Goal: Task Accomplishment & Management: Complete application form

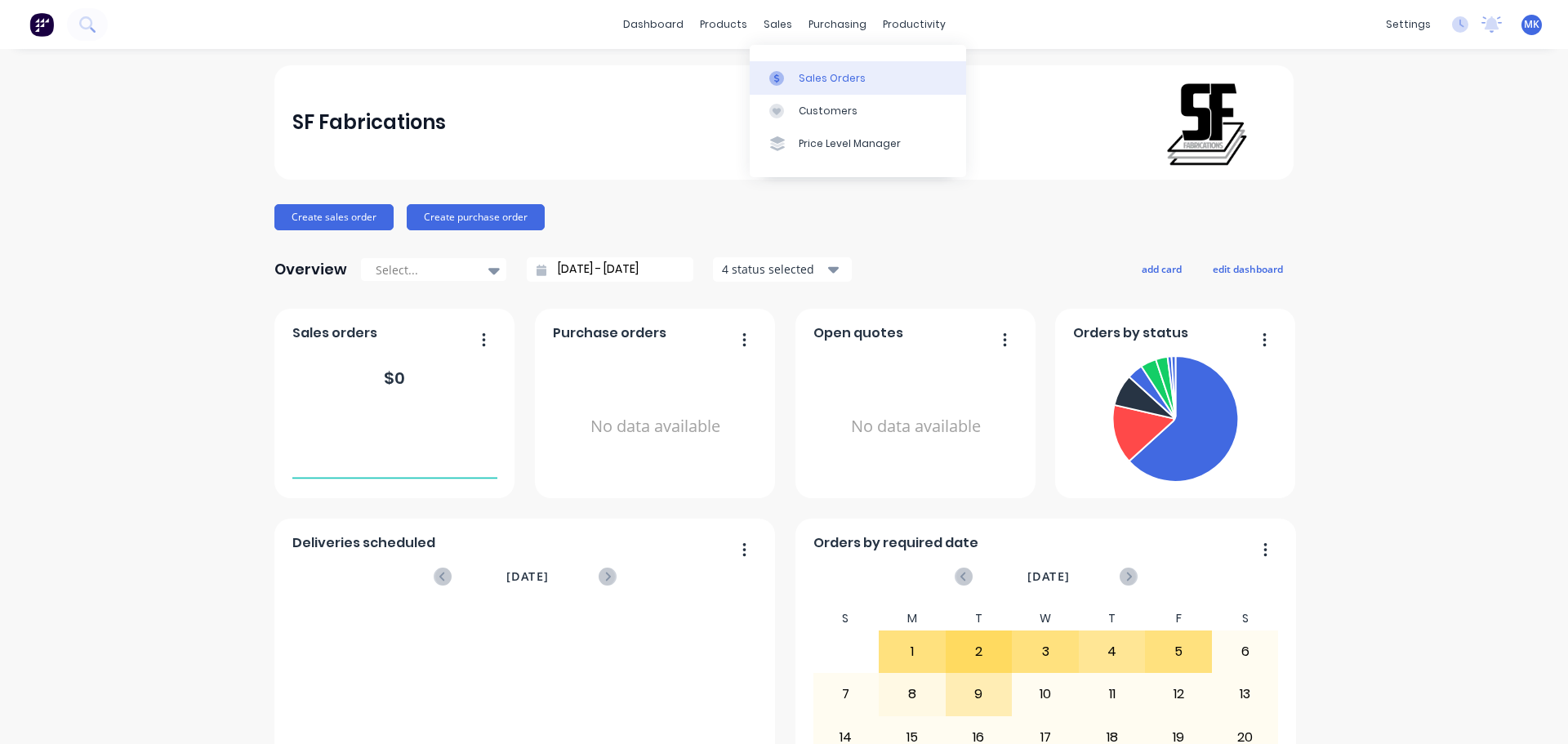
click at [780, 78] on icon at bounding box center [777, 78] width 15 height 15
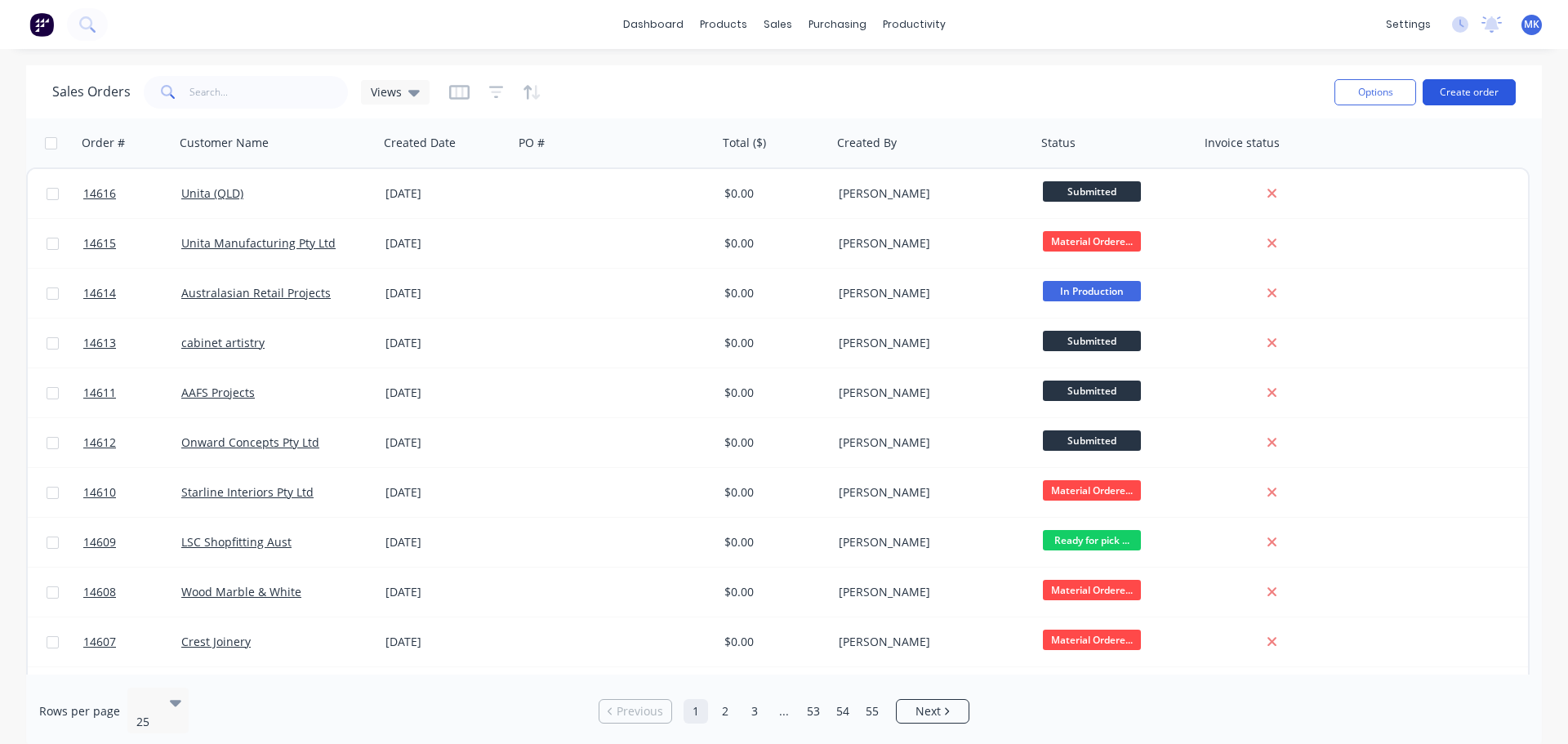
click at [1451, 85] on button "Create order" at bounding box center [1470, 92] width 93 height 26
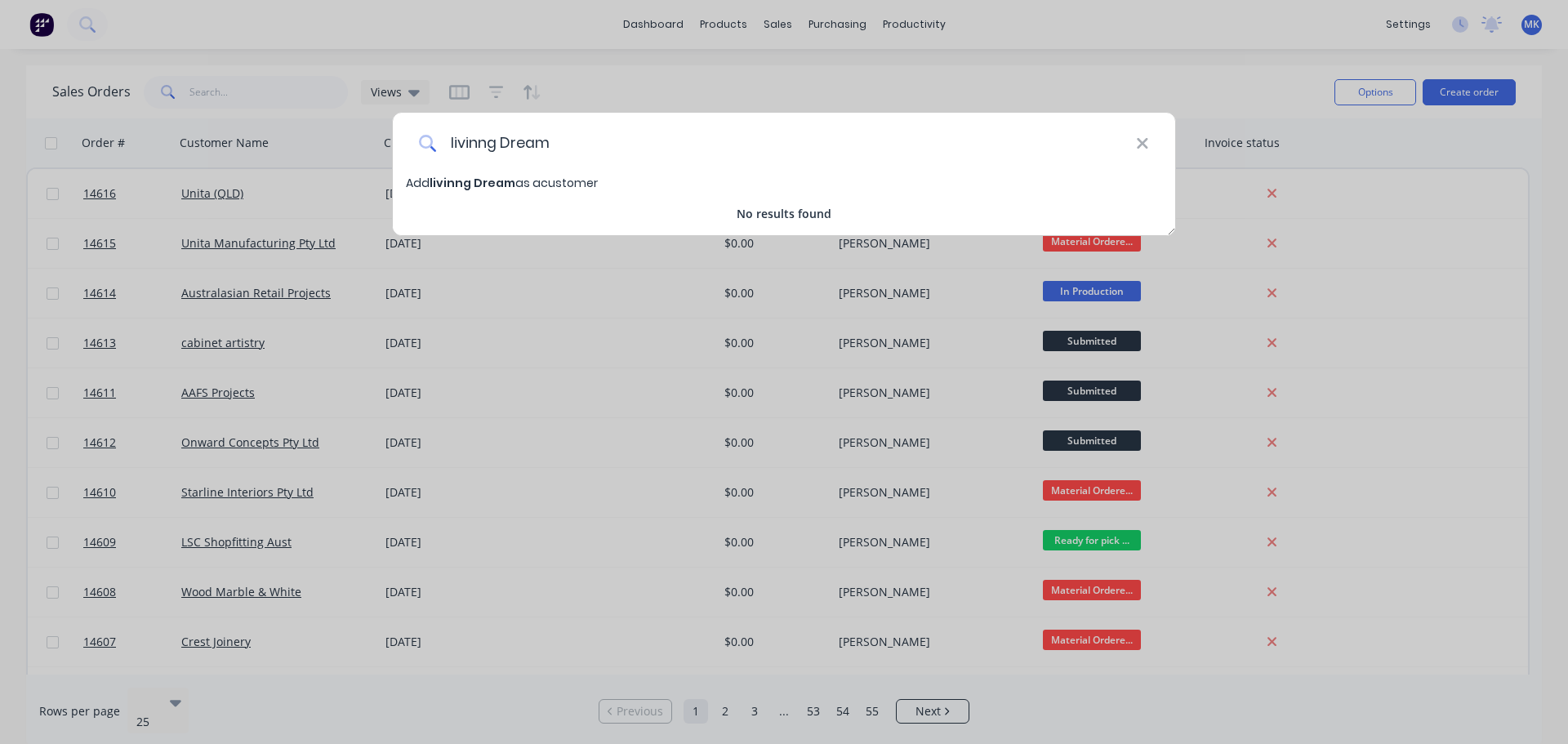
click at [484, 148] on input "livinng Dream" at bounding box center [786, 143] width 699 height 62
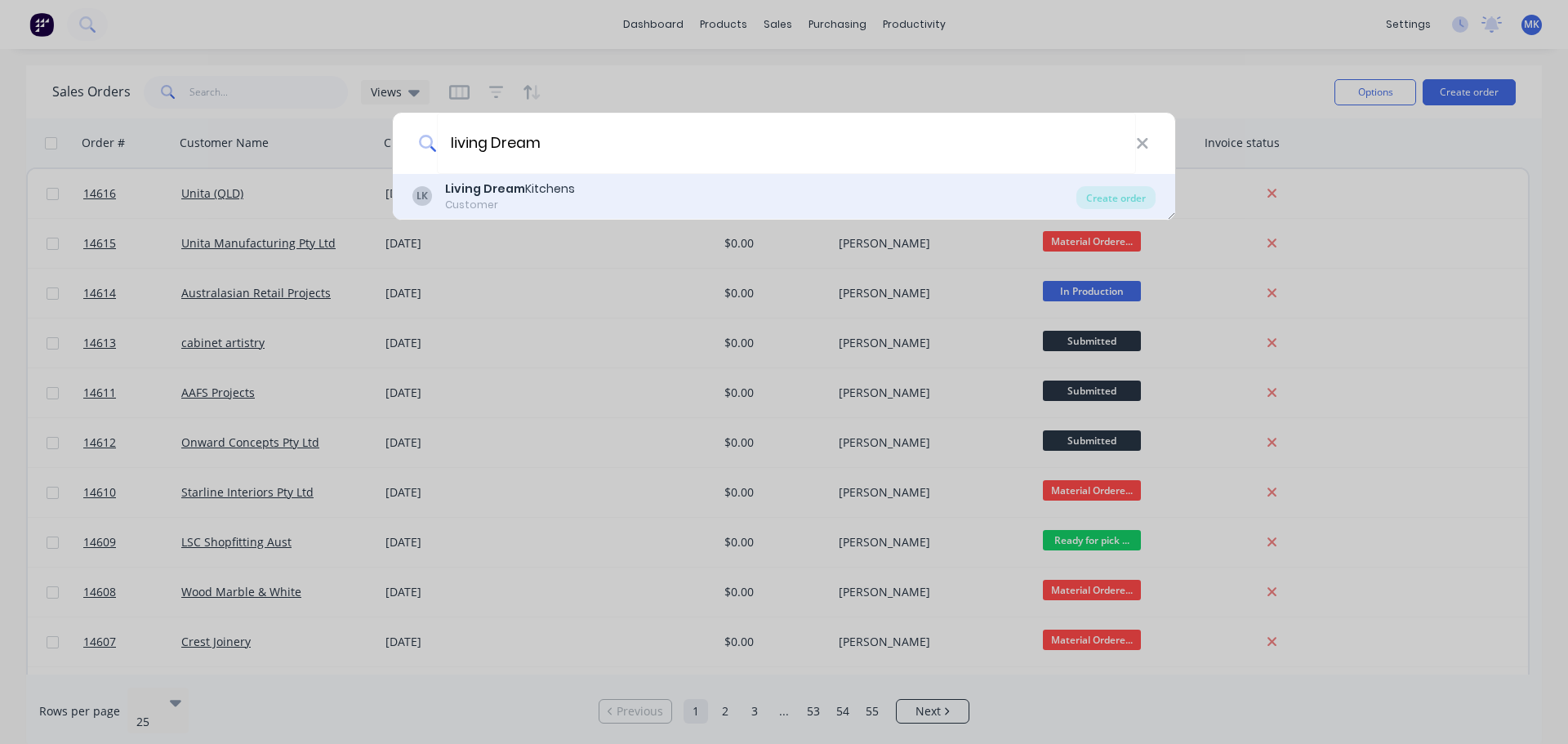
type input "living Dream"
click at [515, 190] on b "Living Dream" at bounding box center [485, 189] width 80 height 16
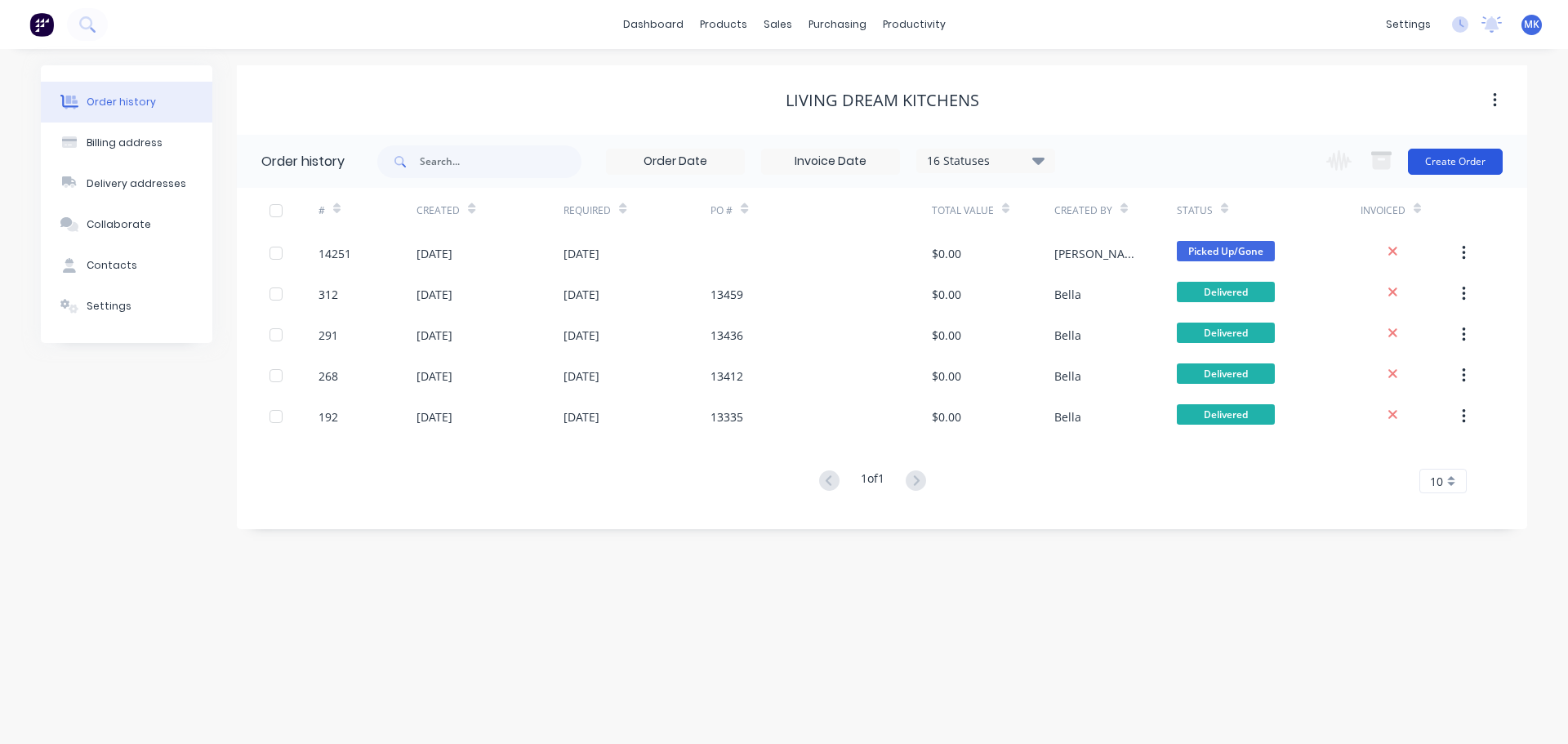
click at [1441, 160] on button "Create Order" at bounding box center [1455, 162] width 94 height 26
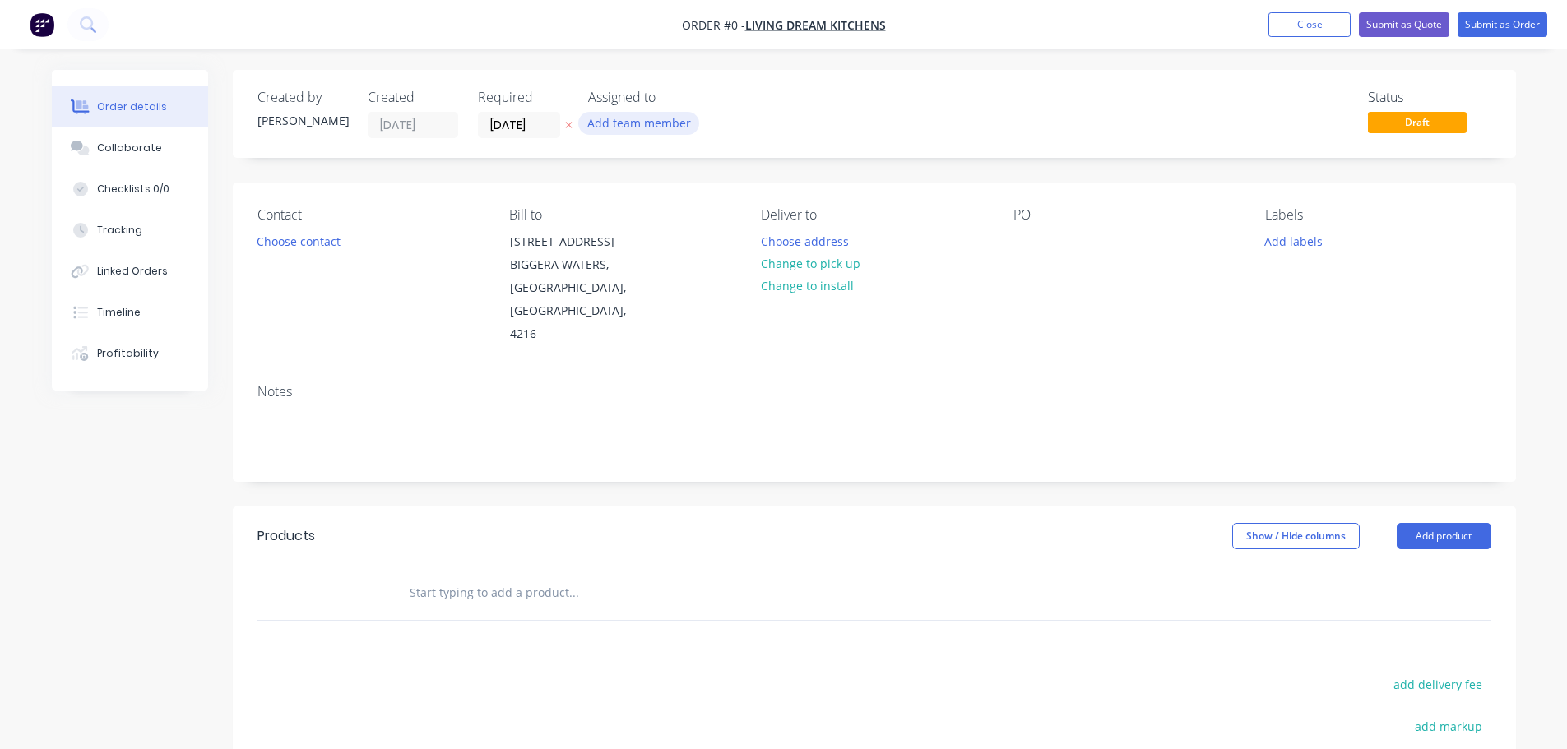
click at [611, 123] on button "Add team member" at bounding box center [638, 123] width 121 height 22
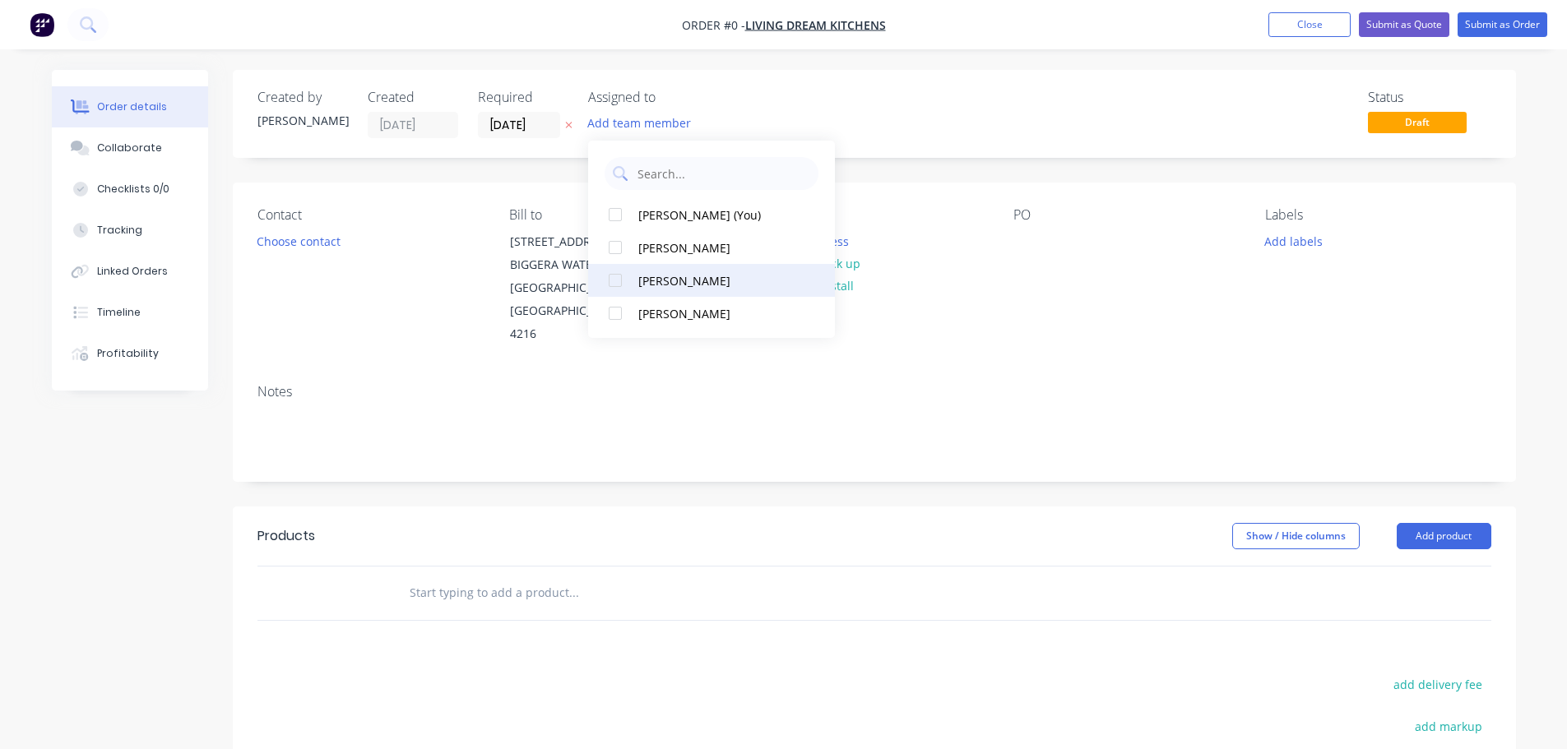
click at [652, 290] on button "[PERSON_NAME]" at bounding box center [711, 280] width 247 height 33
click at [346, 243] on div "Order details Collaborate Checklists 0/0 Tracking Linked Orders Timeline Profit…" at bounding box center [783, 555] width 1497 height 970
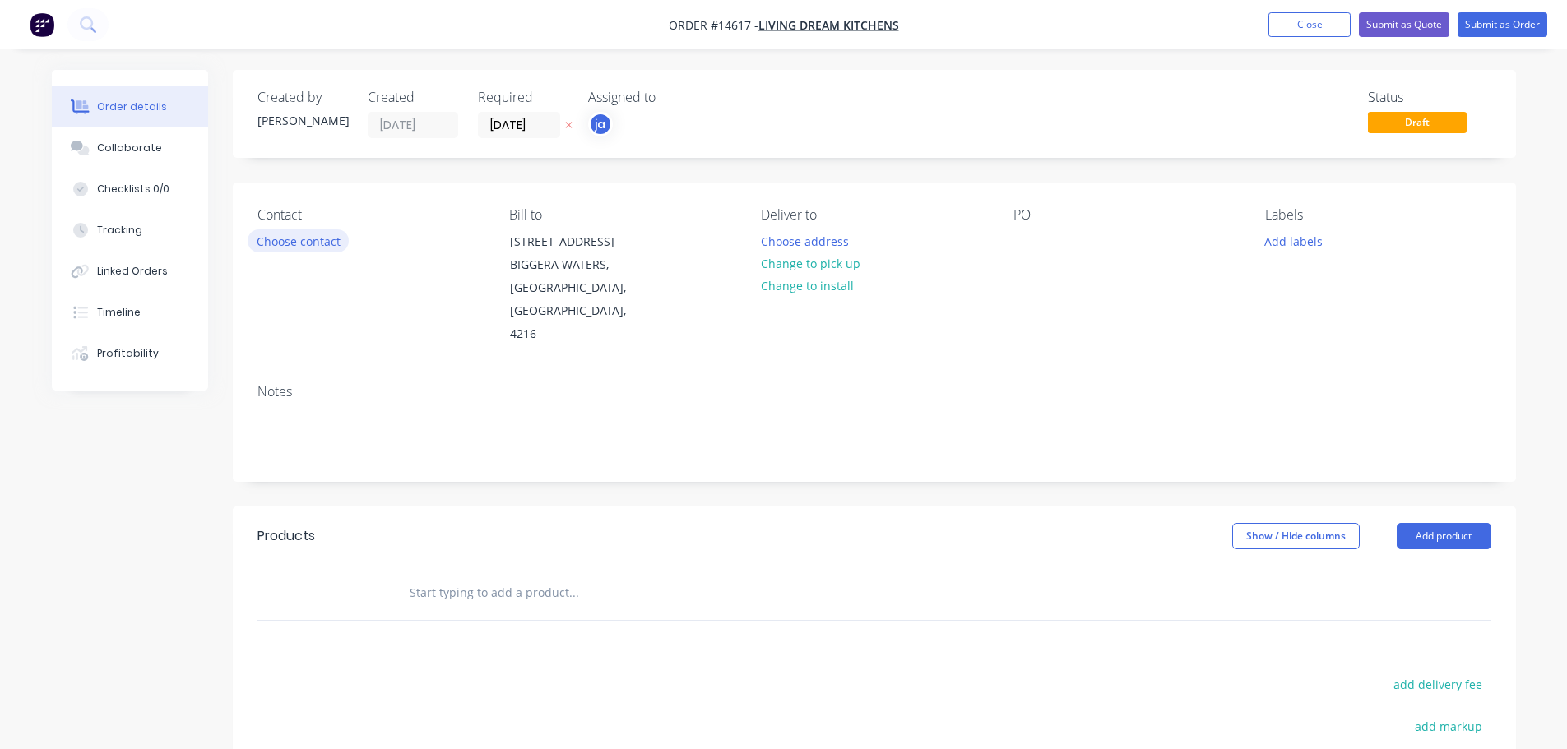
click at [324, 244] on button "Choose contact" at bounding box center [298, 240] width 101 height 22
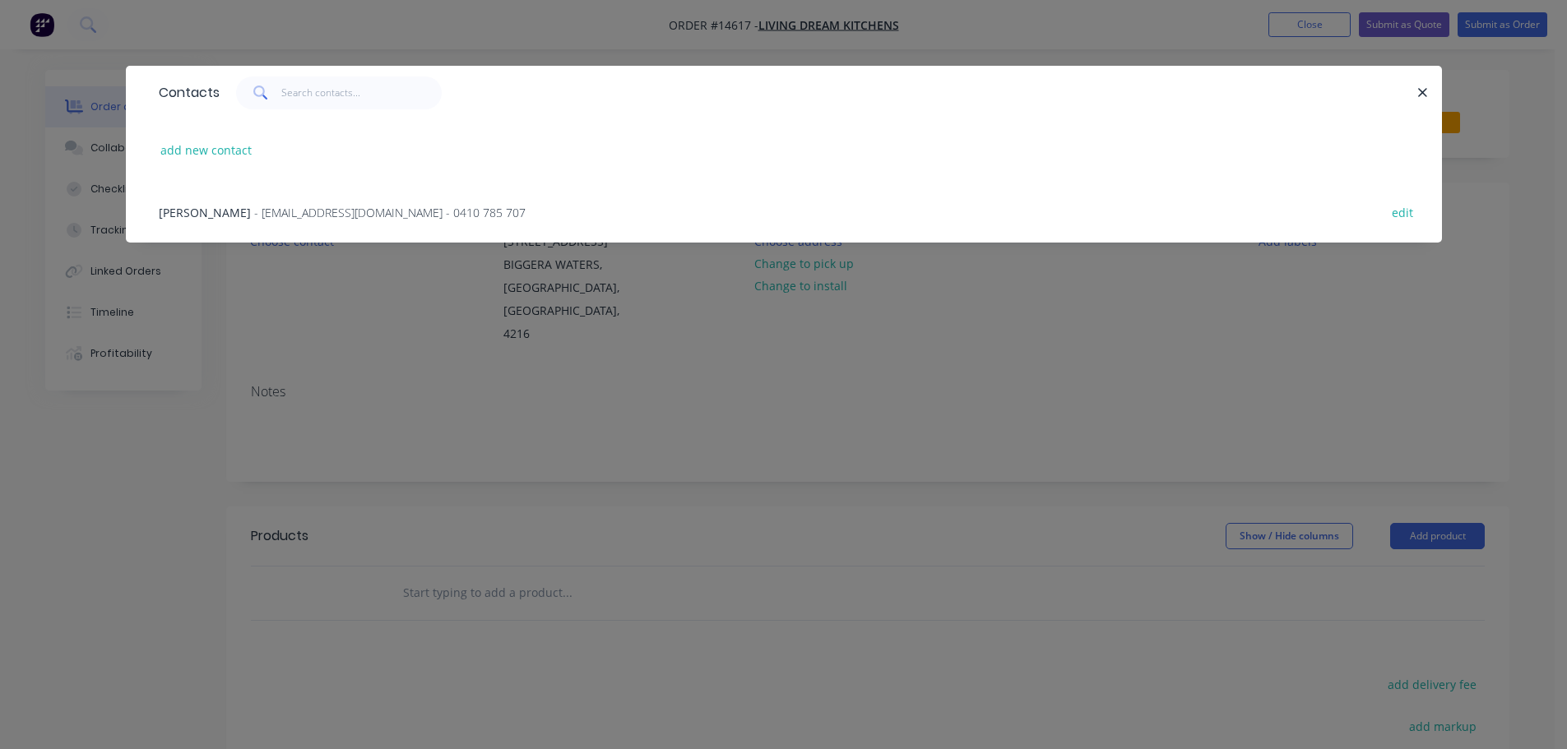
click at [265, 209] on span "- [EMAIL_ADDRESS][DOMAIN_NAME] - 0410 785 707" at bounding box center [389, 213] width 271 height 16
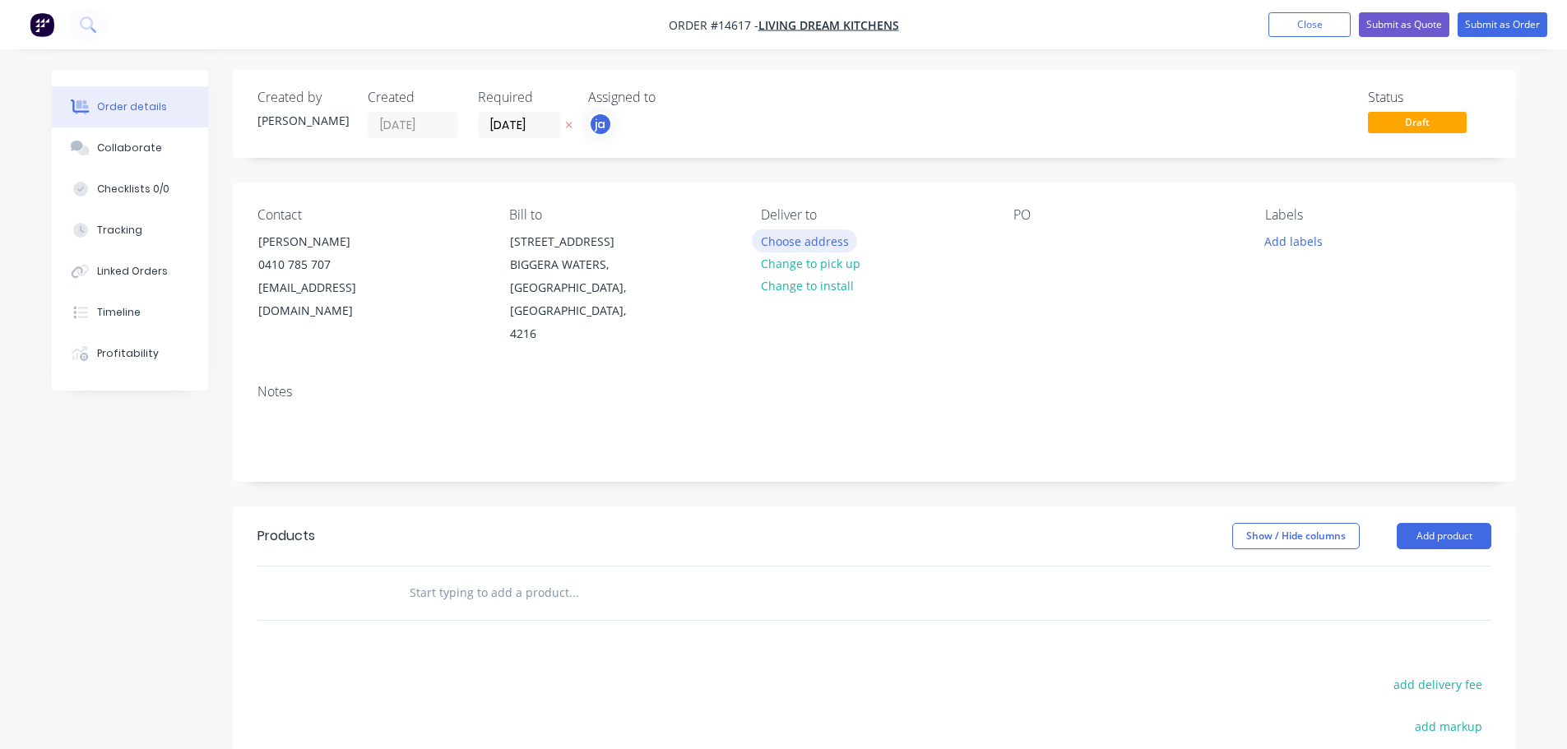
click at [796, 250] on button "Choose address" at bounding box center [804, 240] width 105 height 22
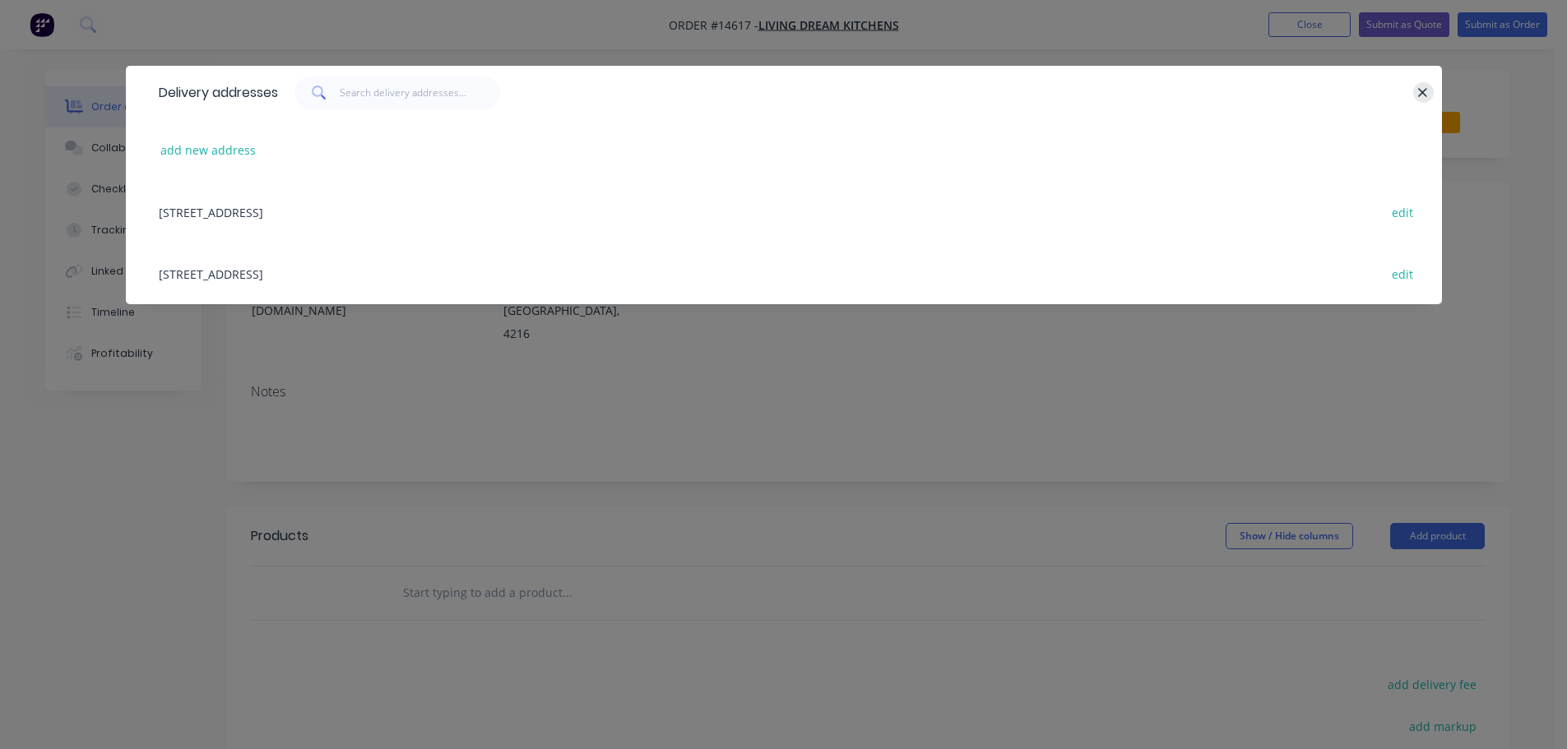
click at [1415, 85] on button "button" at bounding box center [1423, 92] width 21 height 21
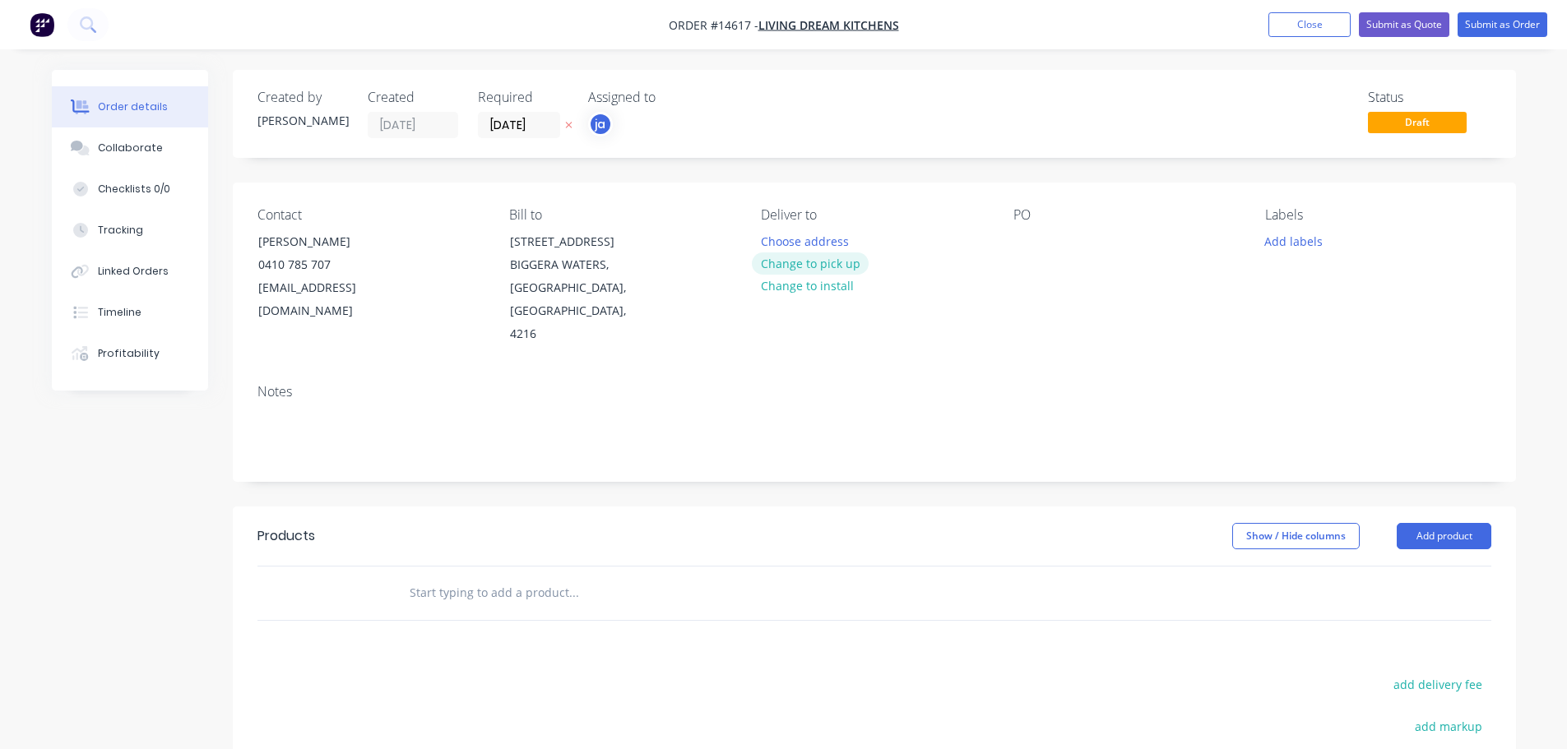
click at [844, 262] on button "Change to pick up" at bounding box center [810, 263] width 117 height 22
click at [1276, 234] on button "Add labels" at bounding box center [1294, 240] width 76 height 22
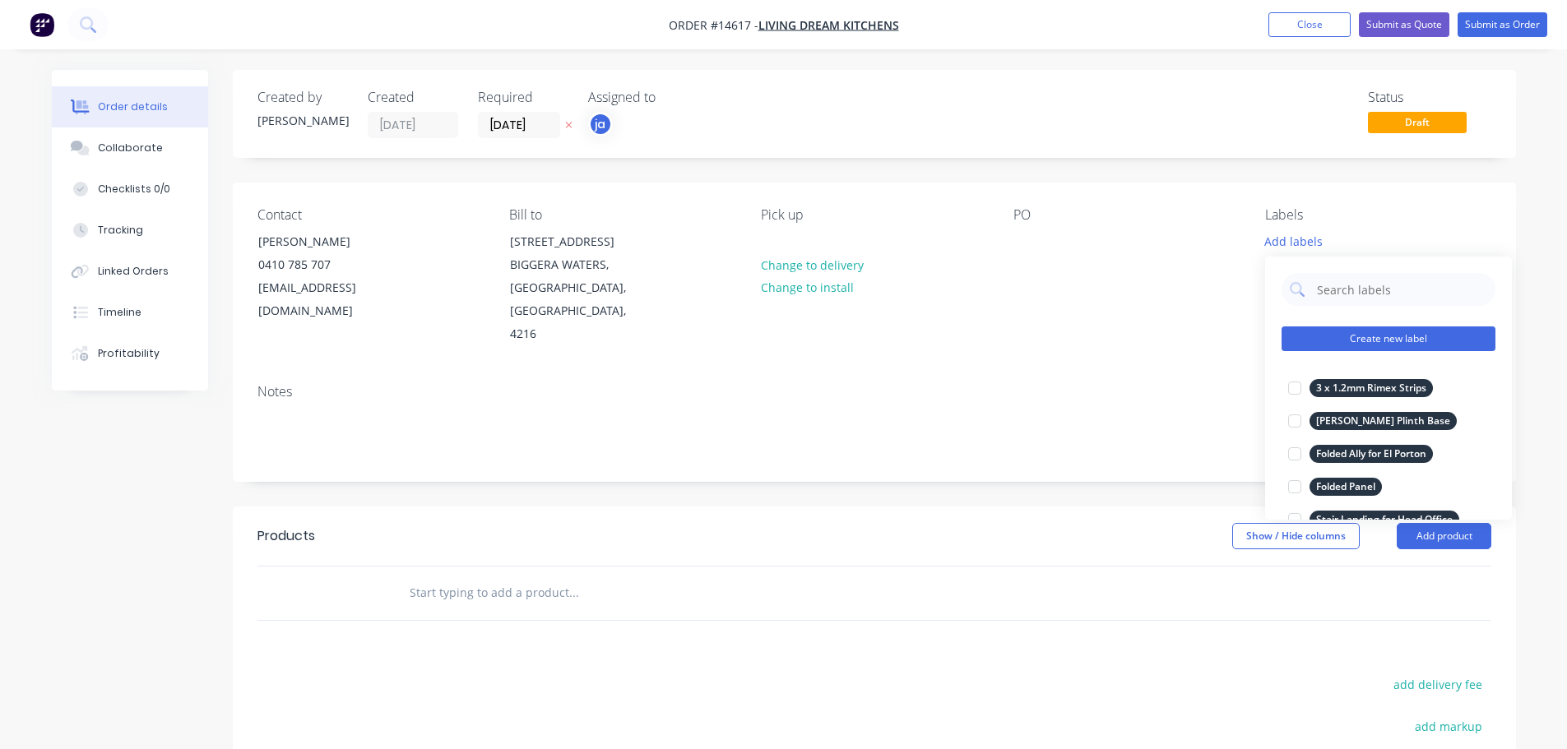
click at [1342, 334] on button "Create new label" at bounding box center [1388, 338] width 214 height 25
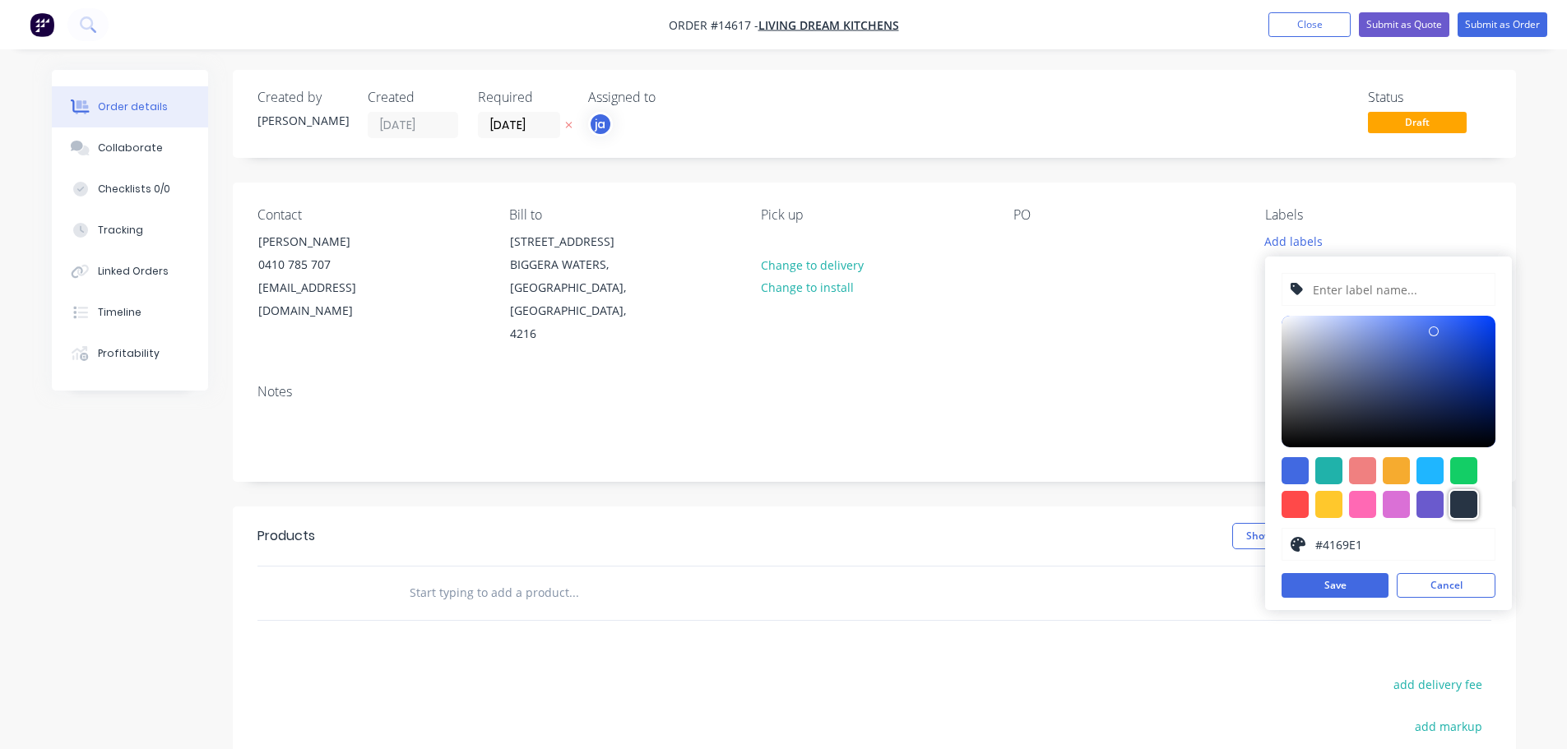
click at [1458, 496] on div at bounding box center [1463, 504] width 27 height 27
type input "#273444"
click at [1380, 294] on input "text" at bounding box center [1398, 289] width 175 height 31
paste input "10mm Ally Shelving"
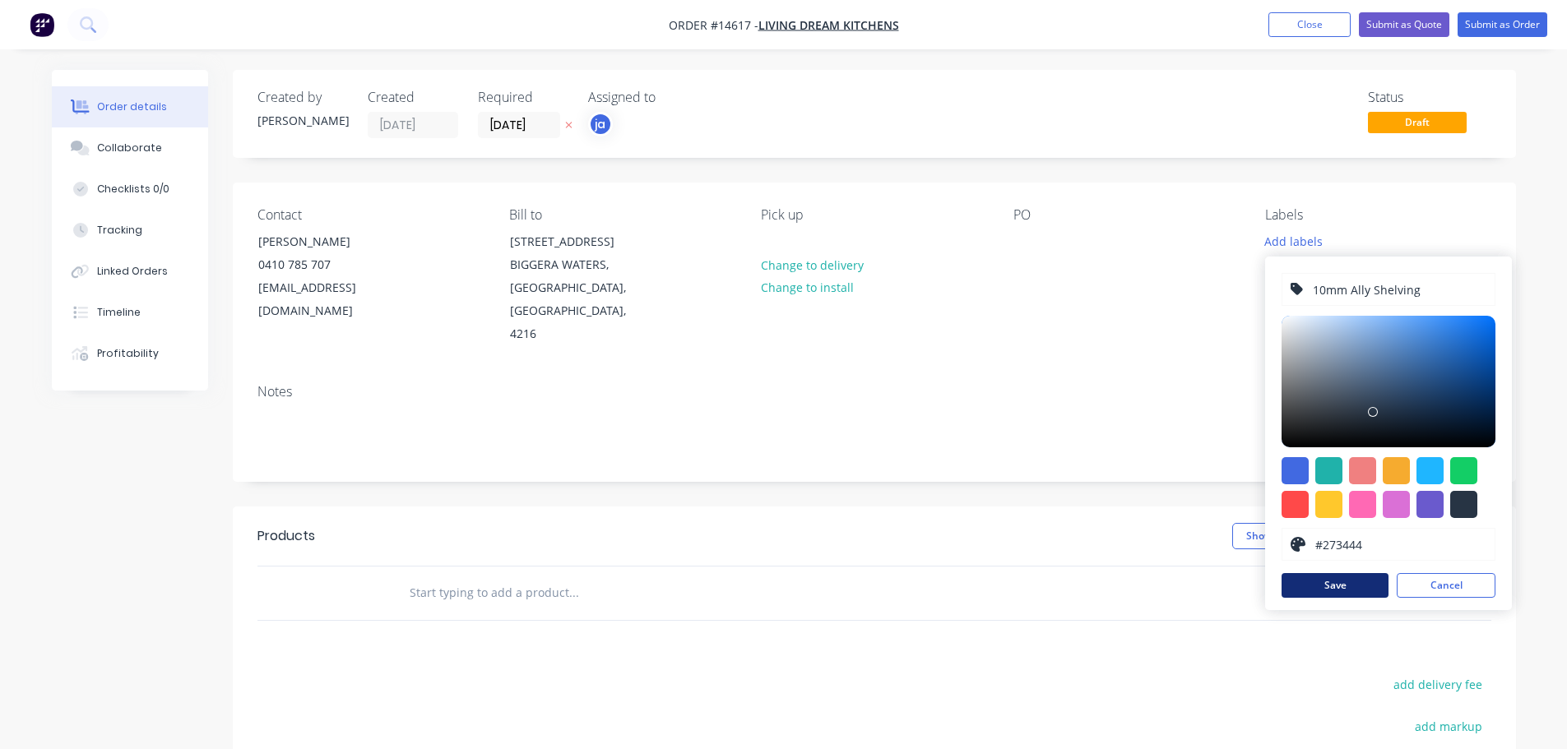
type input "10mm Ally Shelving"
click at [1321, 595] on button "Save" at bounding box center [1334, 585] width 107 height 25
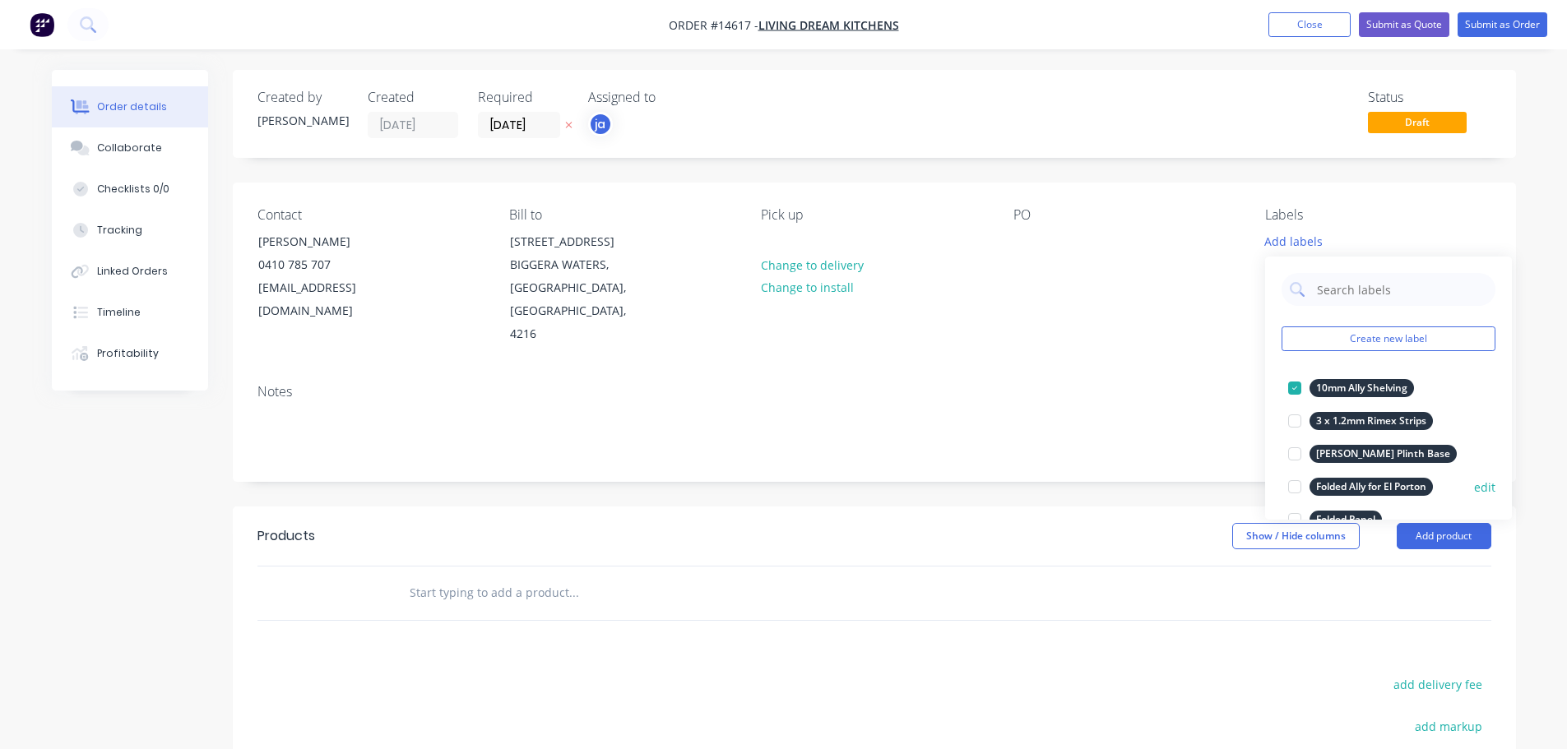
scroll to position [164, 0]
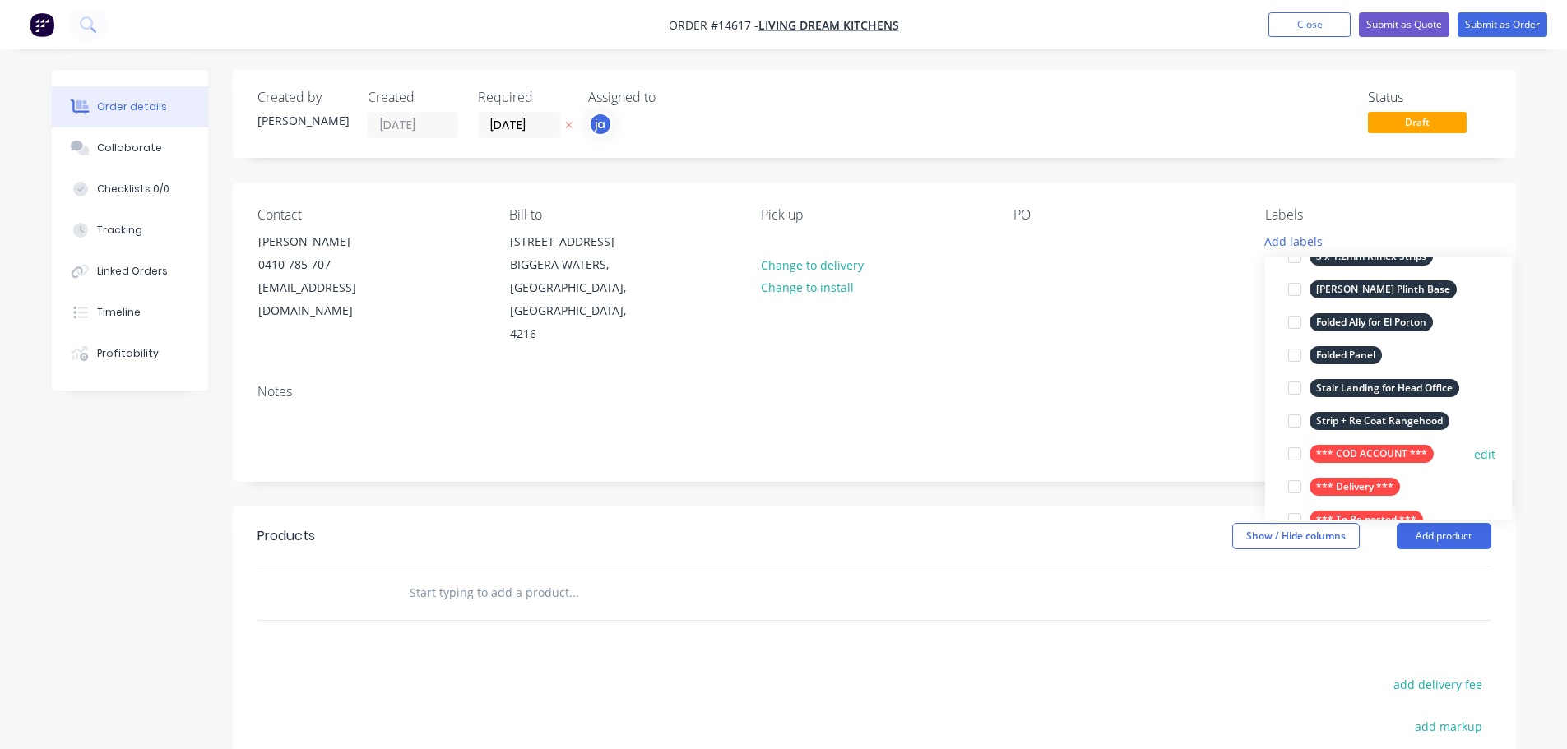
click at [1333, 449] on div "*** COD ACCOUNT ***" at bounding box center [1371, 454] width 124 height 18
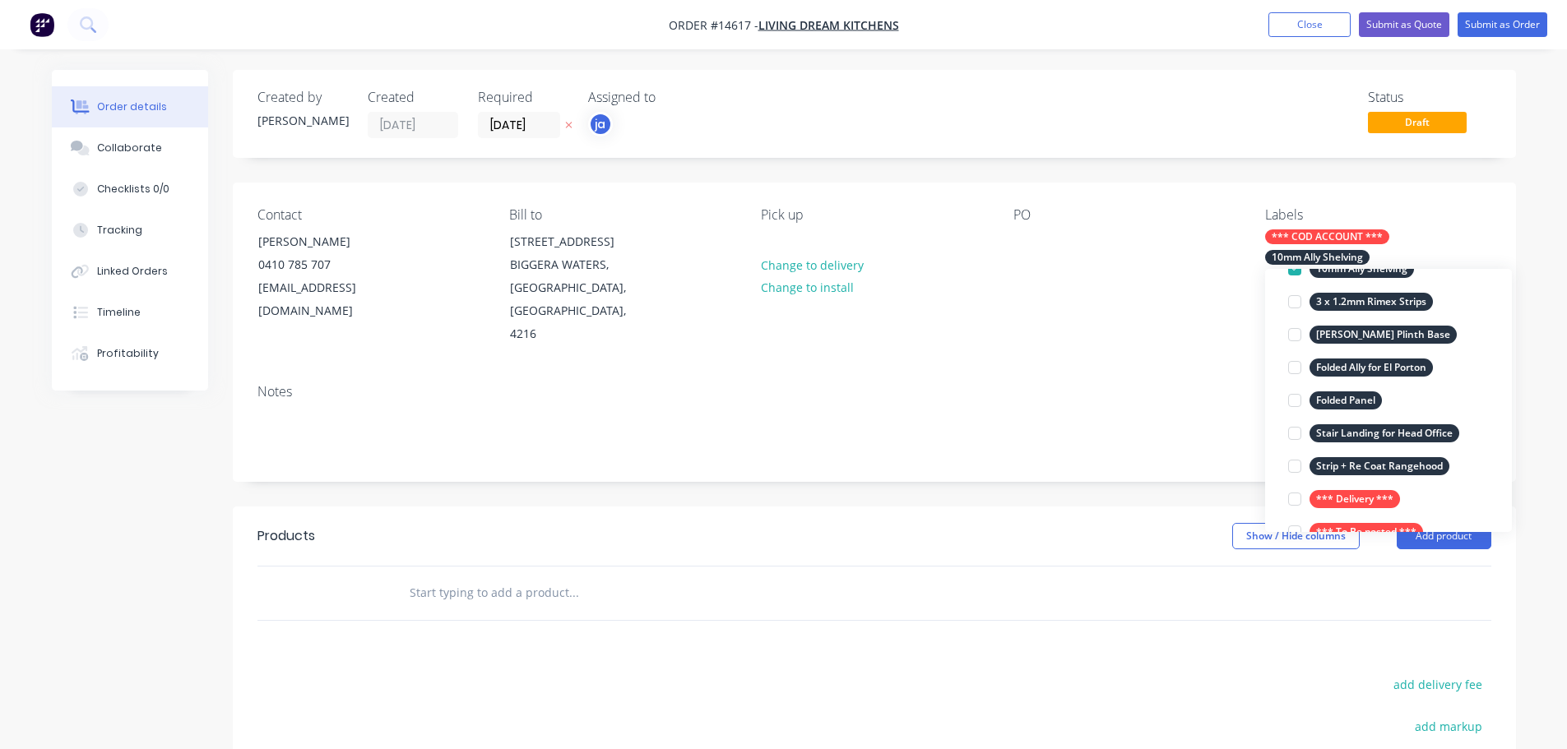
scroll to position [0, 0]
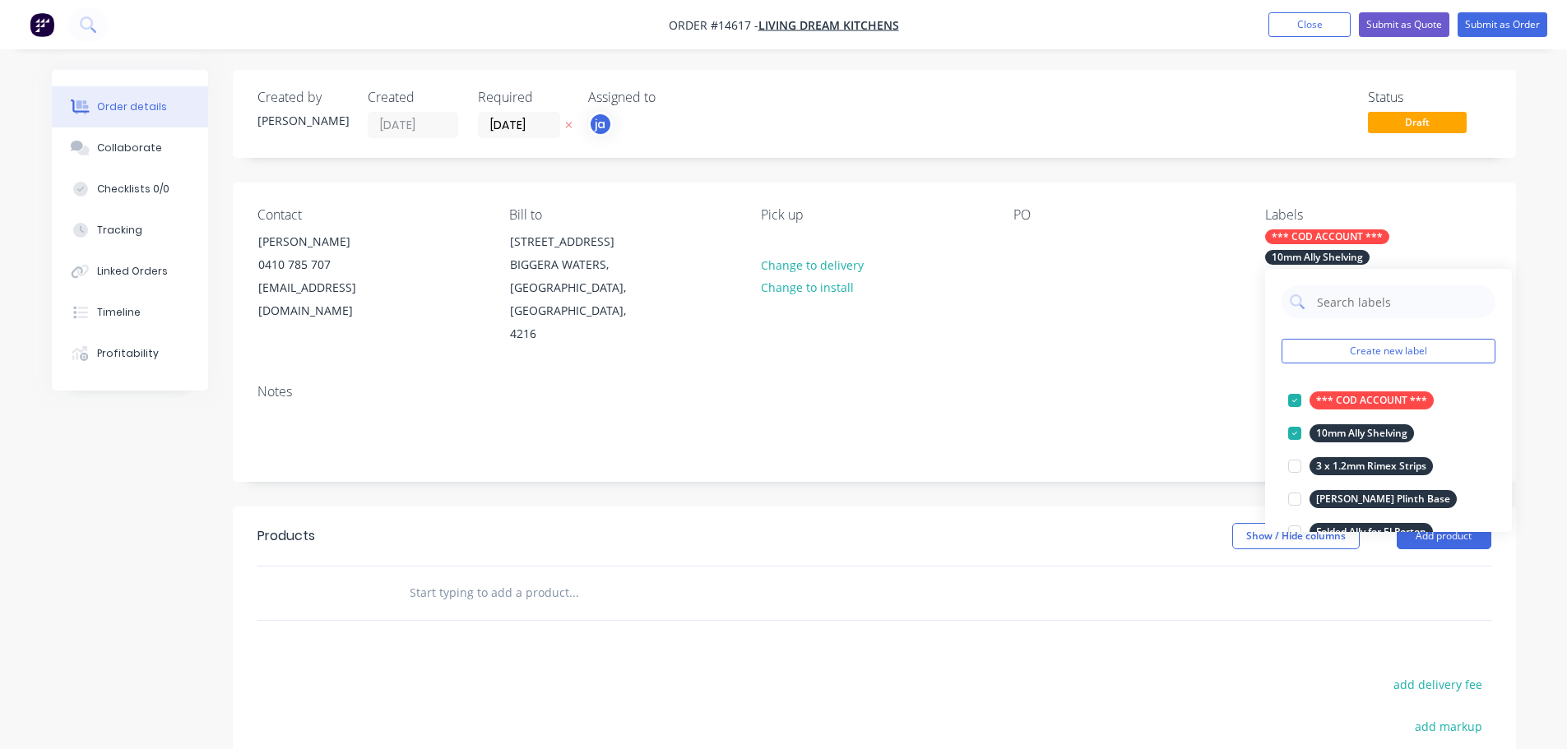
click at [613, 588] on div at bounding box center [685, 593] width 592 height 53
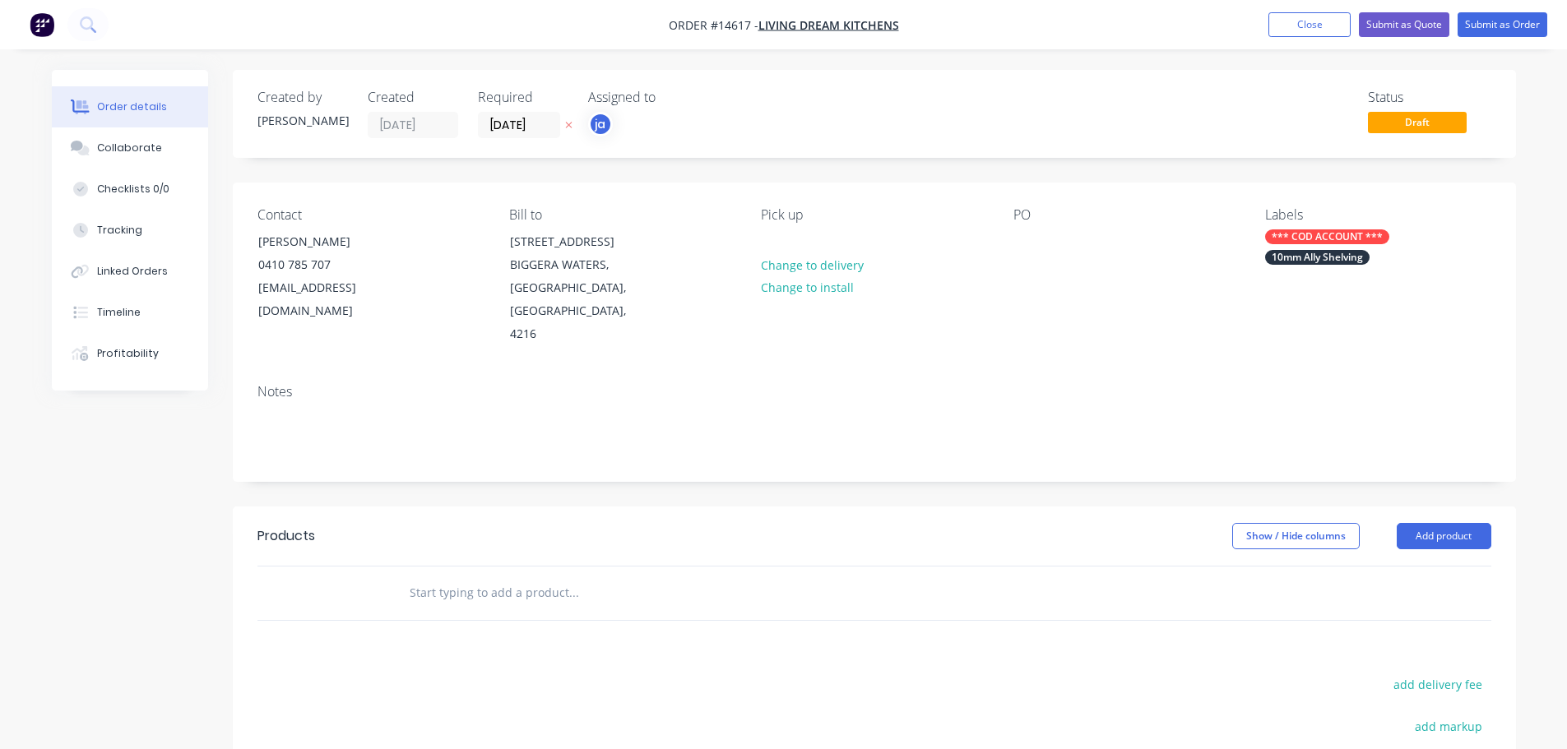
click at [562, 576] on input "text" at bounding box center [573, 592] width 329 height 33
paste input "10mm Ally Shelving"
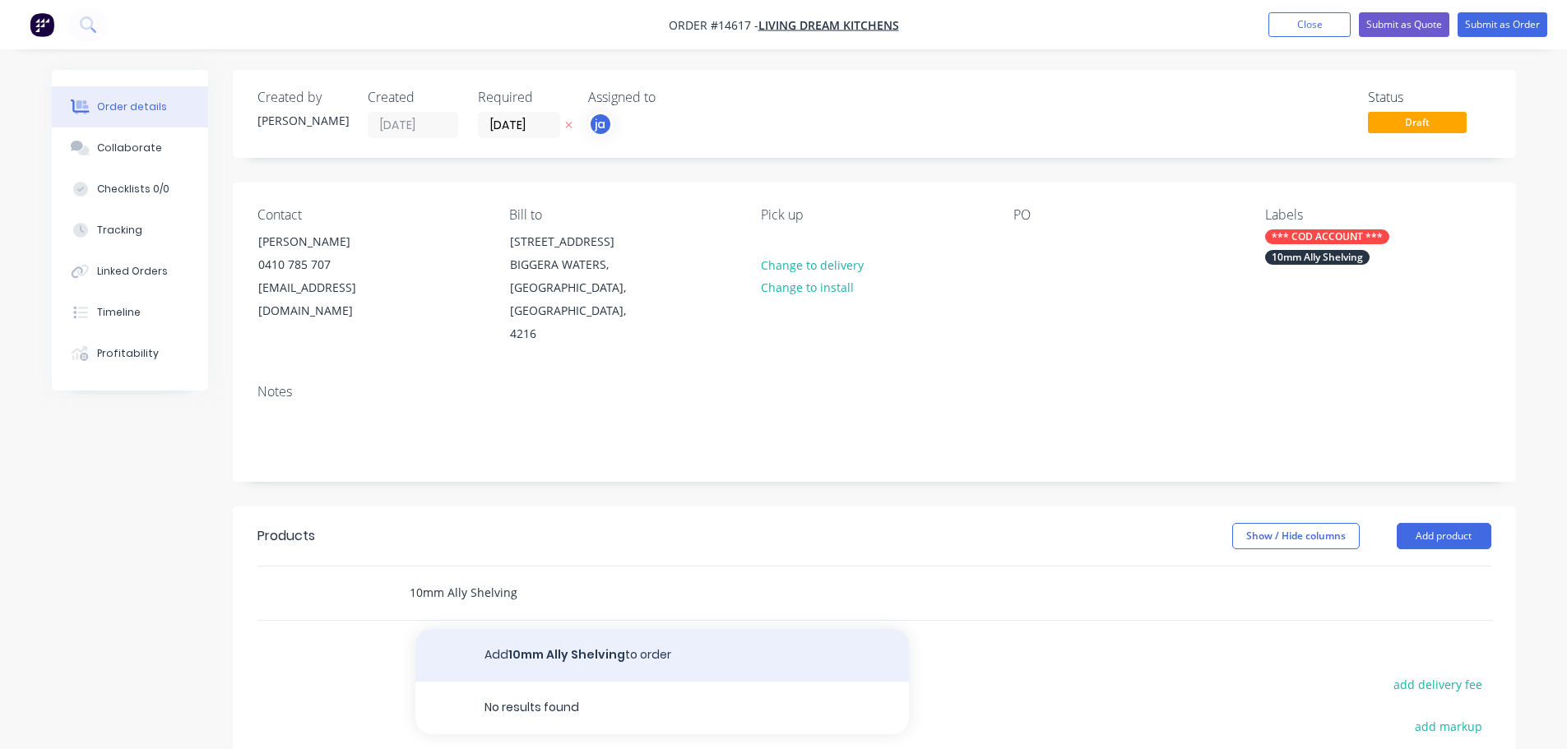
type input "10mm Ally Shelving"
click at [492, 639] on button "Add 10mm Ally Shelving to order" at bounding box center [661, 655] width 493 height 53
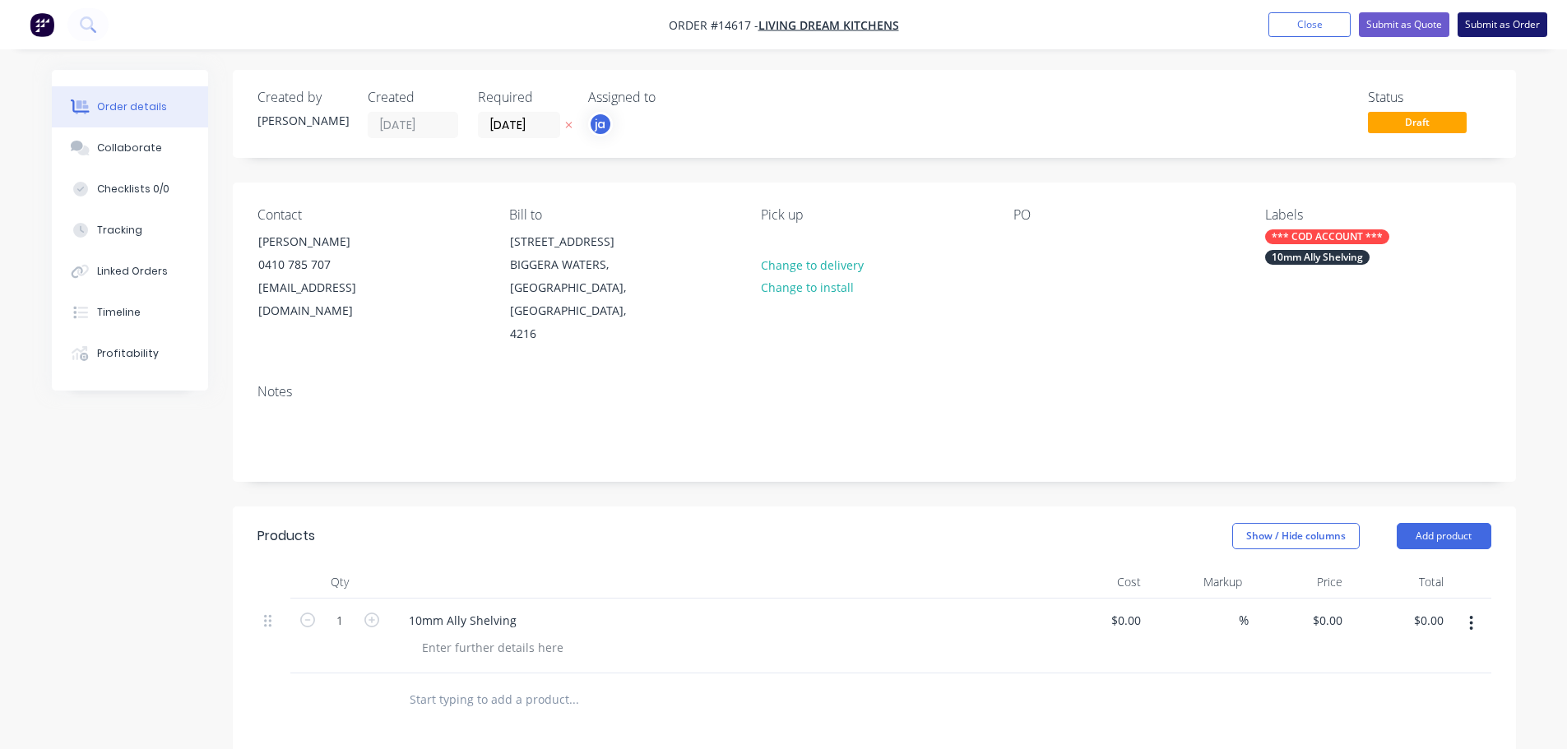
click at [1520, 22] on button "Submit as Order" at bounding box center [1502, 24] width 90 height 25
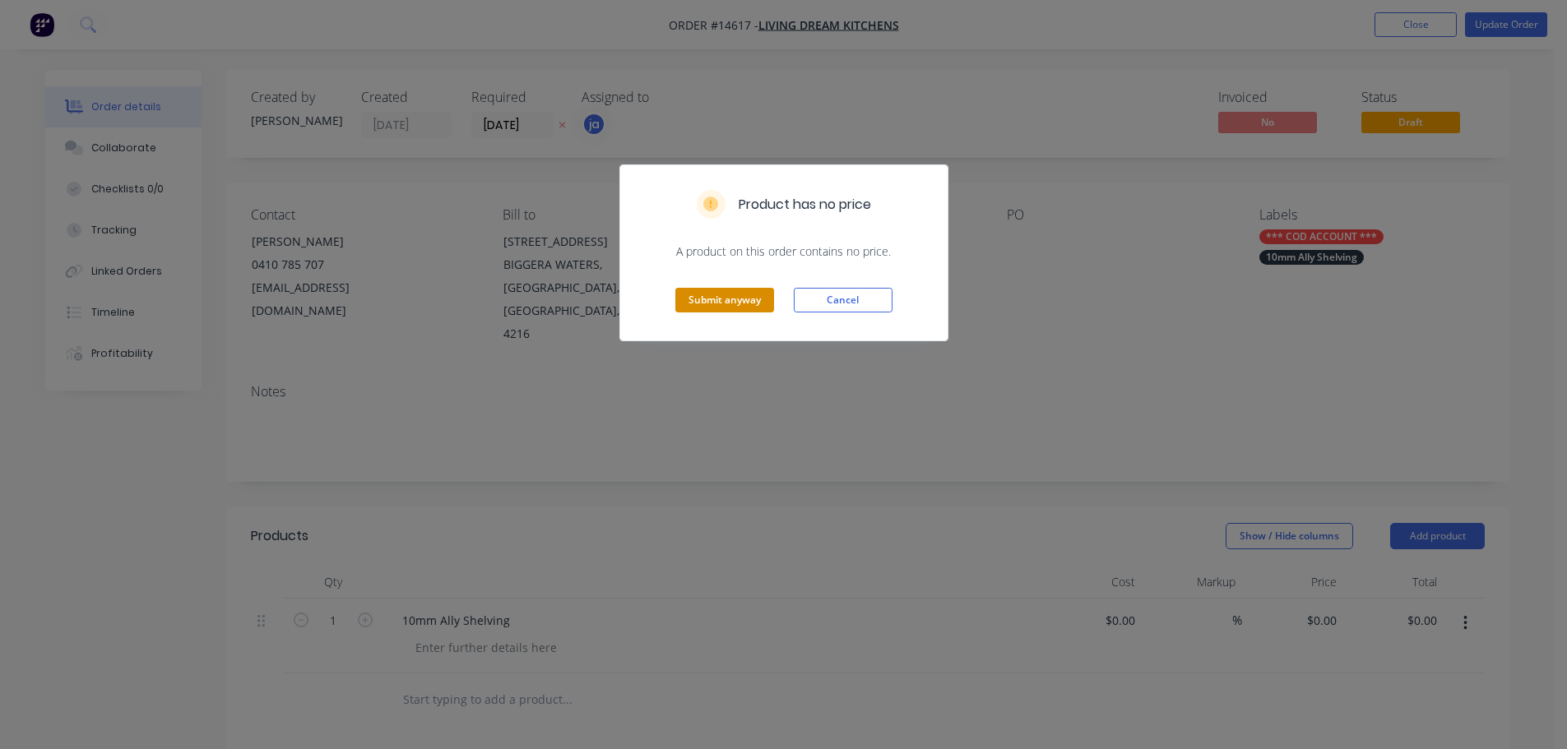
click at [688, 298] on button "Submit anyway" at bounding box center [724, 300] width 99 height 25
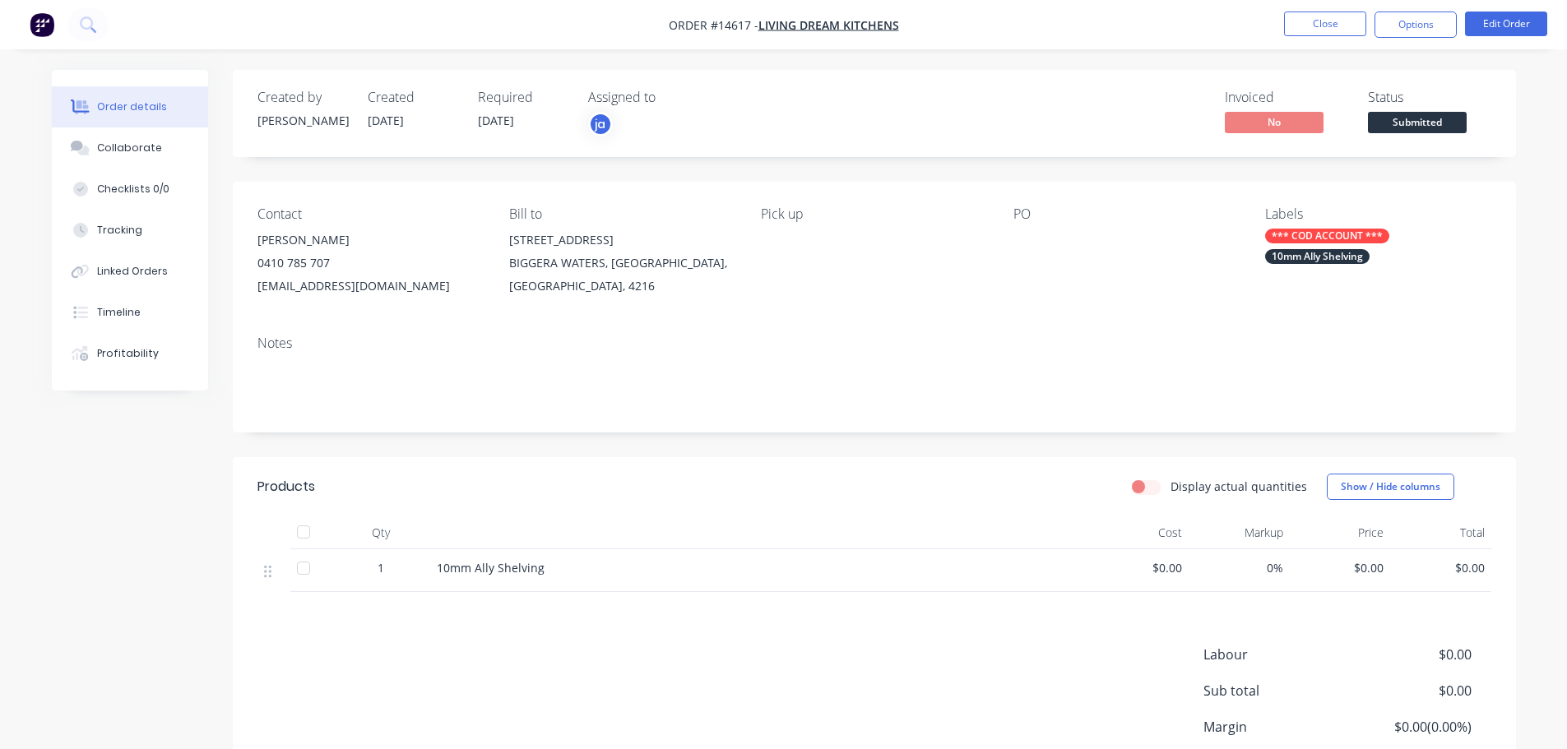
click at [1331, 7] on nav "Order #14617 - Living Dream Kitchens Close Options Edit Order" at bounding box center [783, 24] width 1567 height 49
click at [1330, 12] on button "Close" at bounding box center [1325, 24] width 82 height 25
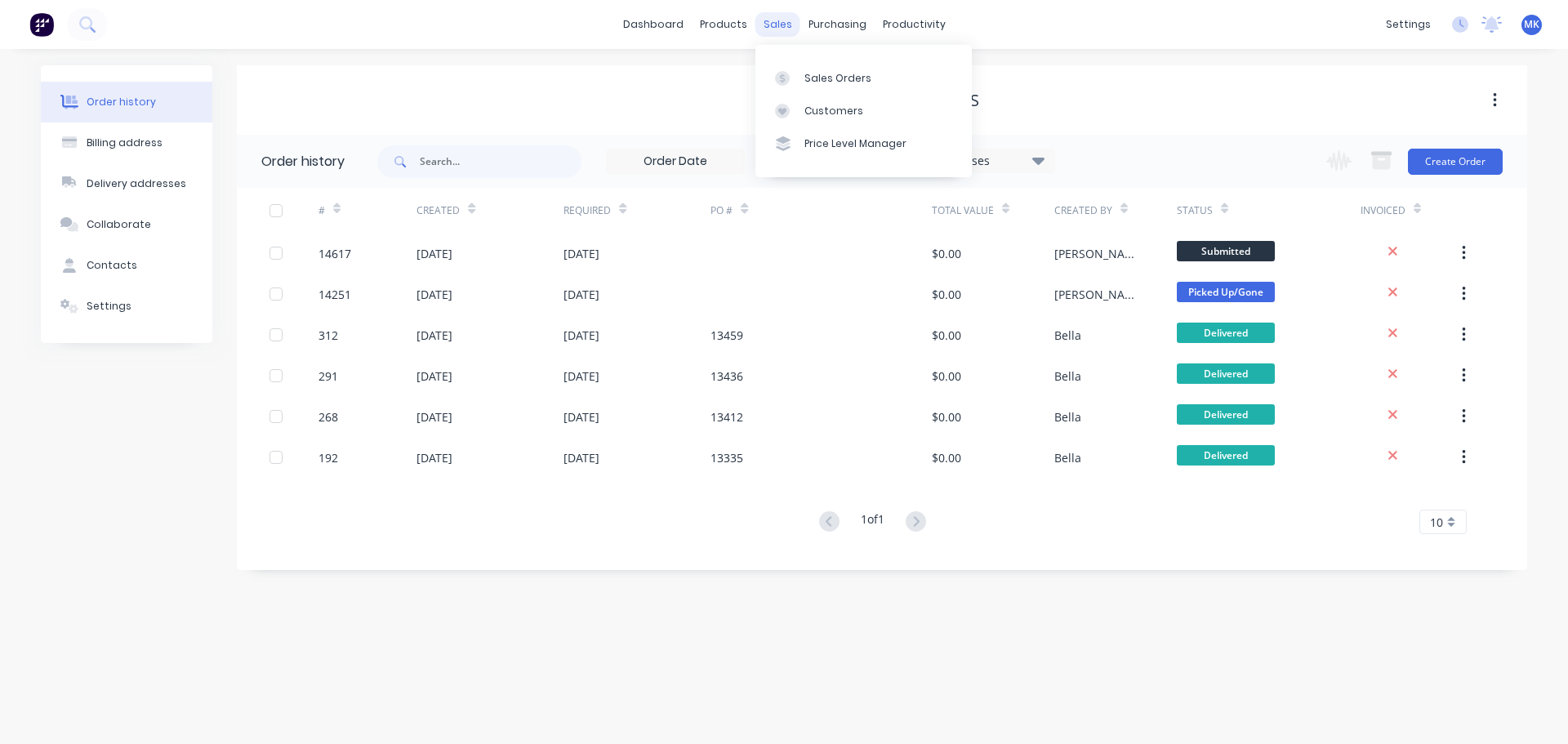
click at [779, 22] on div "sales" at bounding box center [778, 24] width 45 height 25
click at [802, 69] on link "Sales Orders" at bounding box center [864, 77] width 216 height 33
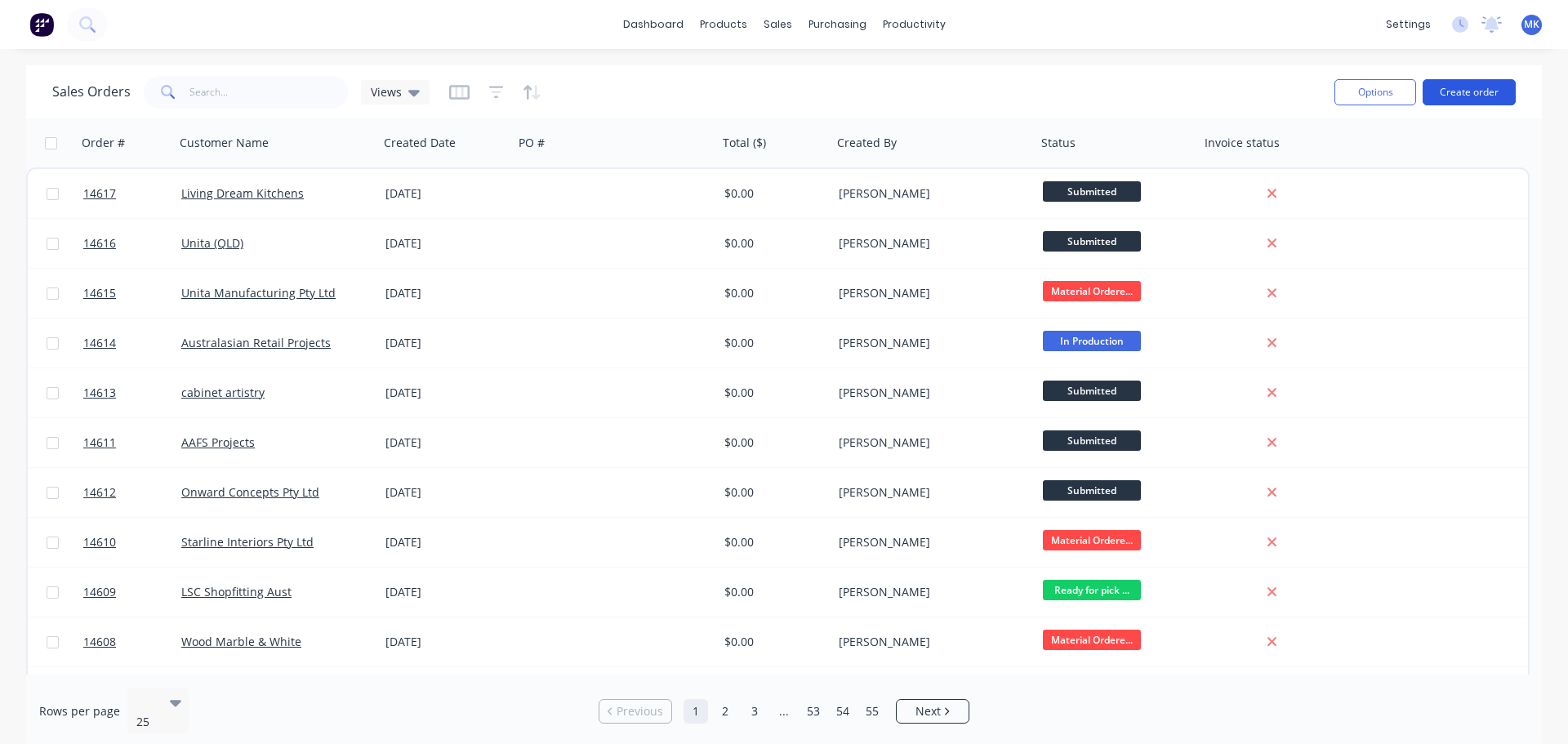
click at [1450, 85] on button "Create order" at bounding box center [1470, 92] width 93 height 26
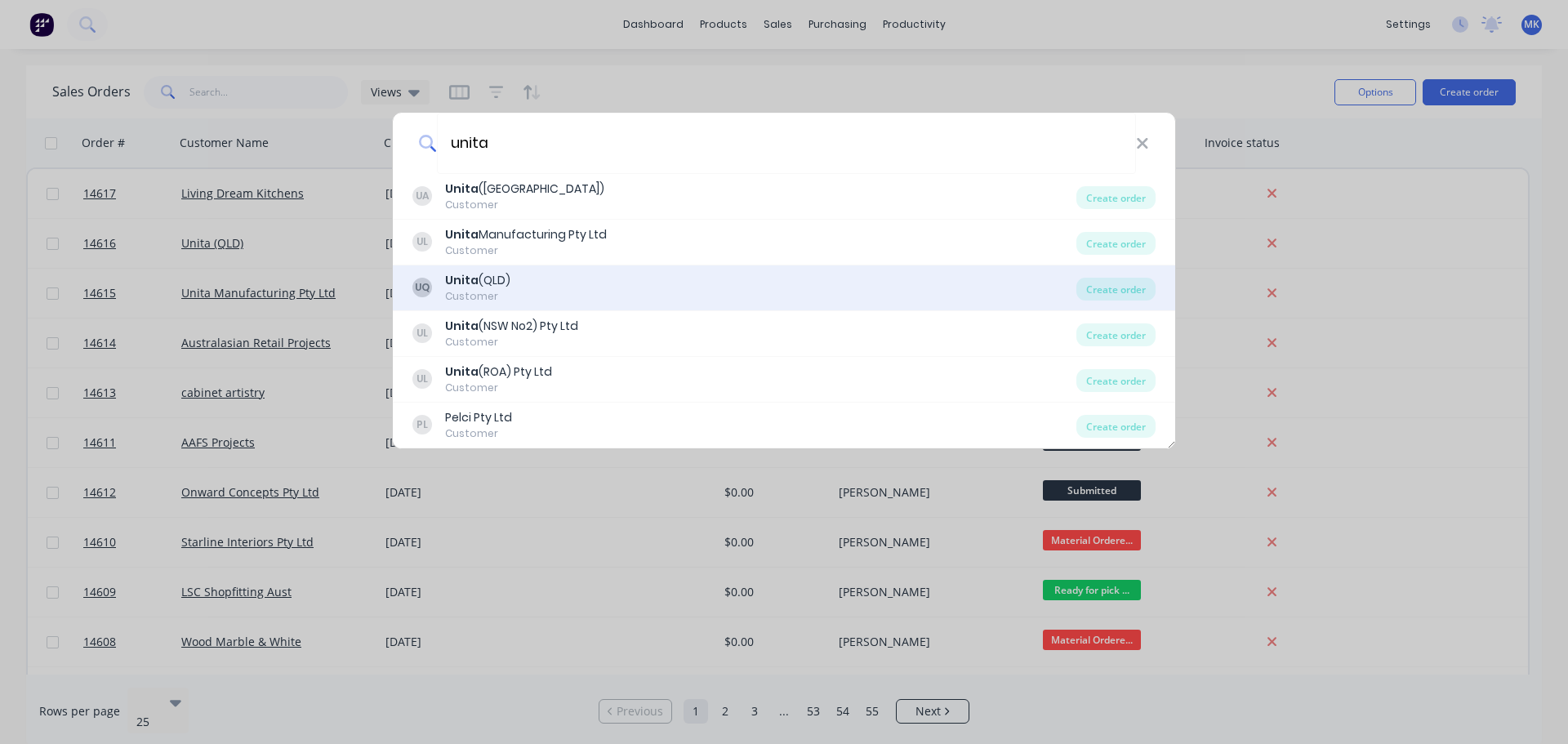
type input "unita"
click at [522, 265] on div "UQ Unita (QLD) Customer Create order" at bounding box center [784, 288] width 783 height 46
click at [485, 287] on div "Unita (QLD)" at bounding box center [478, 280] width 66 height 17
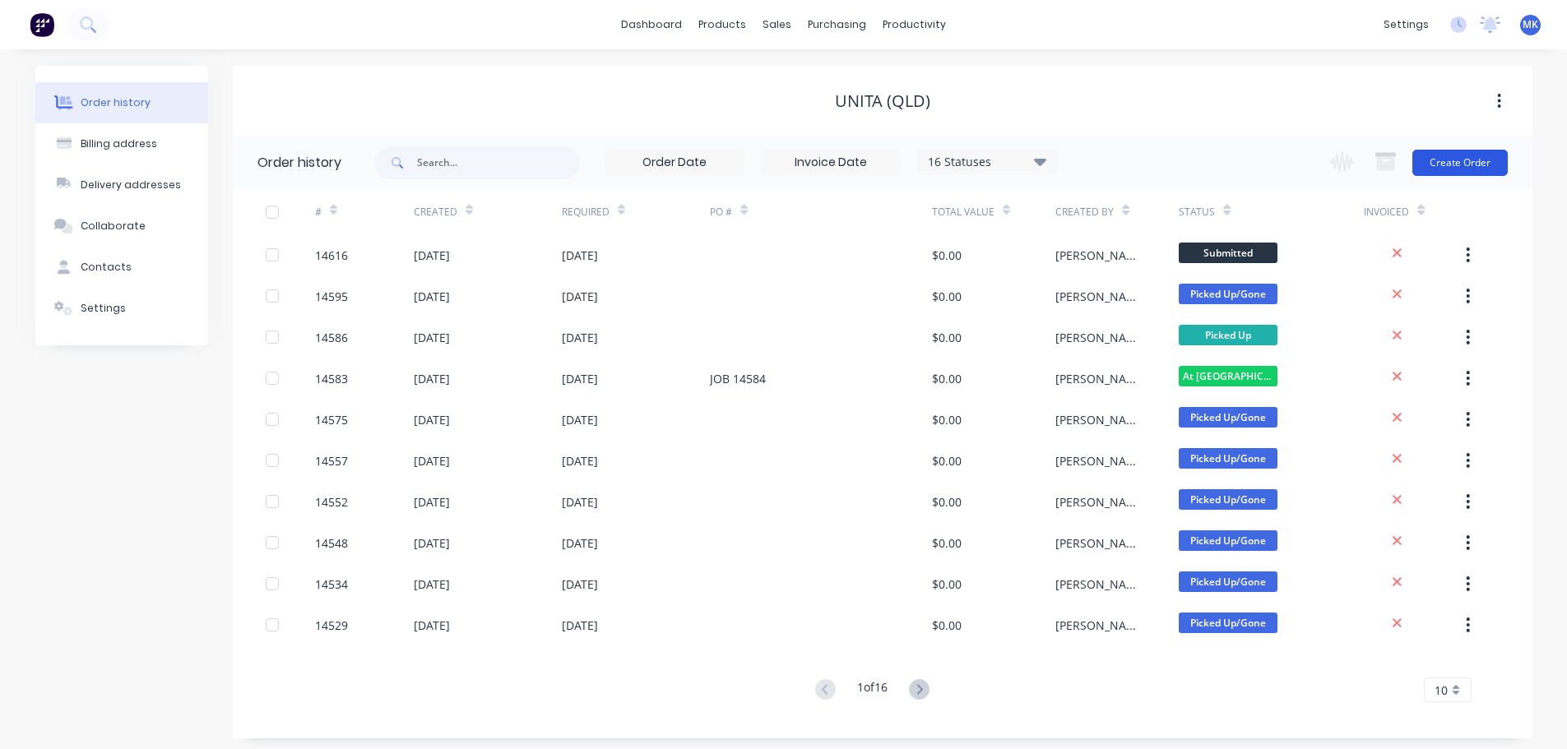
click at [1433, 160] on button "Create Order" at bounding box center [1459, 163] width 95 height 26
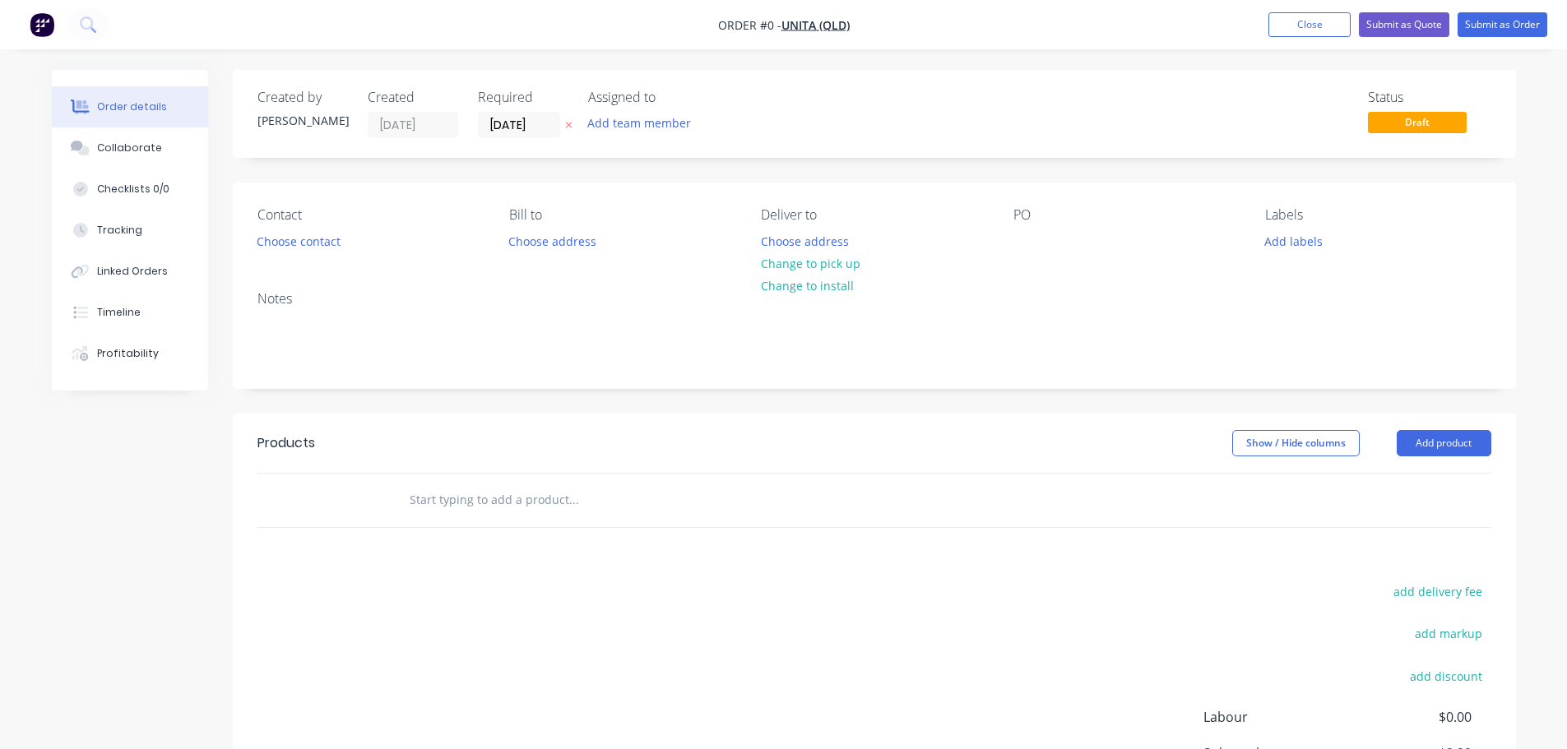
click at [624, 111] on div "Assigned to Add team member" at bounding box center [670, 114] width 164 height 49
click at [621, 124] on button "Add team member" at bounding box center [638, 123] width 121 height 22
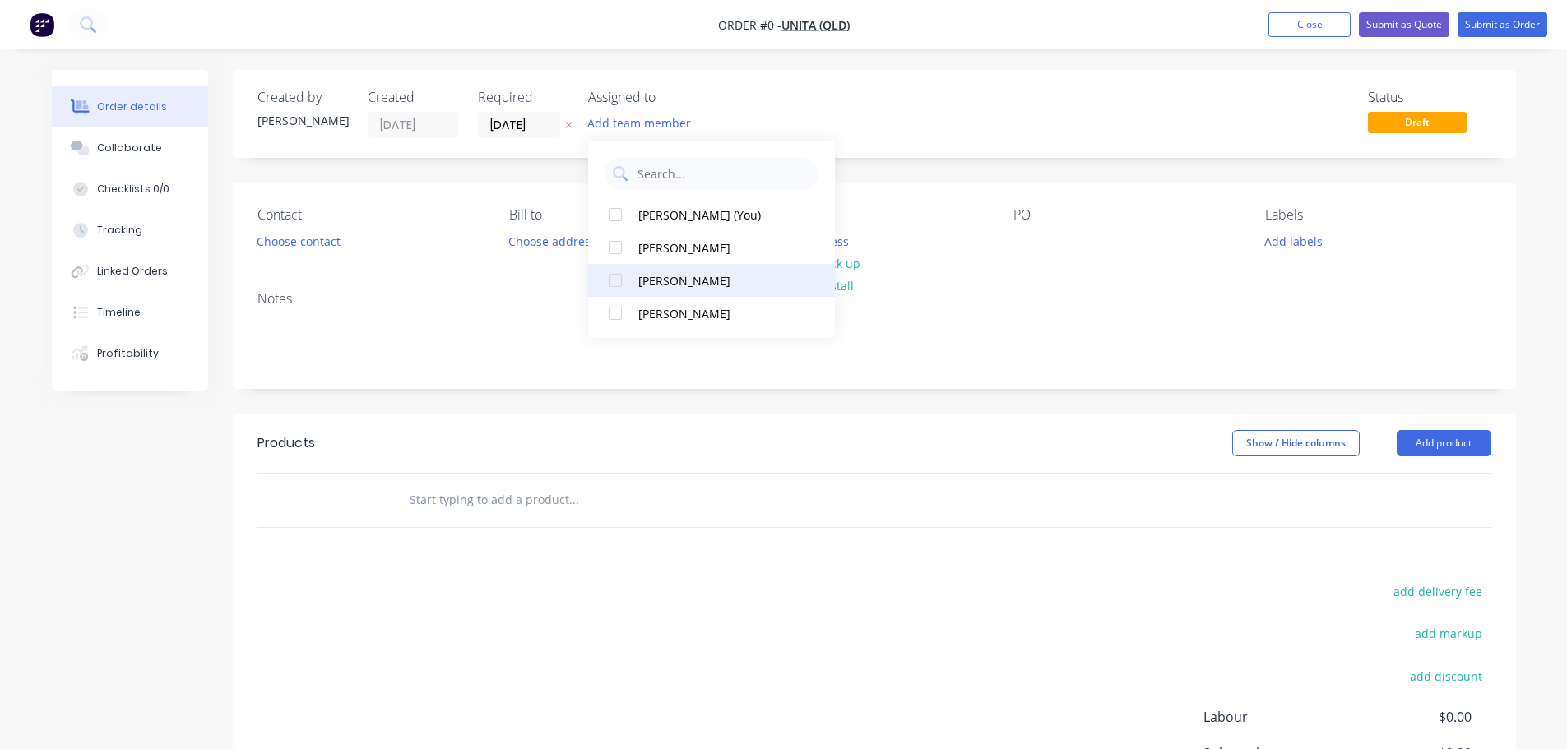
click at [635, 267] on button "[PERSON_NAME]" at bounding box center [711, 280] width 247 height 33
click at [293, 251] on div "Order details Collaborate Checklists 0/0 Tracking Linked Orders Timeline Profit…" at bounding box center [783, 508] width 1497 height 877
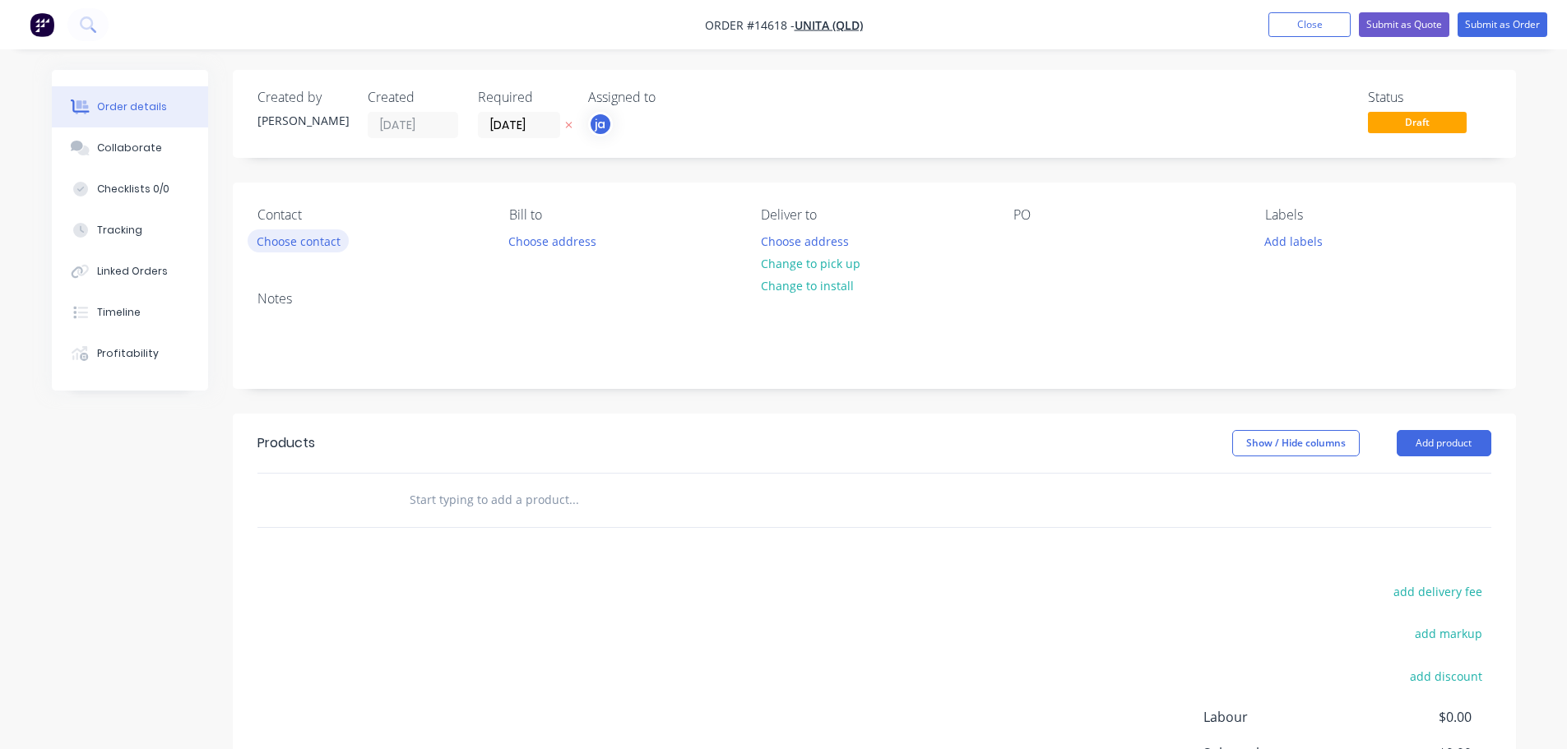
click at [291, 248] on button "Choose contact" at bounding box center [298, 240] width 101 height 22
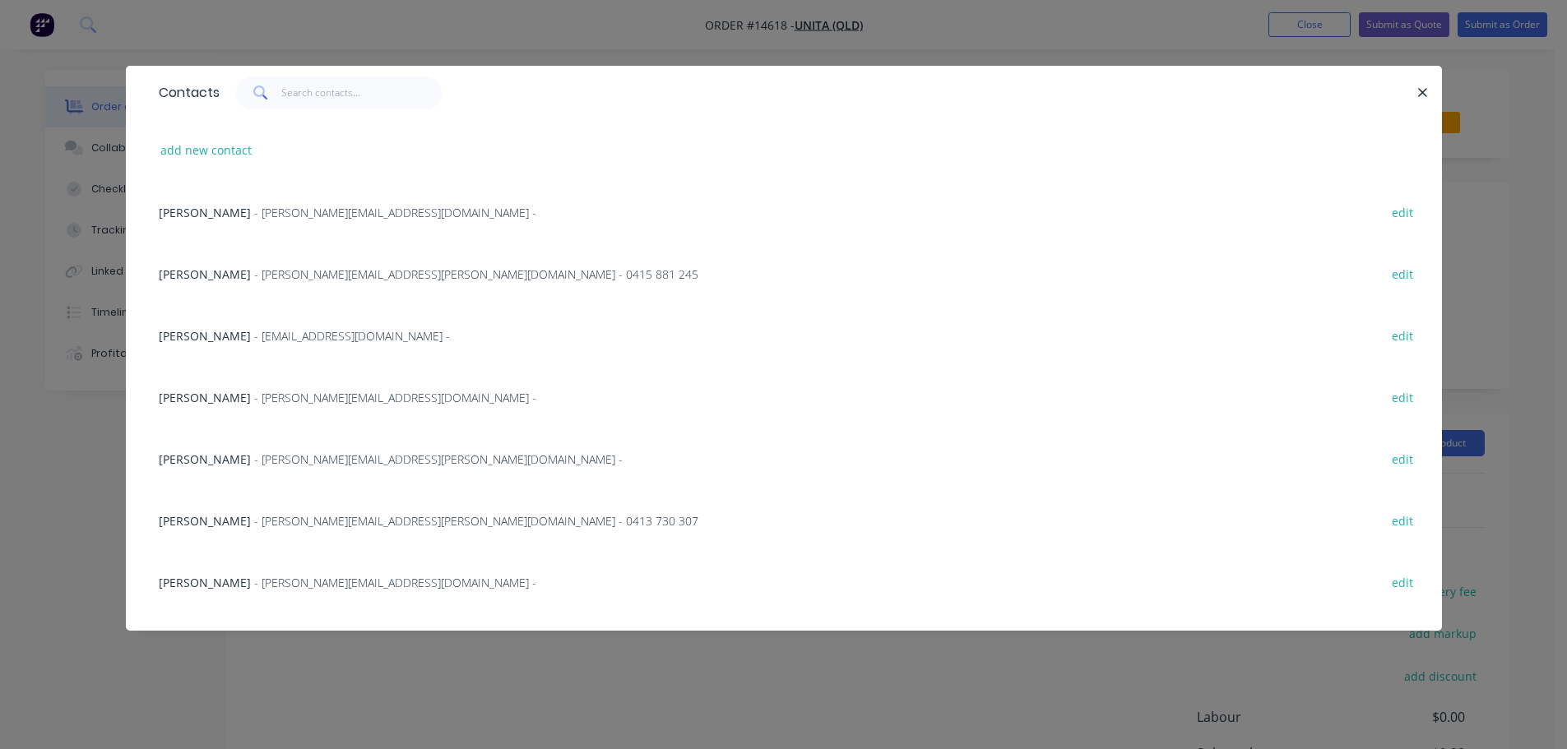
click at [234, 220] on div "[PERSON_NAME] - [PERSON_NAME][EMAIL_ADDRESS][DOMAIN_NAME] -" at bounding box center [347, 212] width 377 height 17
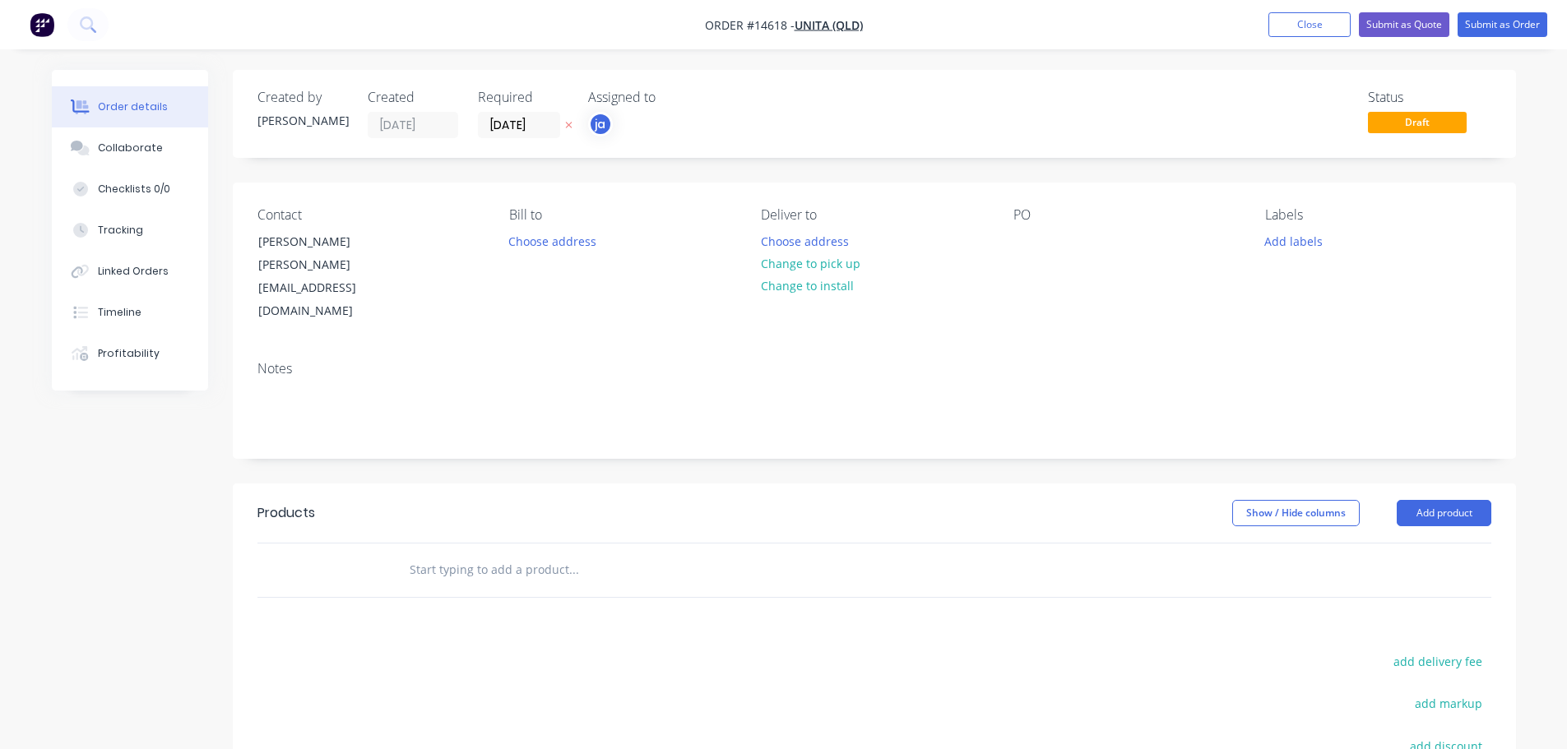
drag, startPoint x: 829, startPoint y: 262, endPoint x: 873, endPoint y: 261, distance: 43.6
click at [829, 261] on button "Change to pick up" at bounding box center [810, 263] width 117 height 22
click at [1292, 254] on div "Labels Add labels" at bounding box center [1377, 265] width 225 height 116
click at [1294, 247] on button "Add labels" at bounding box center [1294, 240] width 76 height 22
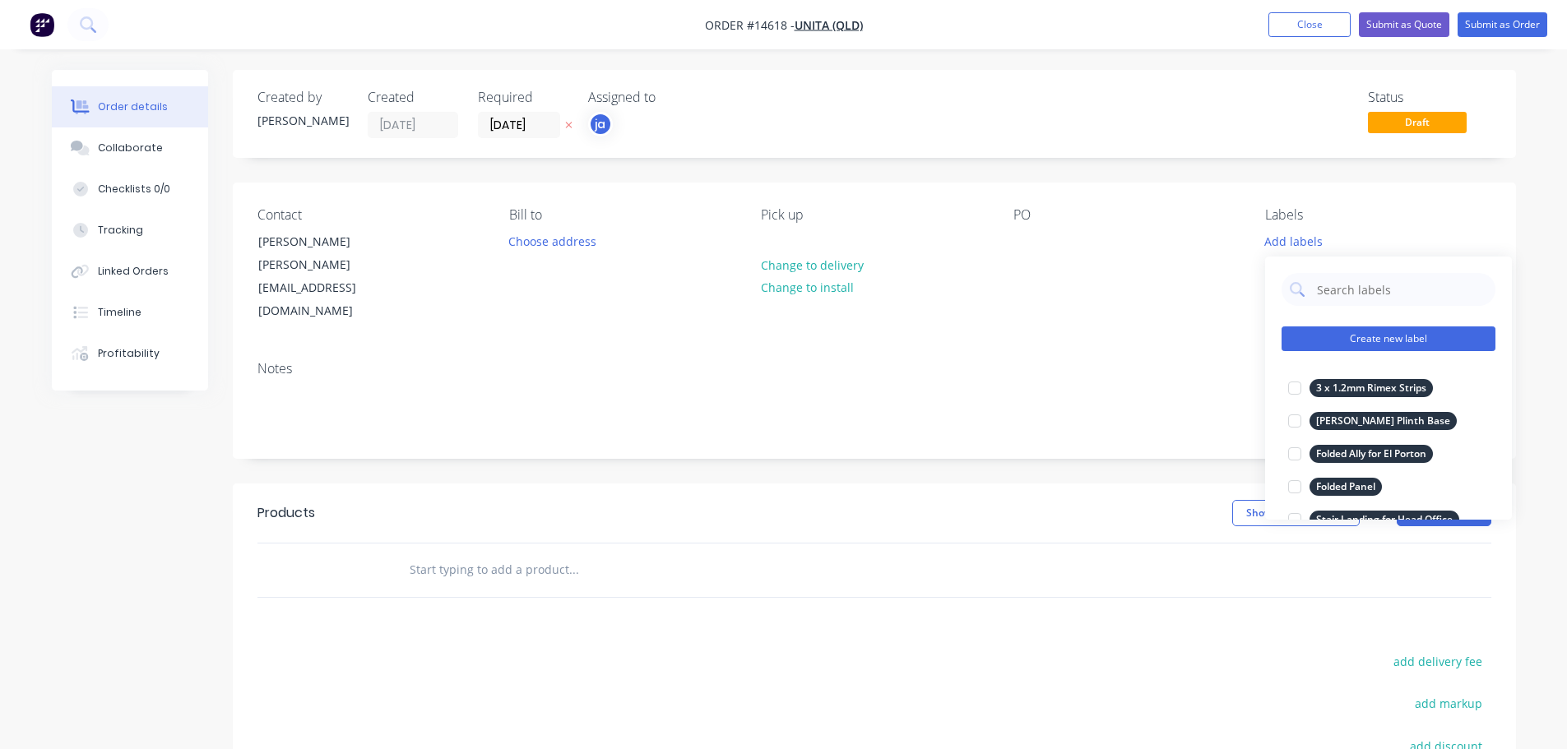
click at [1403, 337] on button "Create new label" at bounding box center [1388, 338] width 214 height 25
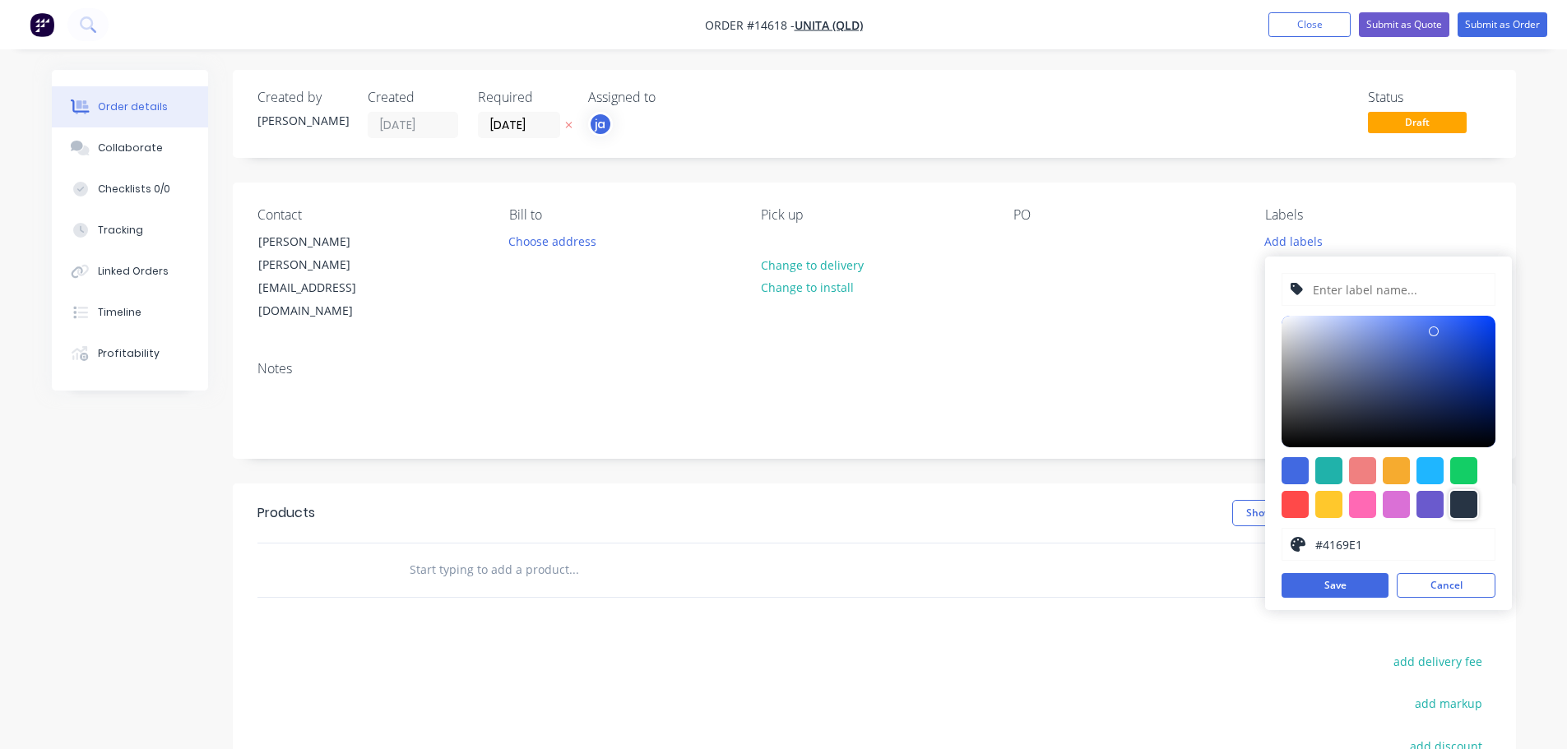
click at [1467, 514] on div at bounding box center [1463, 504] width 27 height 27
type input "#273444"
click at [1387, 297] on input "text" at bounding box center [1398, 289] width 175 height 31
paste input "Folded 3mm Capping"
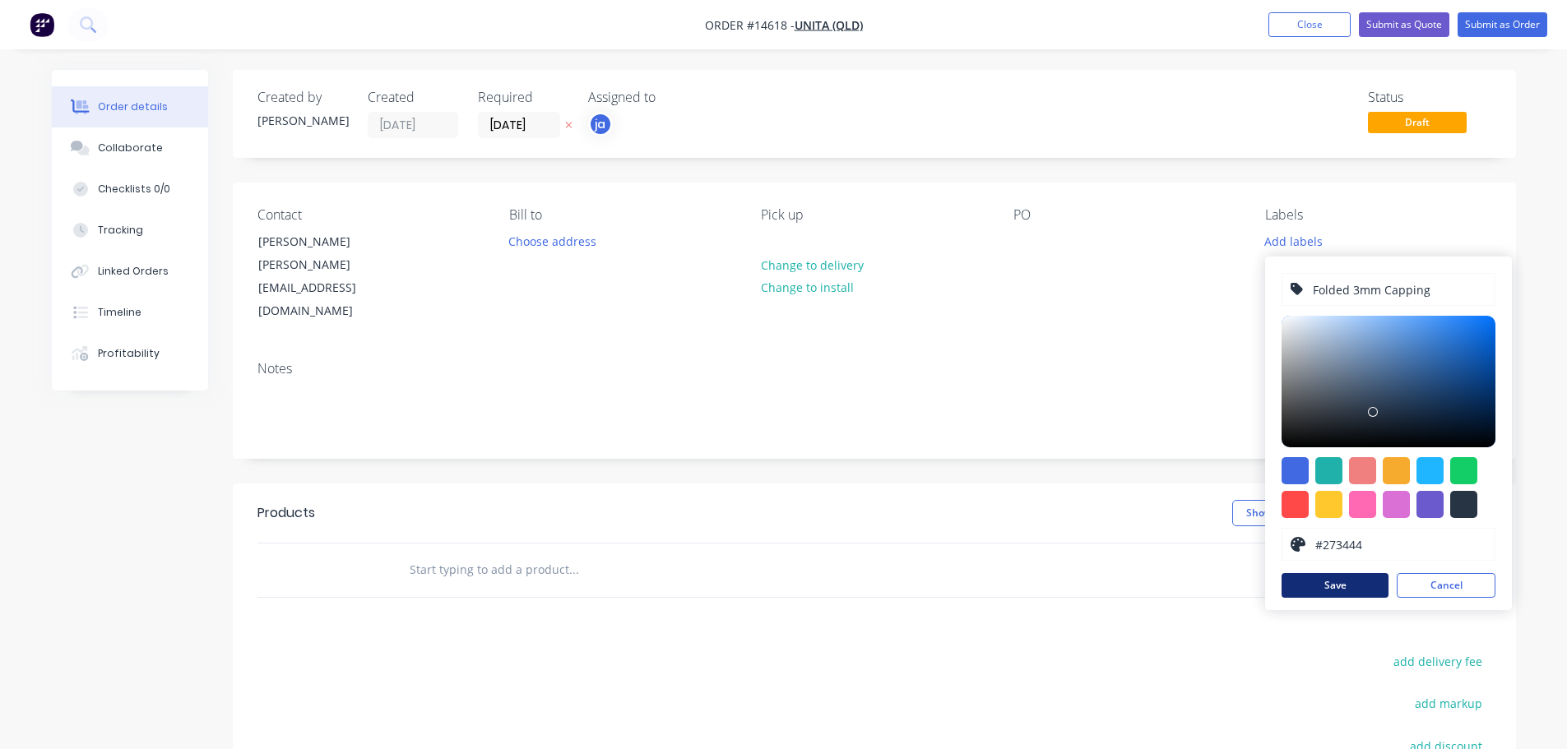
type input "Folded 3mm Capping"
click at [1303, 576] on button "Save" at bounding box center [1334, 585] width 107 height 25
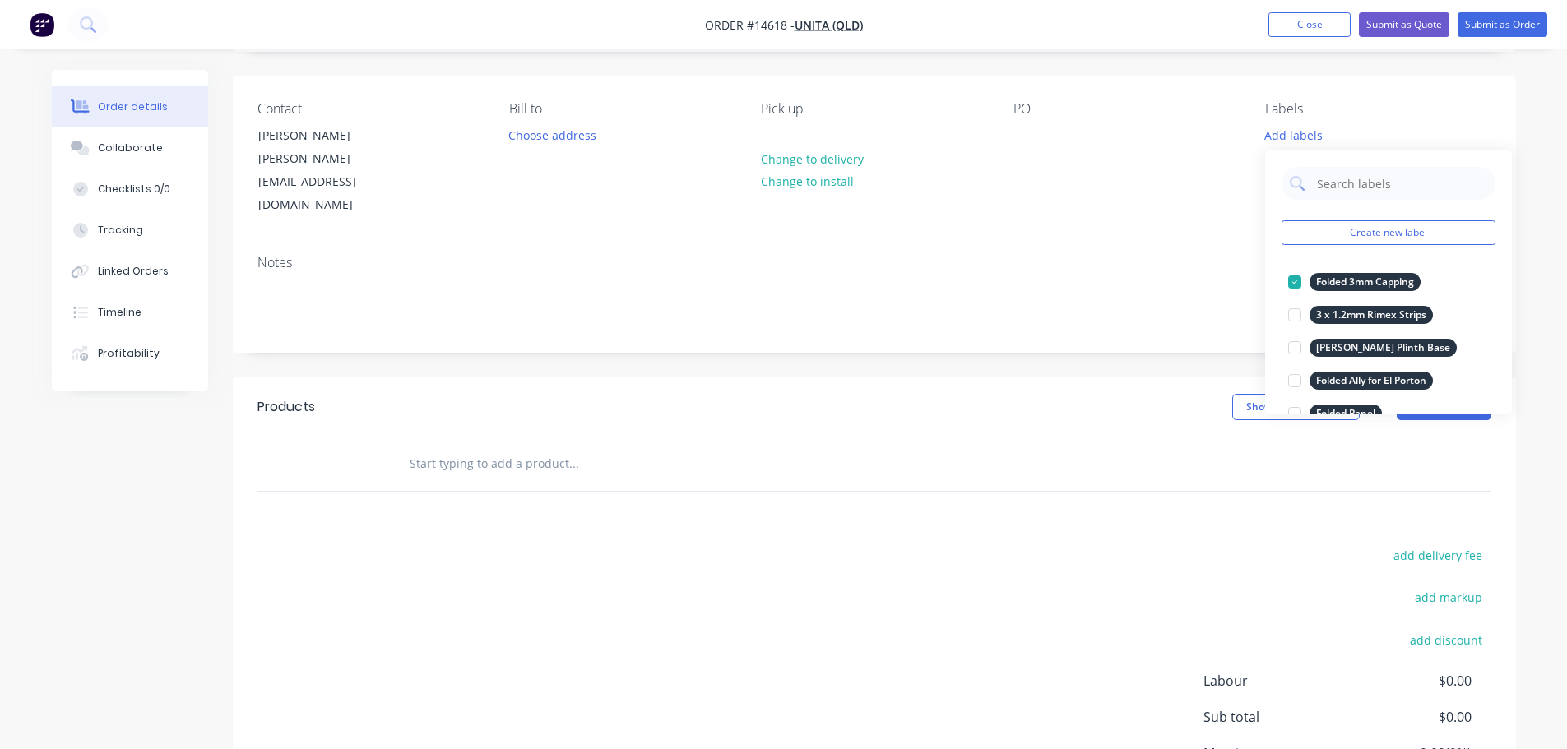
scroll to position [227, 0]
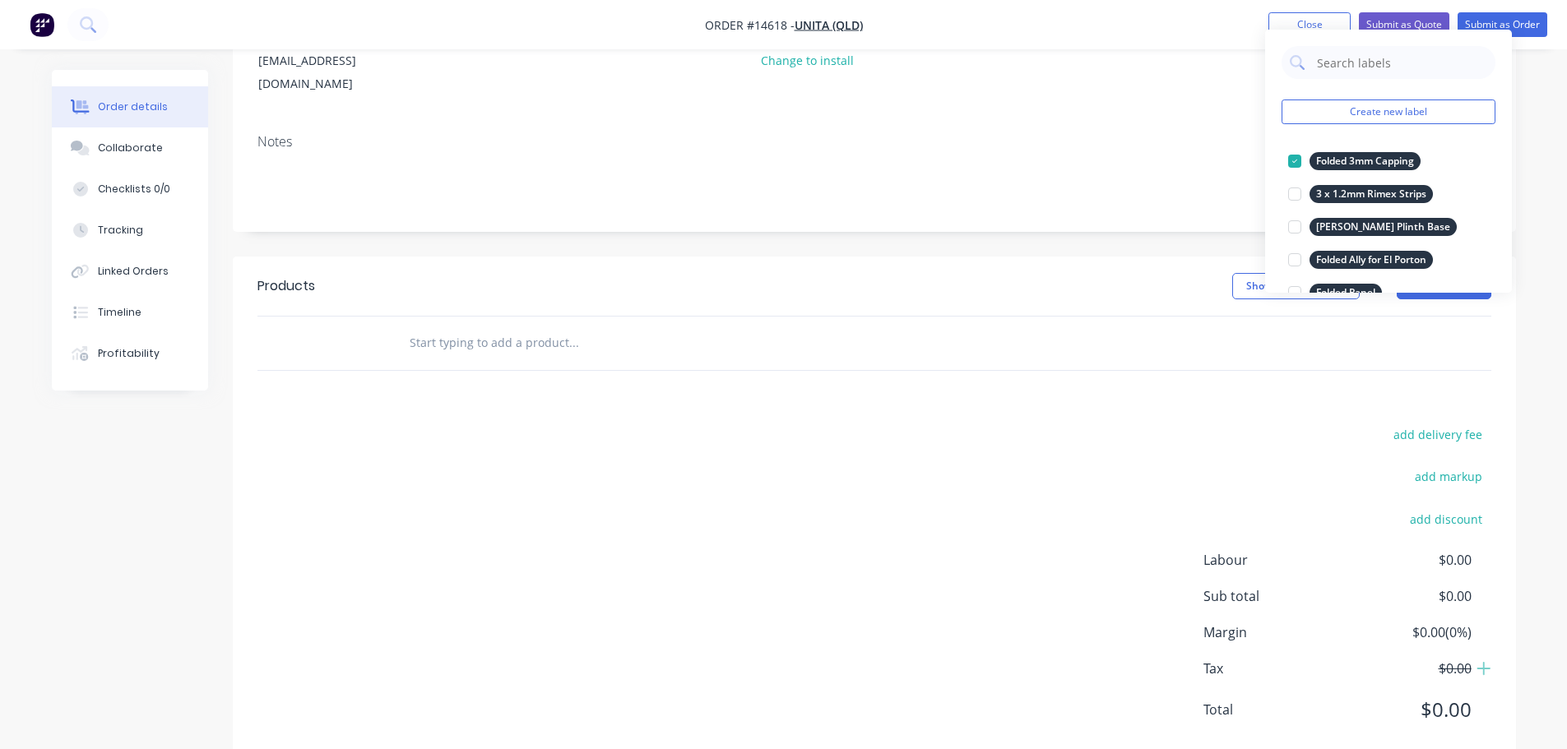
click at [504, 321] on div at bounding box center [685, 343] width 592 height 53
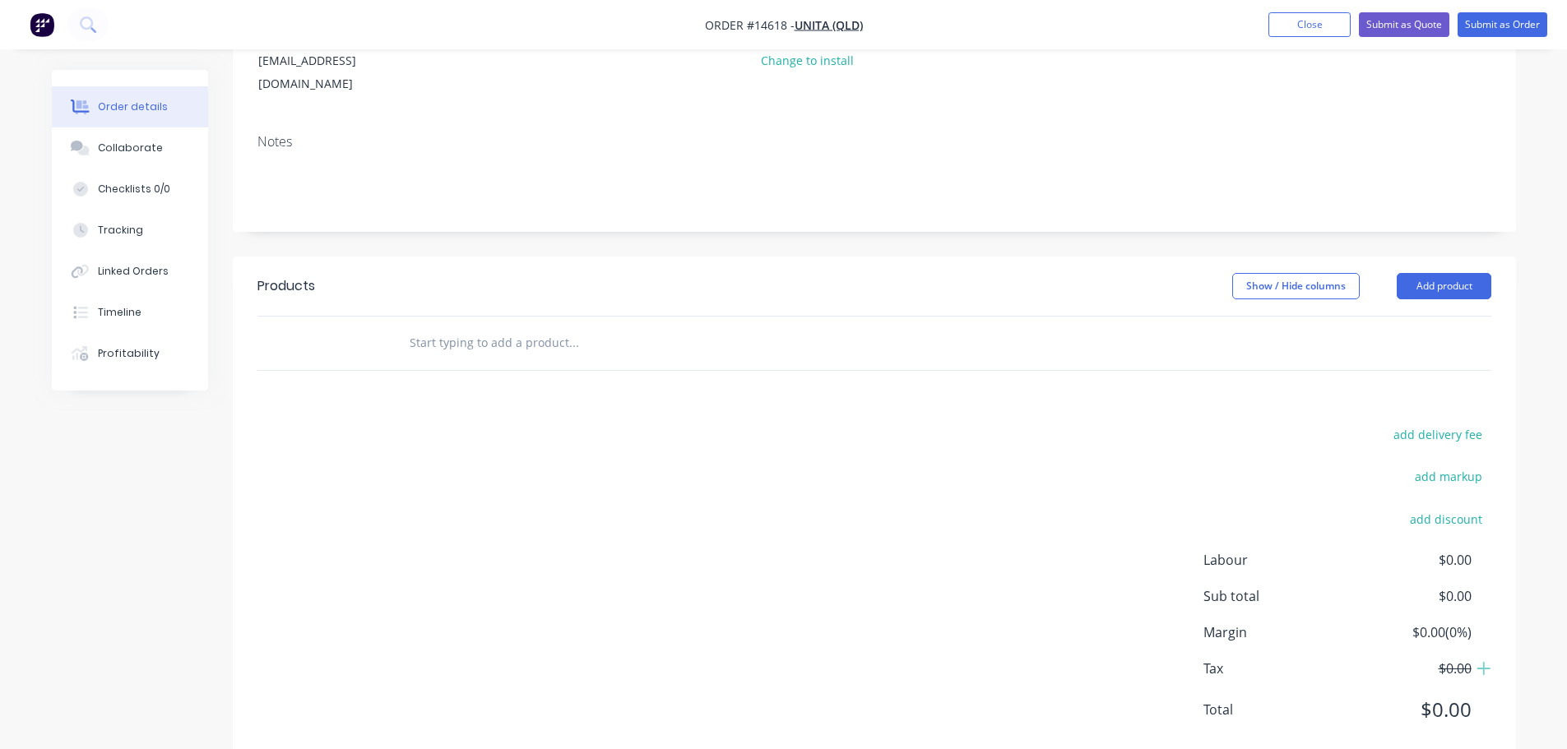
click at [502, 326] on input "text" at bounding box center [573, 342] width 329 height 33
paste input "Folded 3mm Capping"
type input "Folded 3mm Capping"
click at [531, 379] on button "Add Folded 3mm Capping to order" at bounding box center [661, 405] width 493 height 53
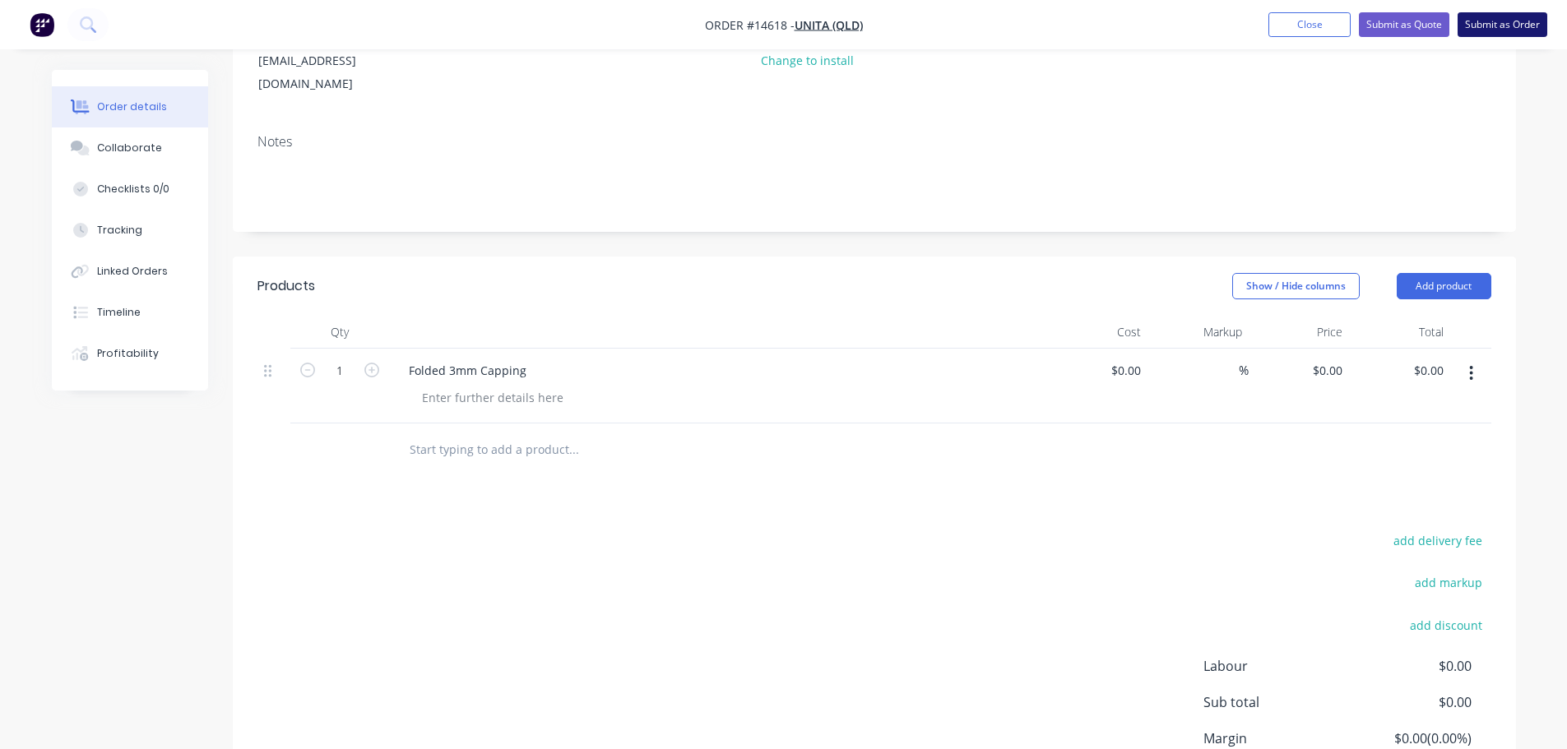
click at [1500, 21] on button "Submit as Order" at bounding box center [1502, 24] width 90 height 25
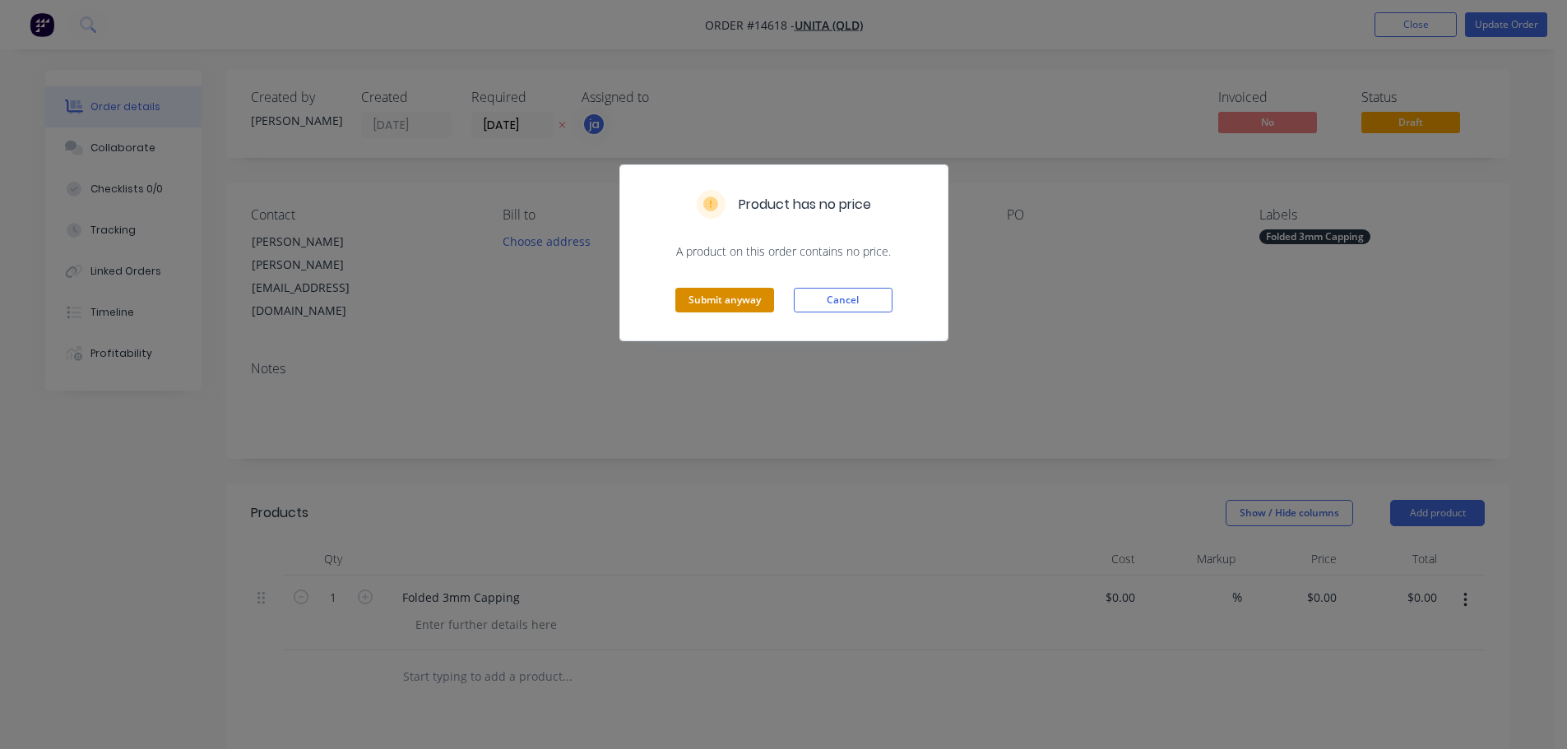
click at [732, 298] on button "Submit anyway" at bounding box center [724, 300] width 99 height 25
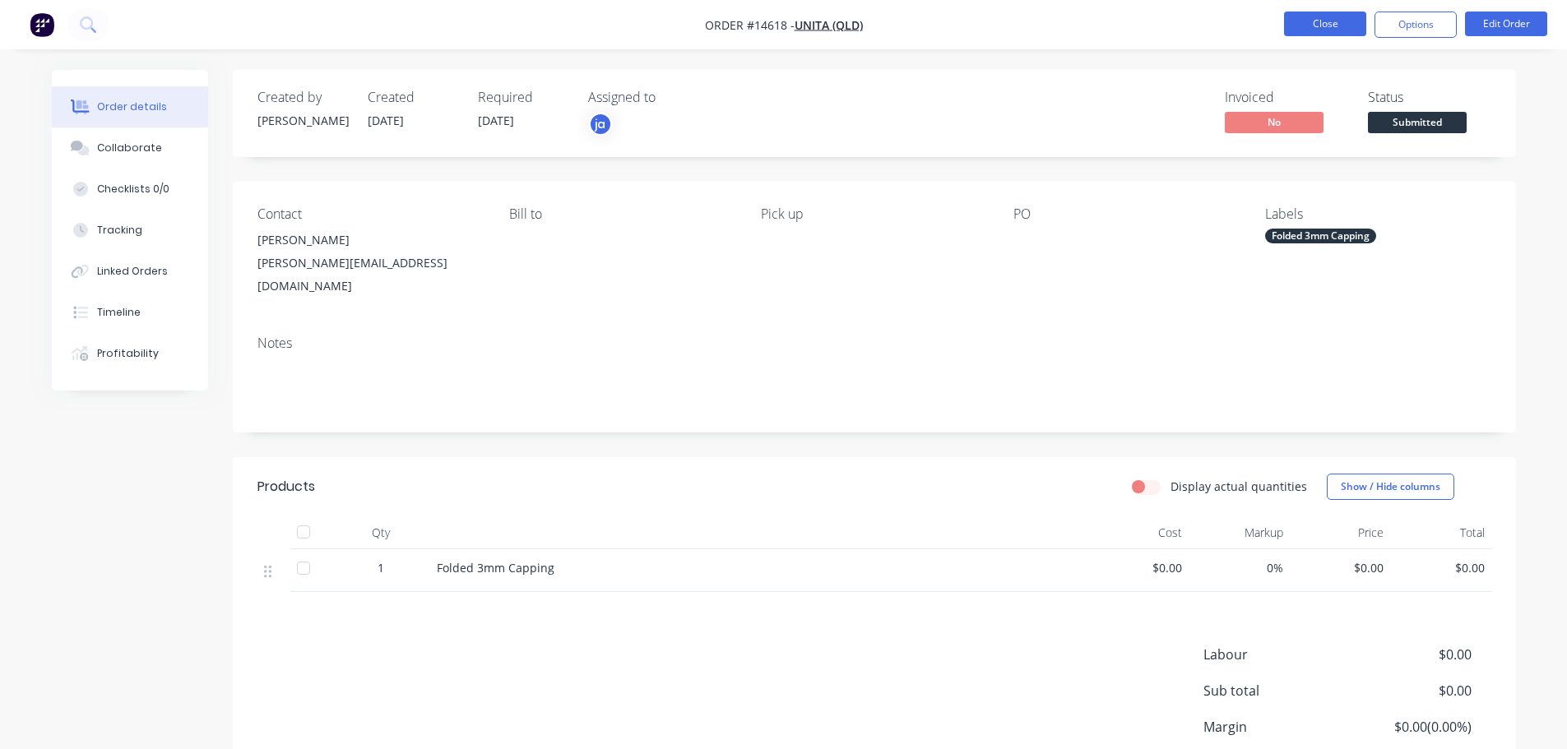
click at [1315, 26] on button "Close" at bounding box center [1325, 24] width 82 height 25
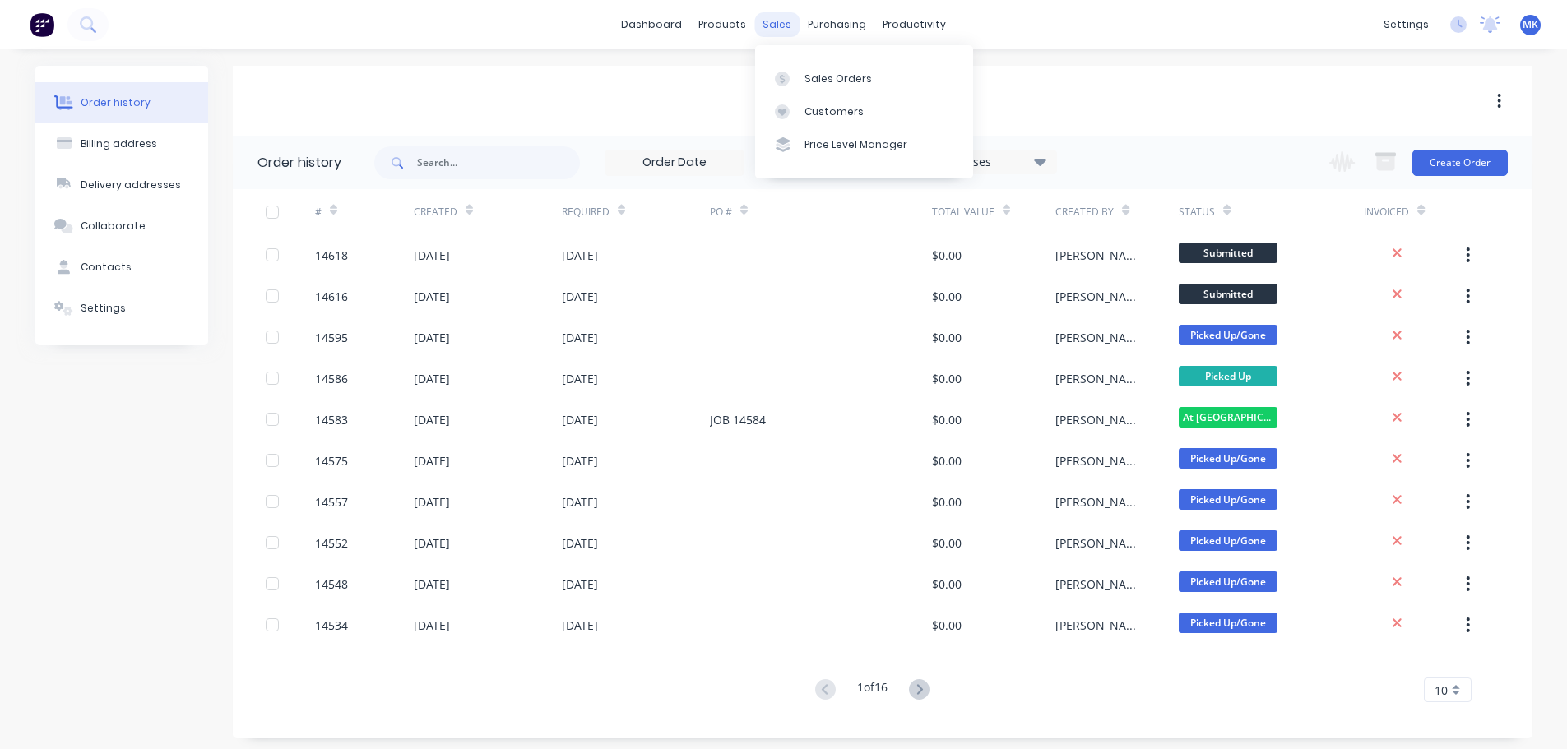
click at [789, 32] on div "sales" at bounding box center [776, 24] width 45 height 25
click at [817, 78] on div "Sales Orders" at bounding box center [837, 79] width 67 height 15
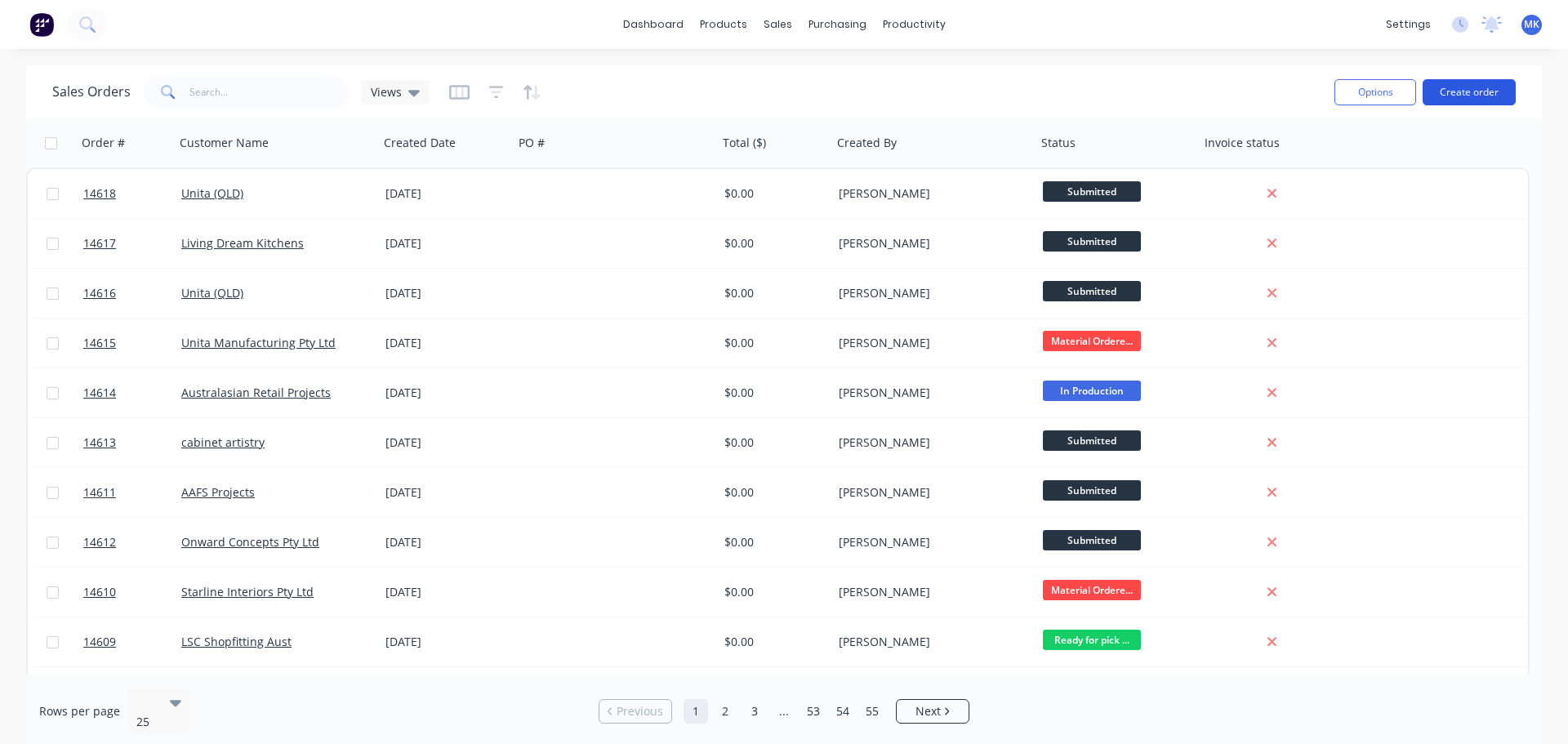
click at [1455, 85] on button "Create order" at bounding box center [1470, 92] width 93 height 26
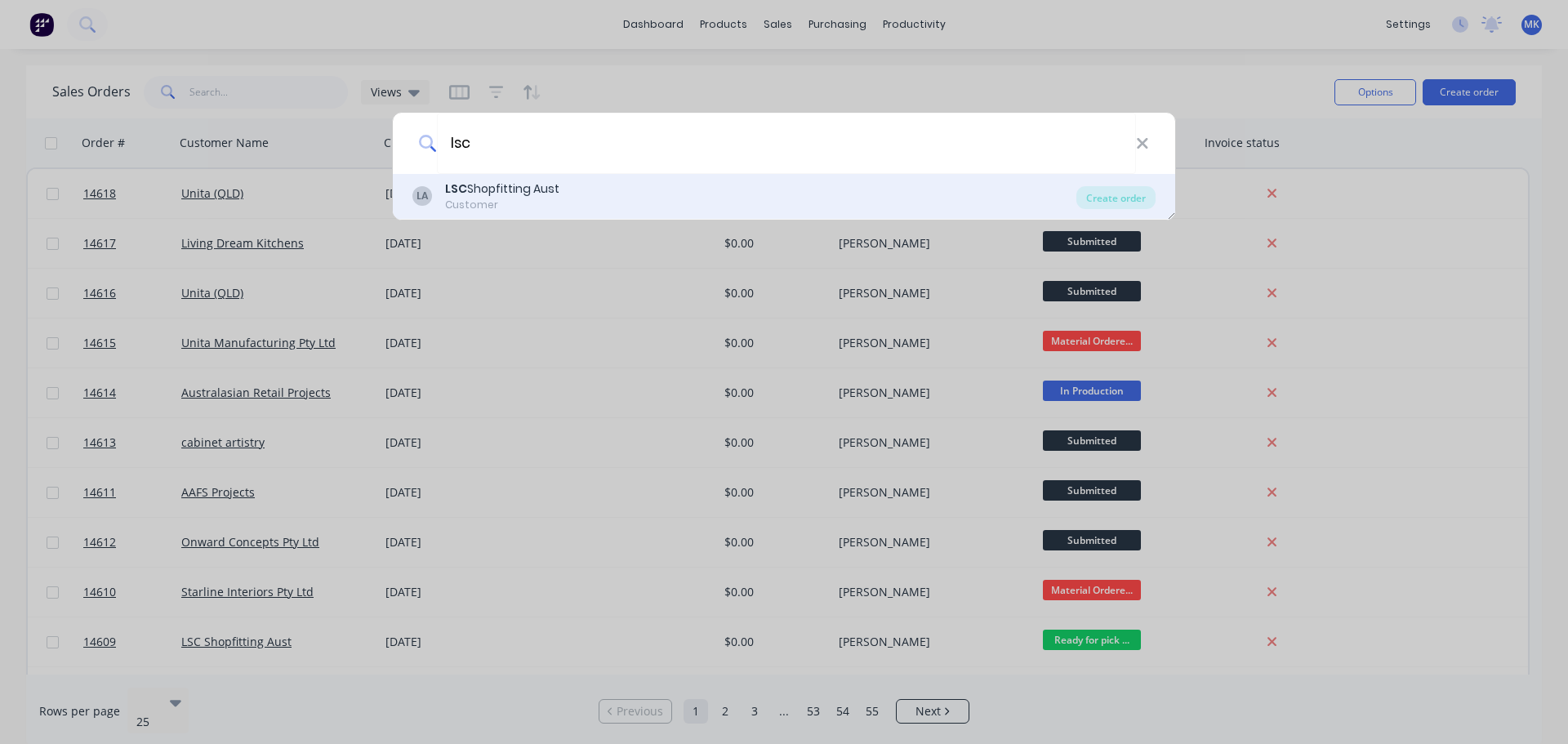
type input "lsc"
click at [556, 189] on div "LSC Shopfitting Aust" at bounding box center [501, 189] width 114 height 17
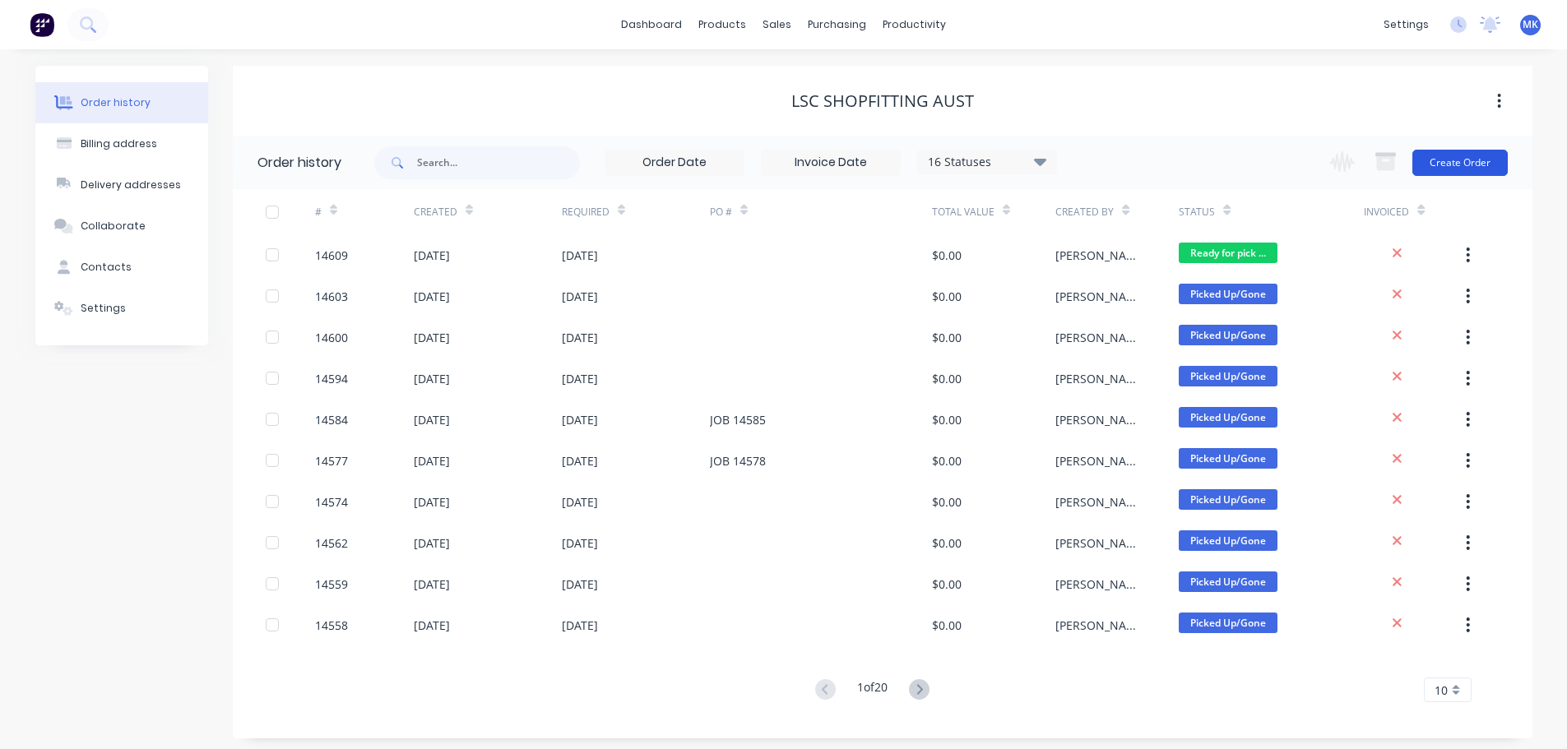
click at [1441, 154] on button "Create Order" at bounding box center [1459, 163] width 95 height 26
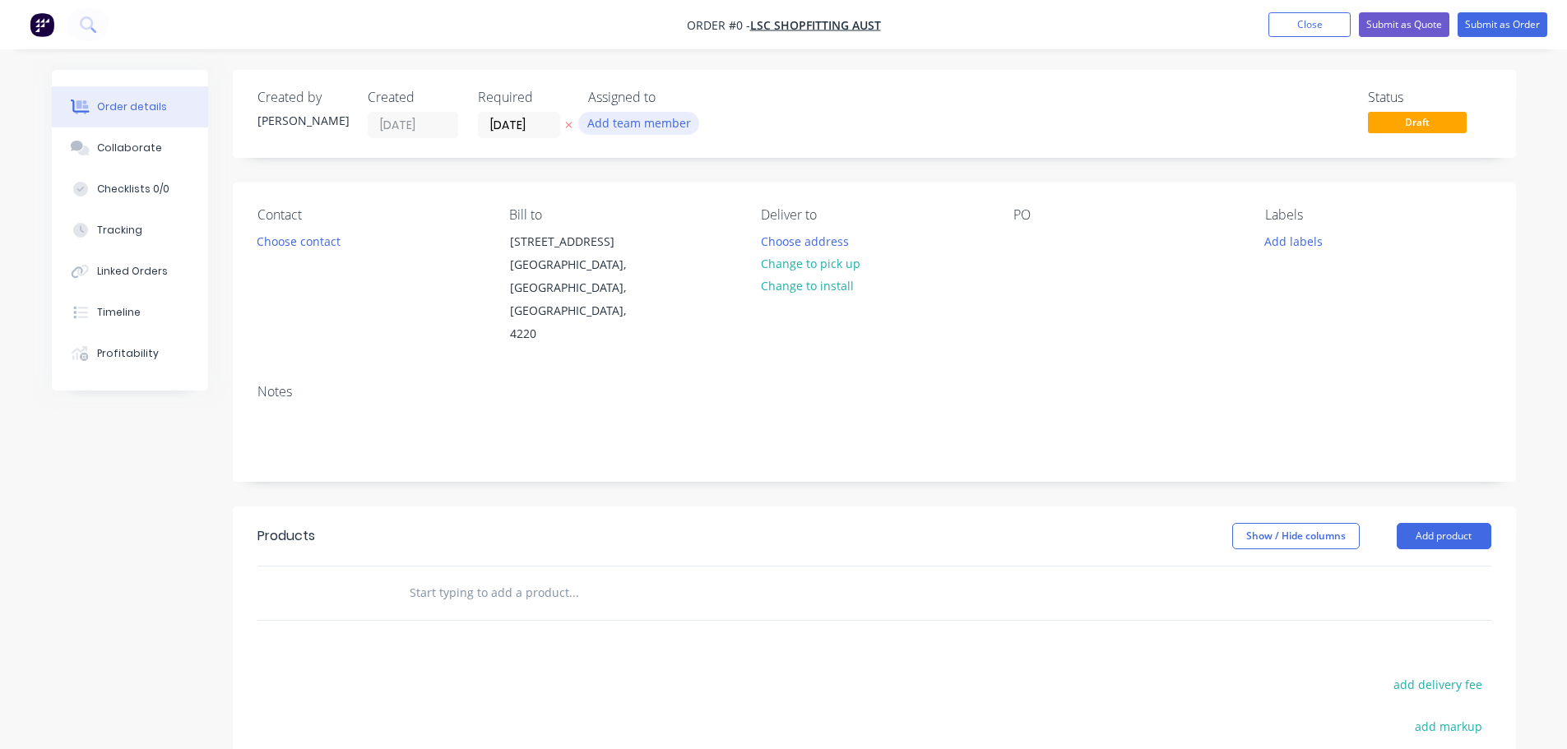
click at [595, 127] on button "Add team member" at bounding box center [638, 123] width 121 height 22
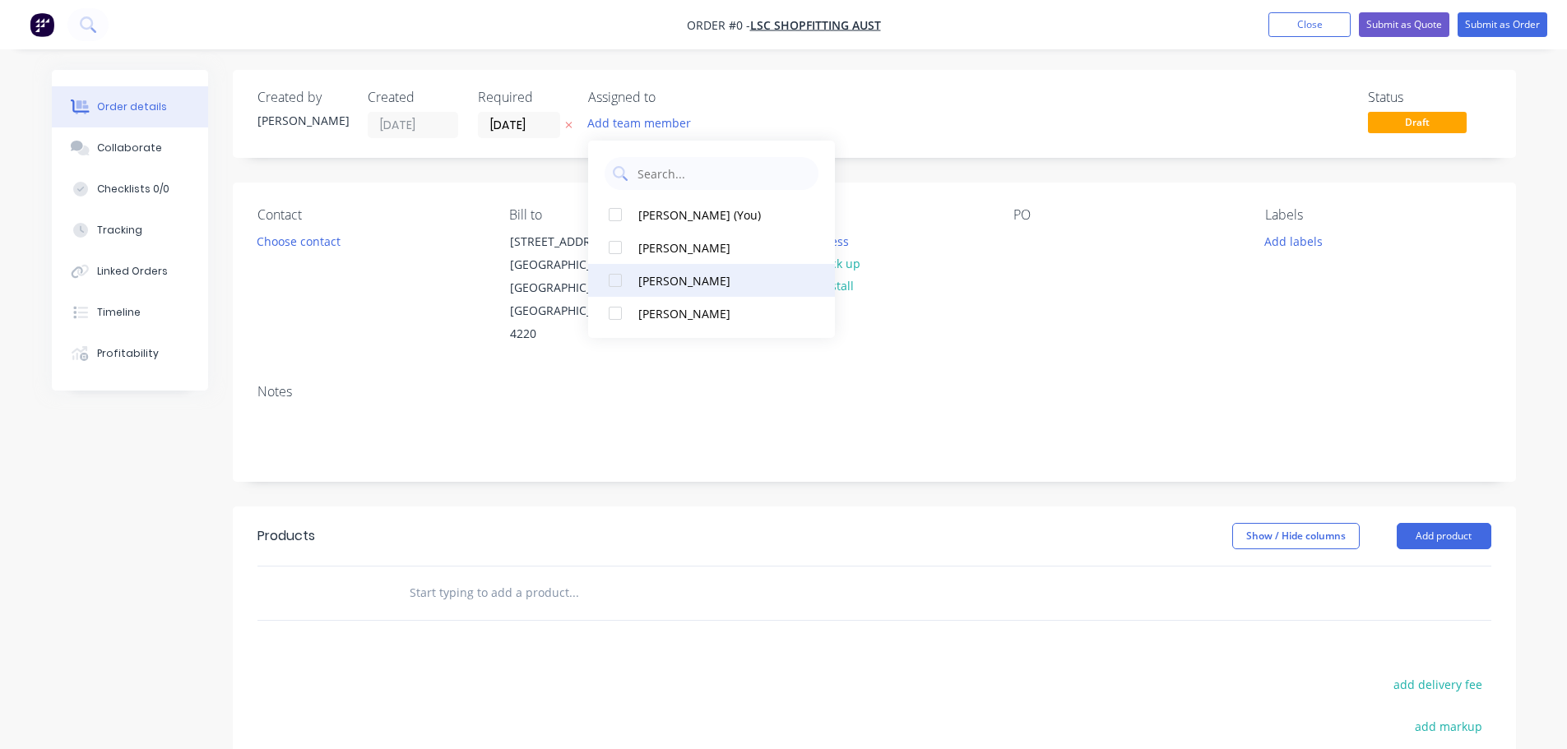
click at [658, 269] on button "[PERSON_NAME]" at bounding box center [711, 280] width 247 height 33
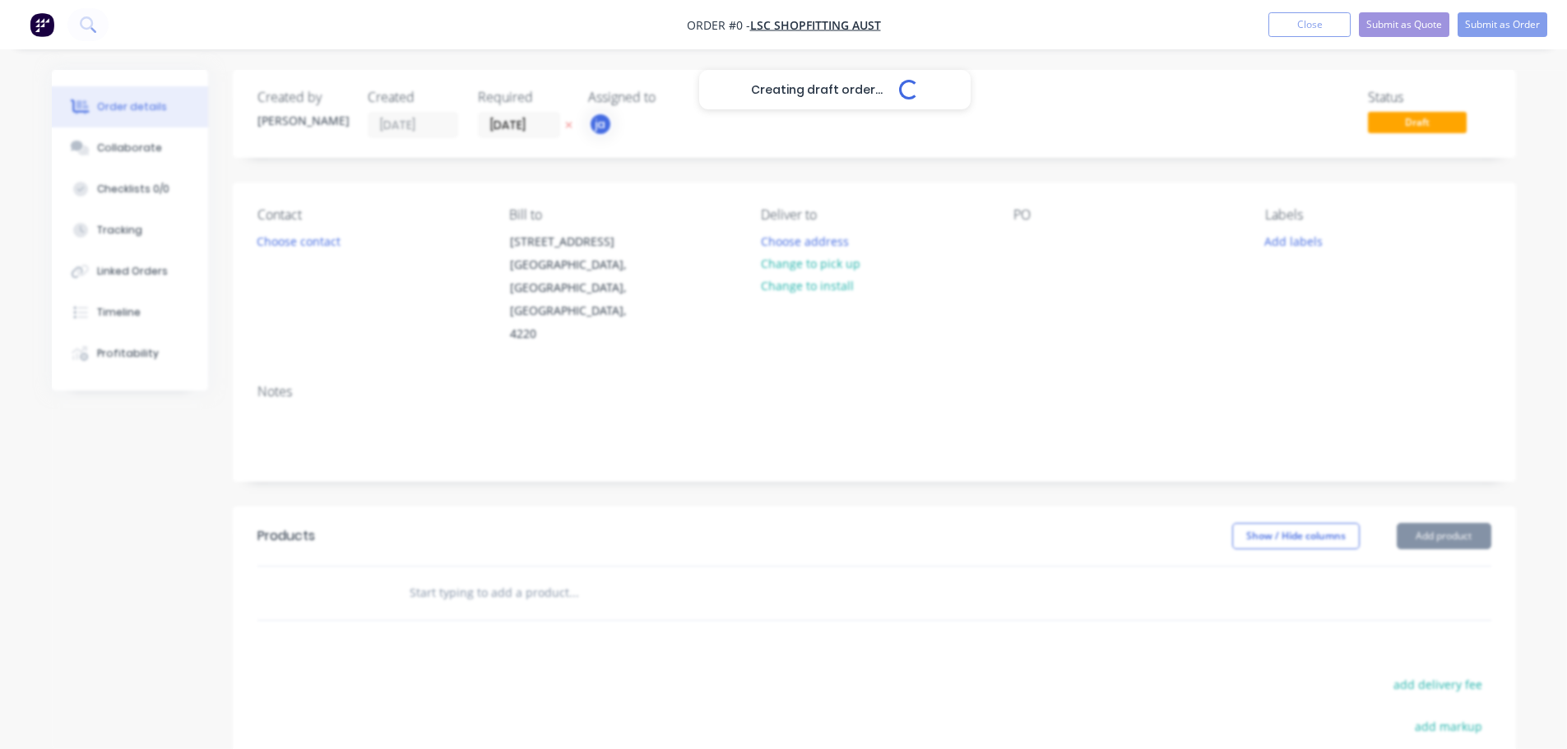
click at [293, 258] on div "Creating draft order... Loading... Order details Collaborate Checklists 0/0 Tra…" at bounding box center [783, 555] width 1497 height 970
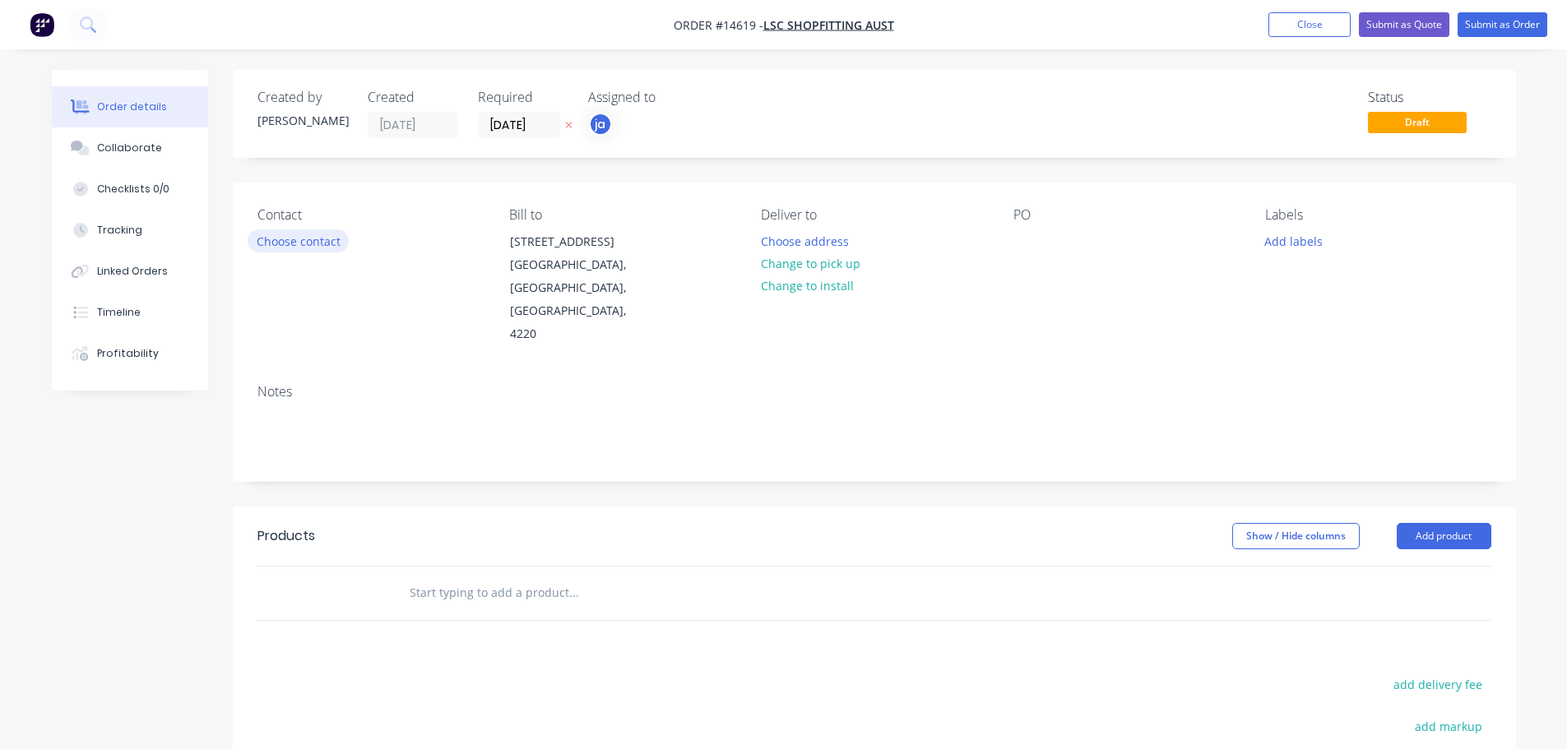
click at [294, 248] on button "Choose contact" at bounding box center [298, 240] width 101 height 22
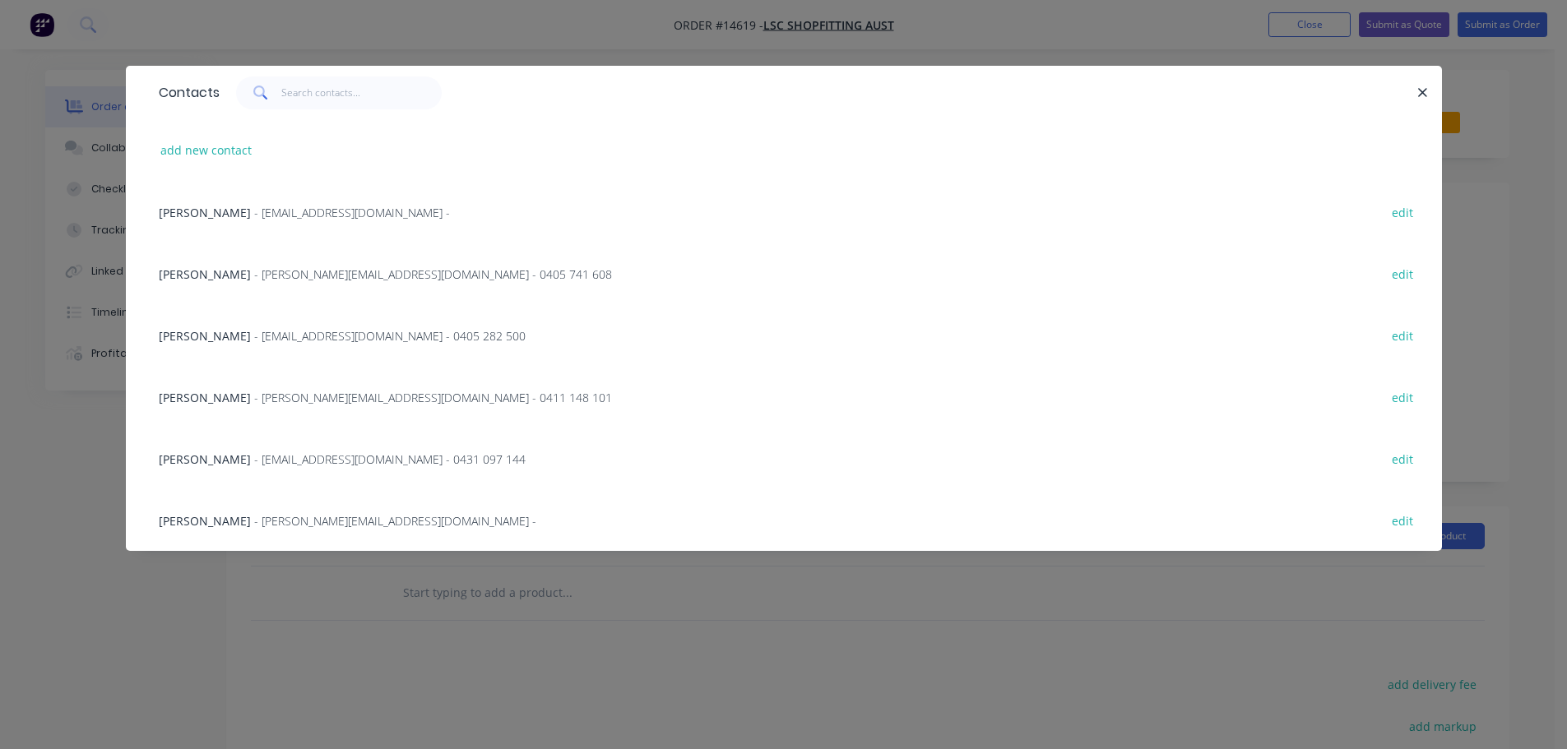
click at [297, 270] on span "- [PERSON_NAME][EMAIL_ADDRESS][DOMAIN_NAME] - 0405 741 608" at bounding box center [433, 274] width 358 height 16
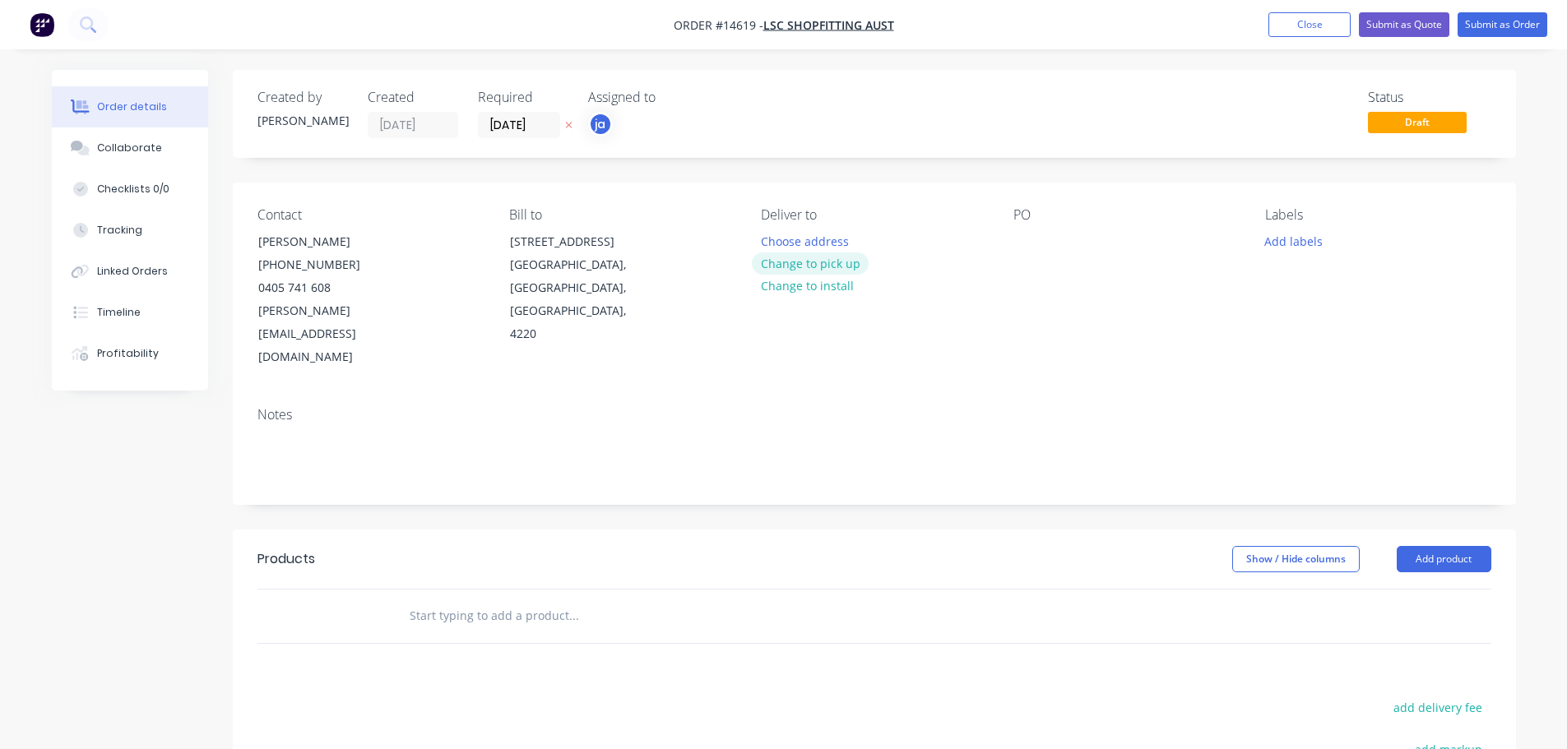
click at [771, 271] on button "Change to pick up" at bounding box center [810, 263] width 117 height 22
click at [1281, 236] on button "Add labels" at bounding box center [1294, 240] width 76 height 22
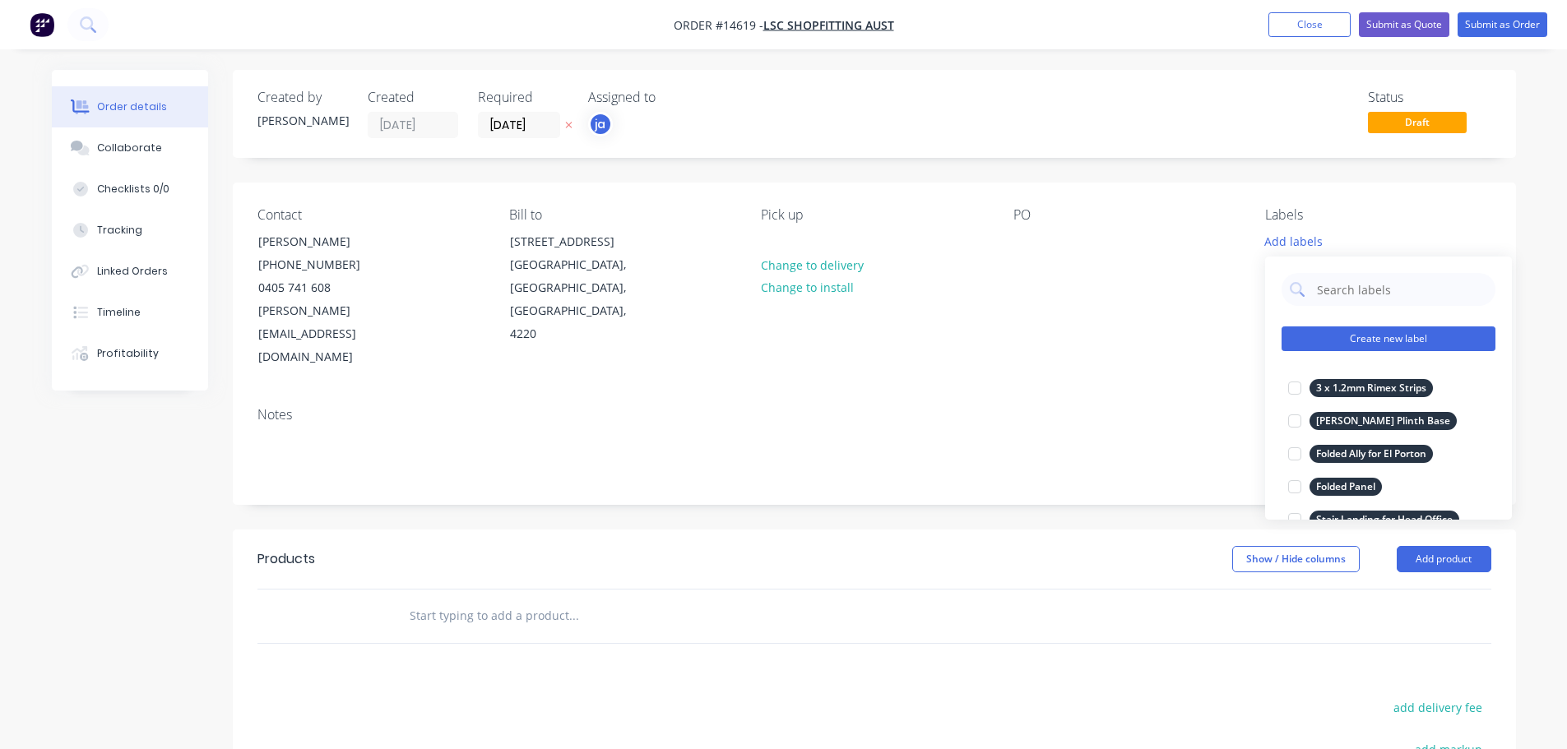
click at [1402, 332] on button "Create new label" at bounding box center [1388, 338] width 214 height 25
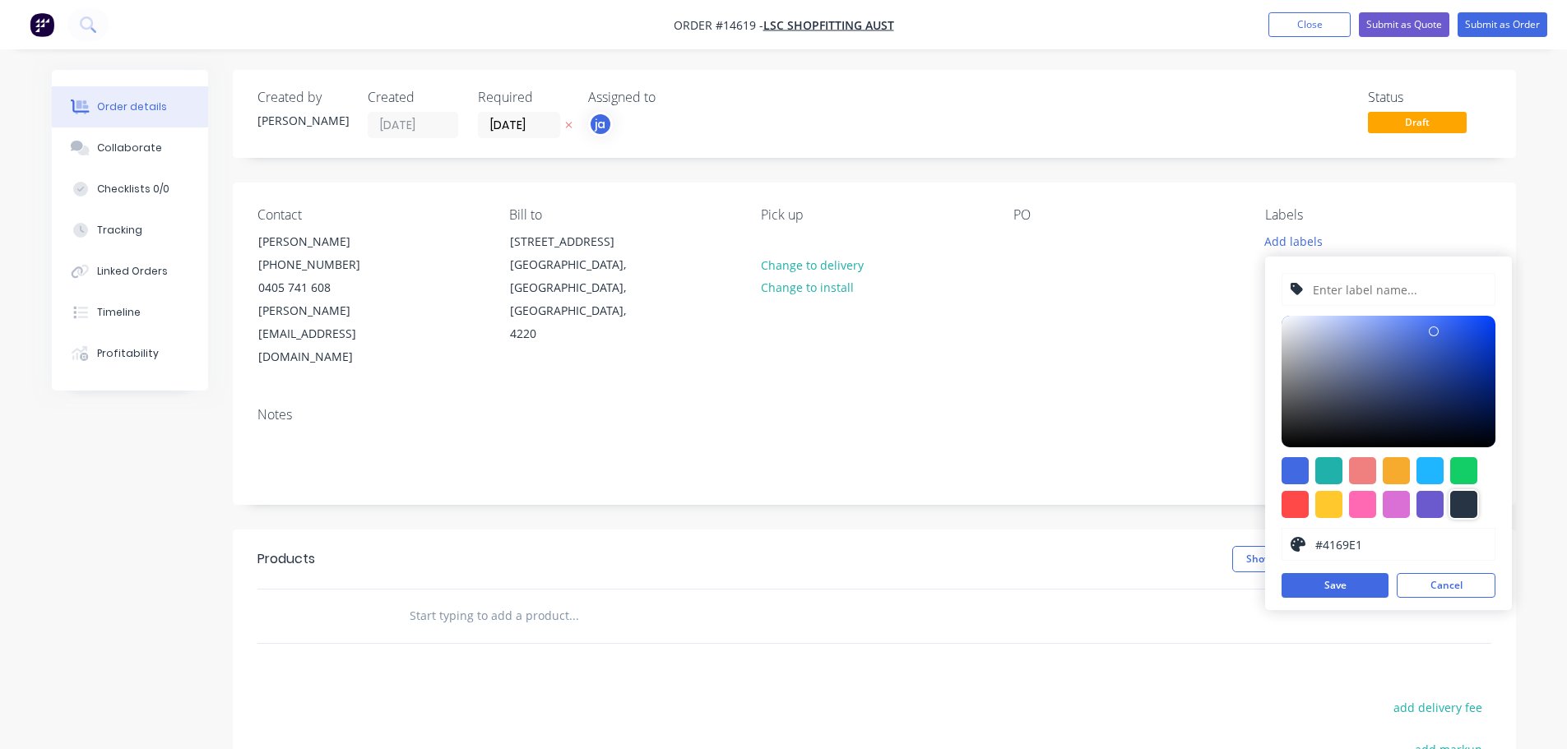
click at [1460, 495] on div at bounding box center [1463, 504] width 27 height 27
type input "#273444"
click at [1375, 289] on input "text" at bounding box center [1398, 289] width 175 height 31
paste input "Modify Frames"
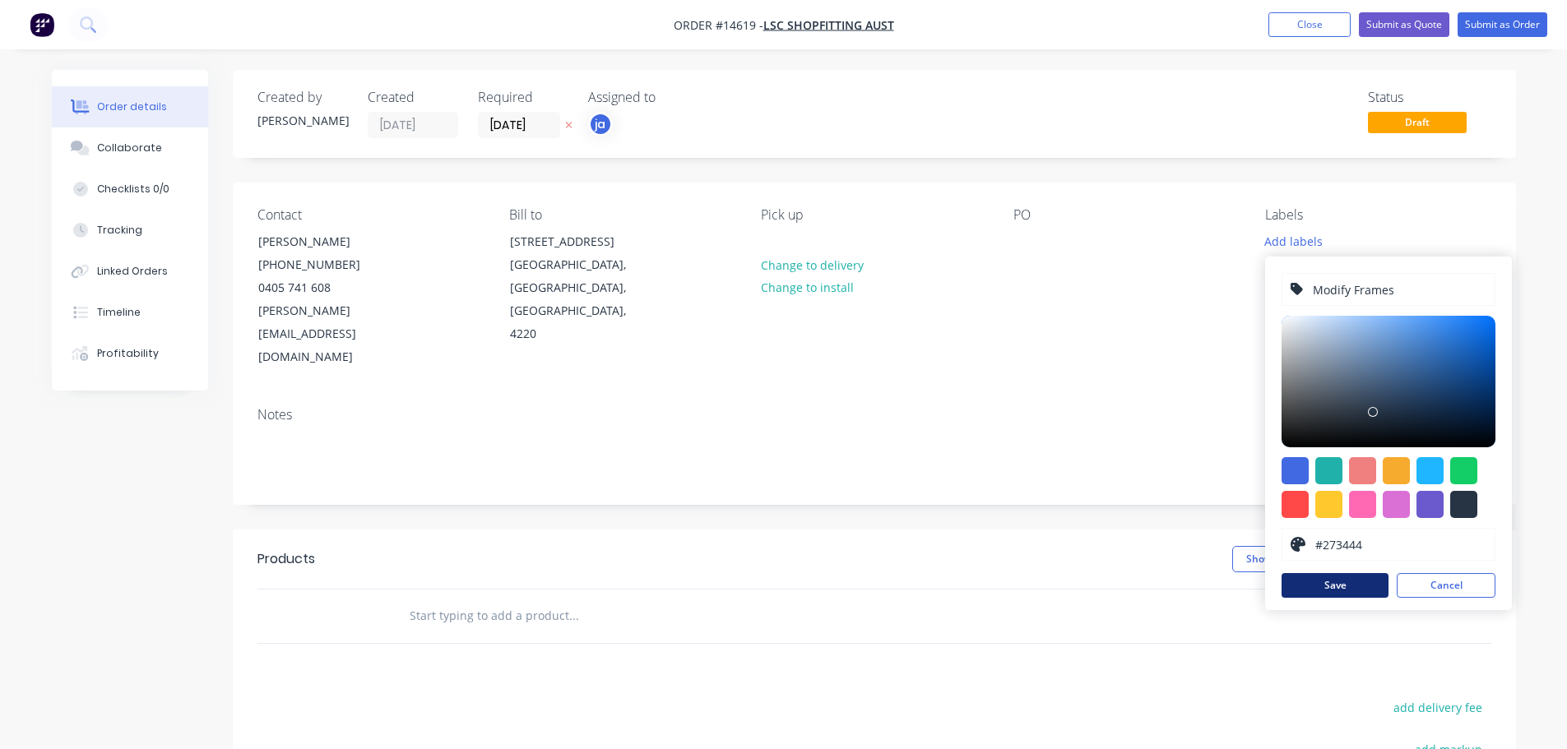
type input "Modify Frames"
drag, startPoint x: 1319, startPoint y: 586, endPoint x: 939, endPoint y: 530, distance: 384.0
click at [1318, 586] on button "Save" at bounding box center [1334, 585] width 107 height 25
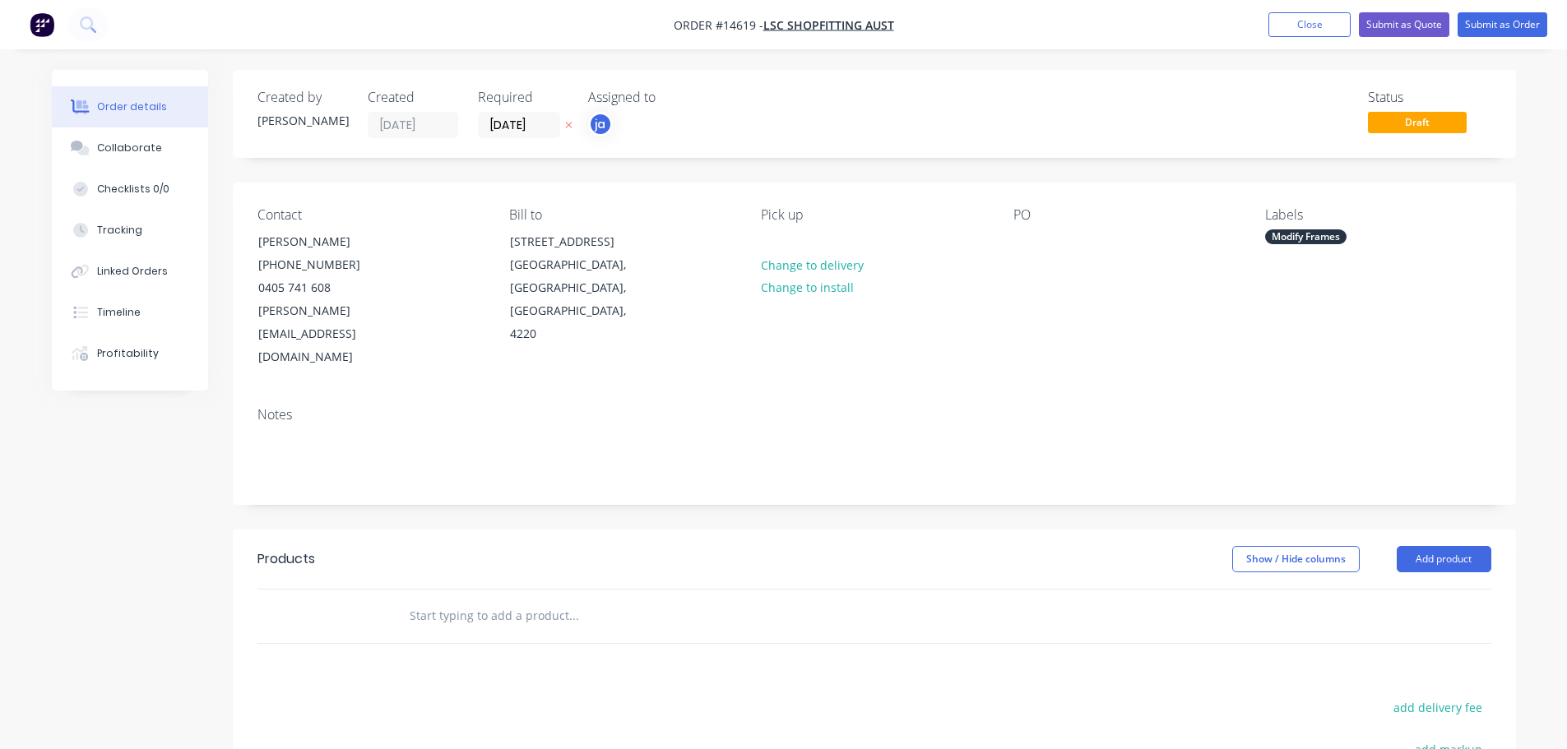
click at [540, 600] on input "text" at bounding box center [573, 616] width 329 height 33
paste input "Modify Frames"
type input "Modify Frames"
click at [521, 652] on button "Add Modify Frames to order" at bounding box center [661, 678] width 493 height 53
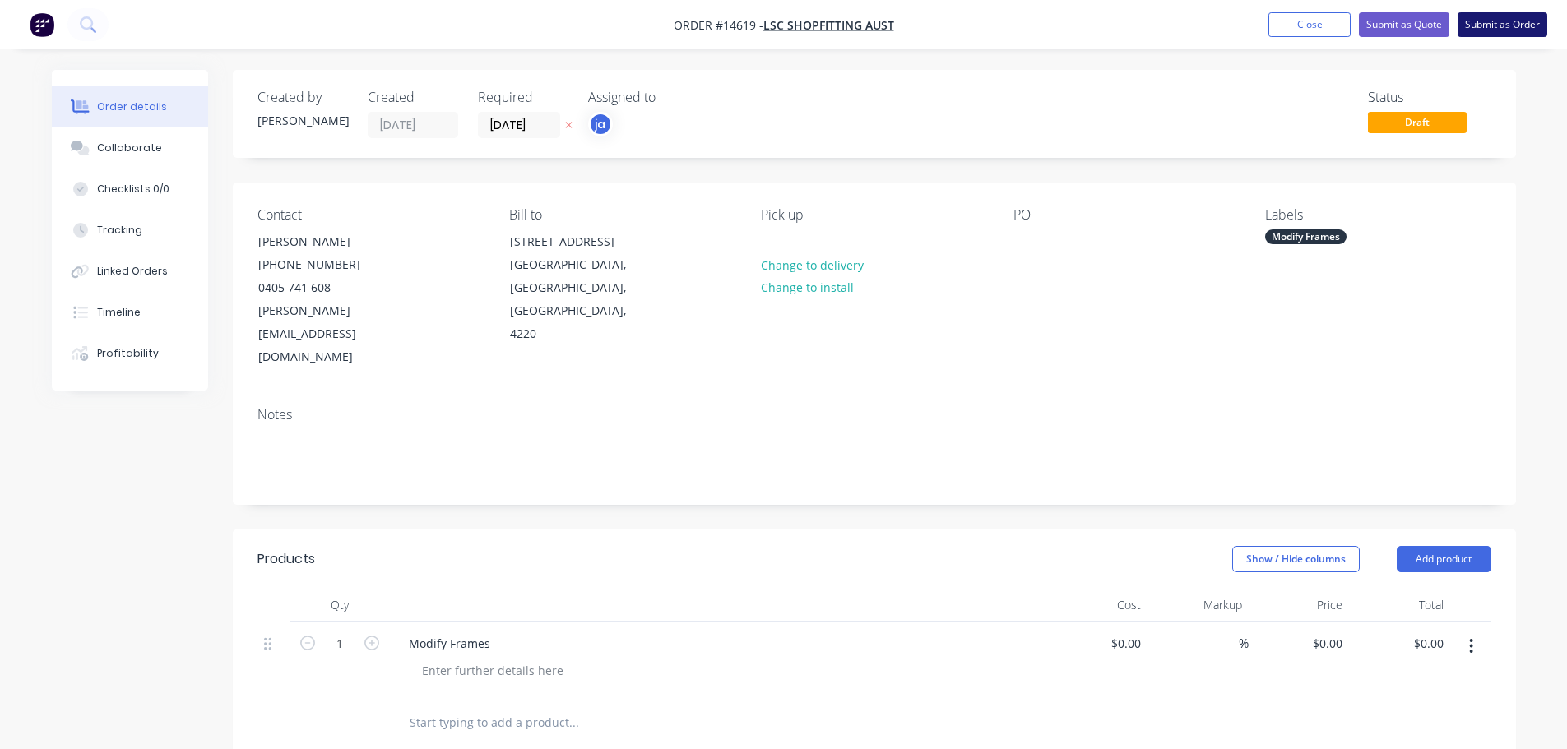
click at [1499, 27] on button "Submit as Order" at bounding box center [1502, 24] width 90 height 25
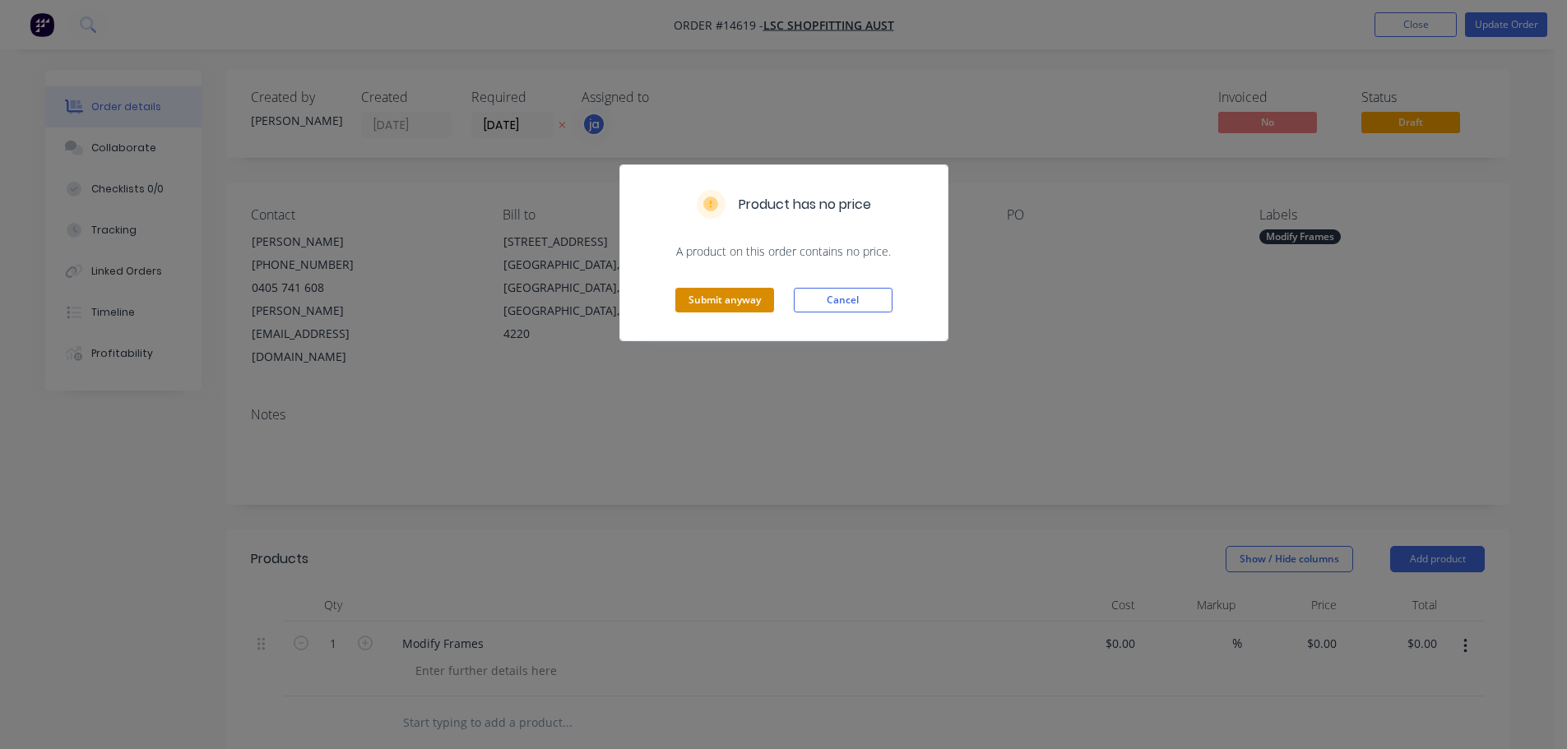
click at [693, 297] on button "Submit anyway" at bounding box center [724, 300] width 99 height 25
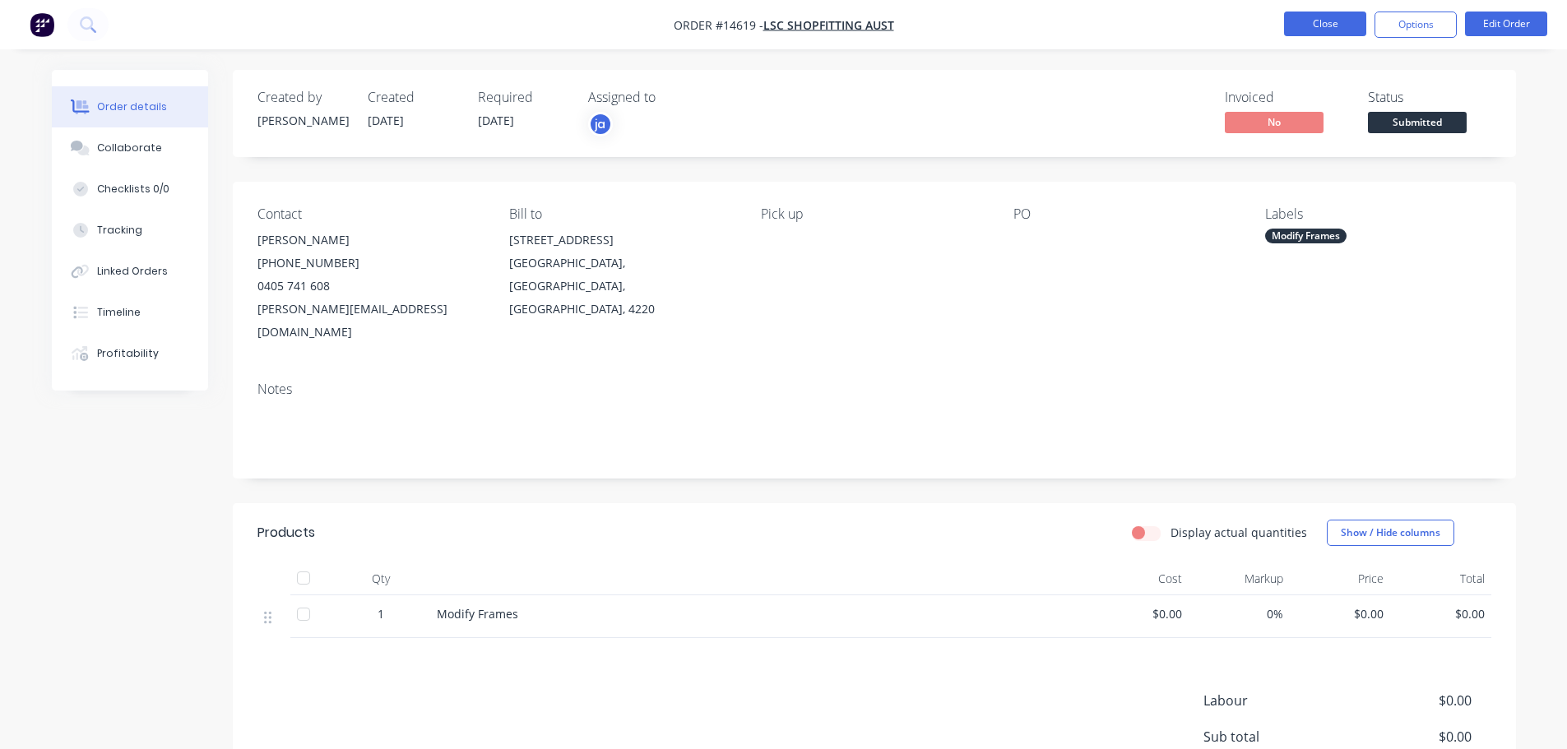
click at [1292, 34] on button "Close" at bounding box center [1325, 24] width 82 height 25
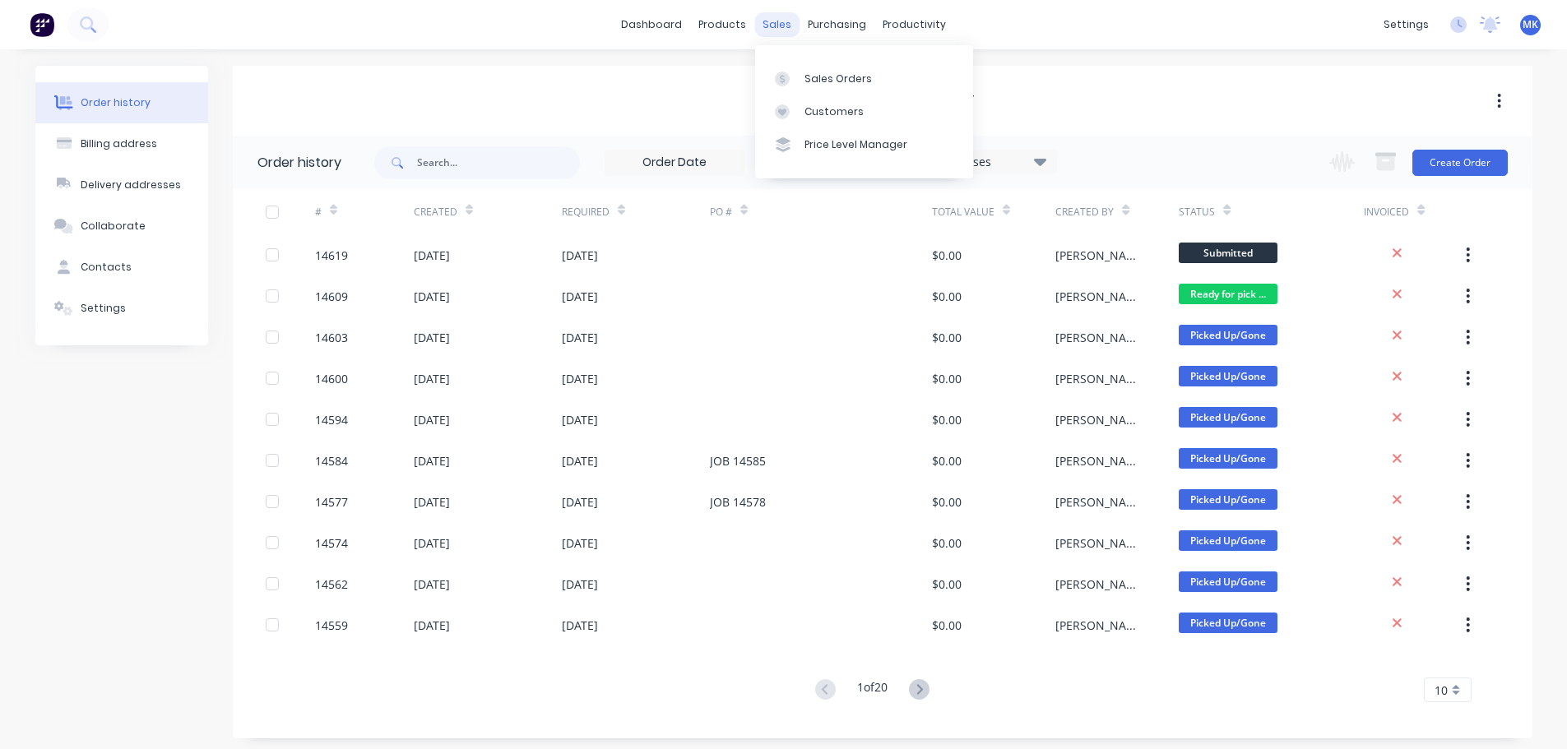
click at [785, 34] on div "sales" at bounding box center [776, 24] width 45 height 25
click at [819, 72] on div "Sales Orders" at bounding box center [837, 79] width 67 height 15
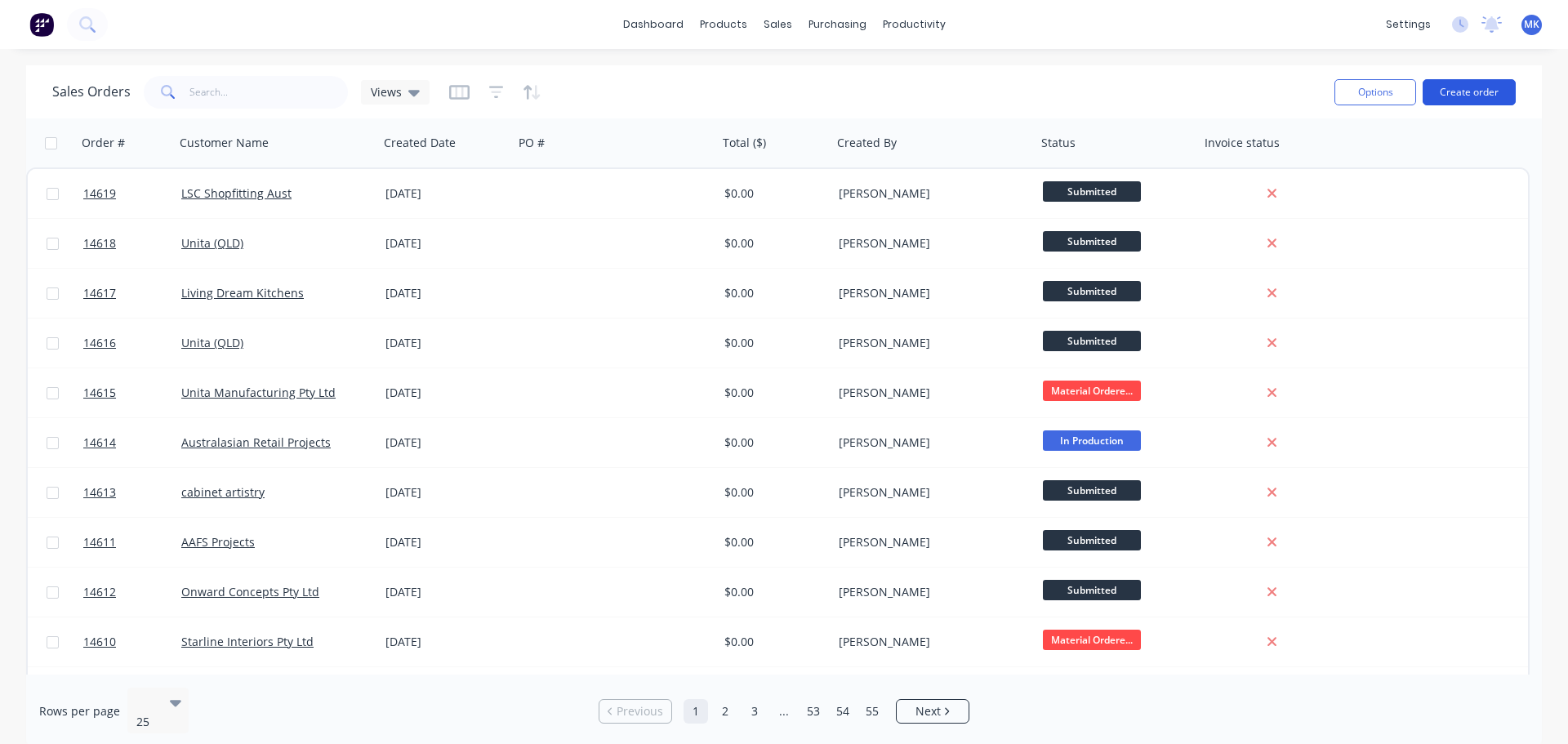
click at [1445, 81] on button "Create order" at bounding box center [1470, 92] width 93 height 26
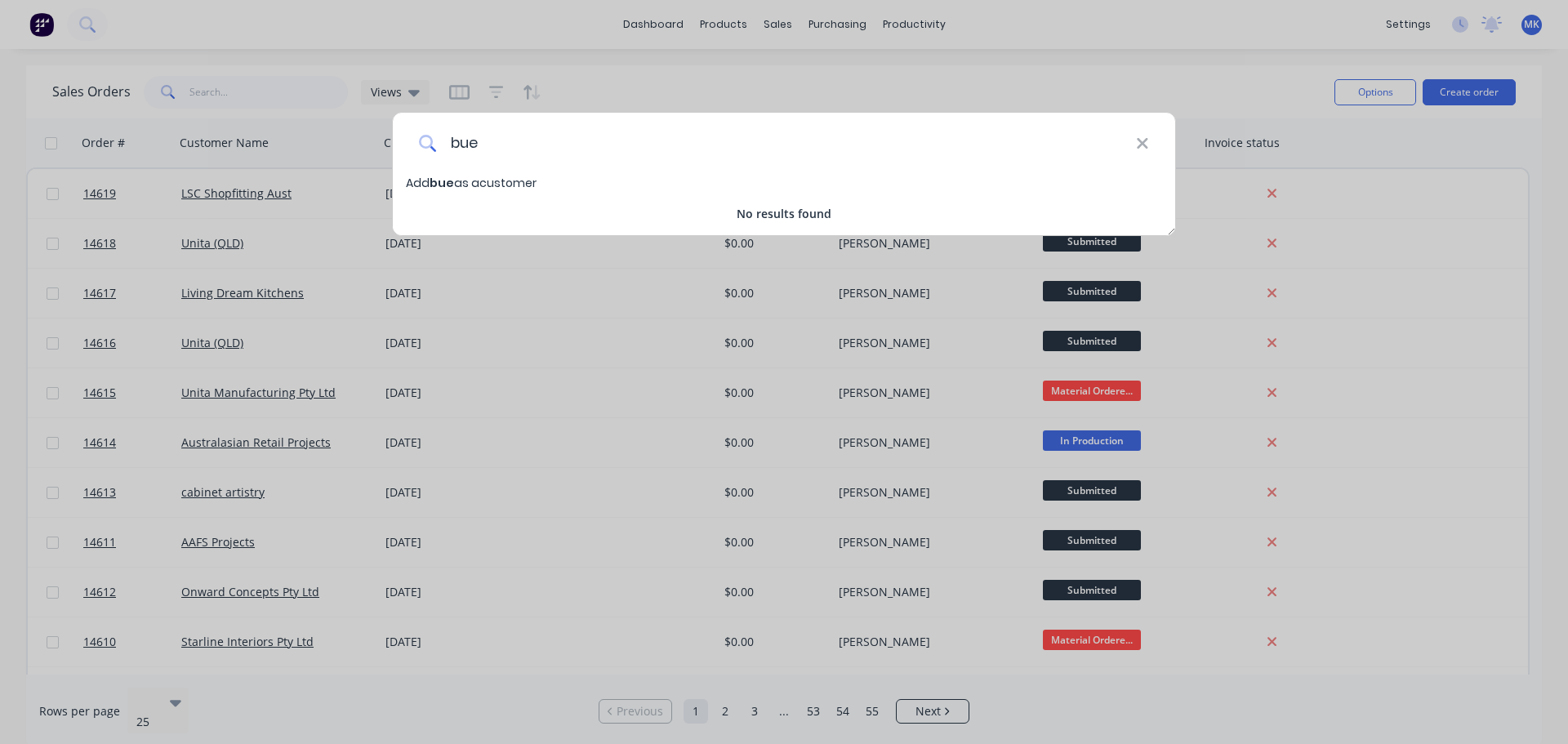
click at [460, 151] on input "bue" at bounding box center [786, 143] width 699 height 62
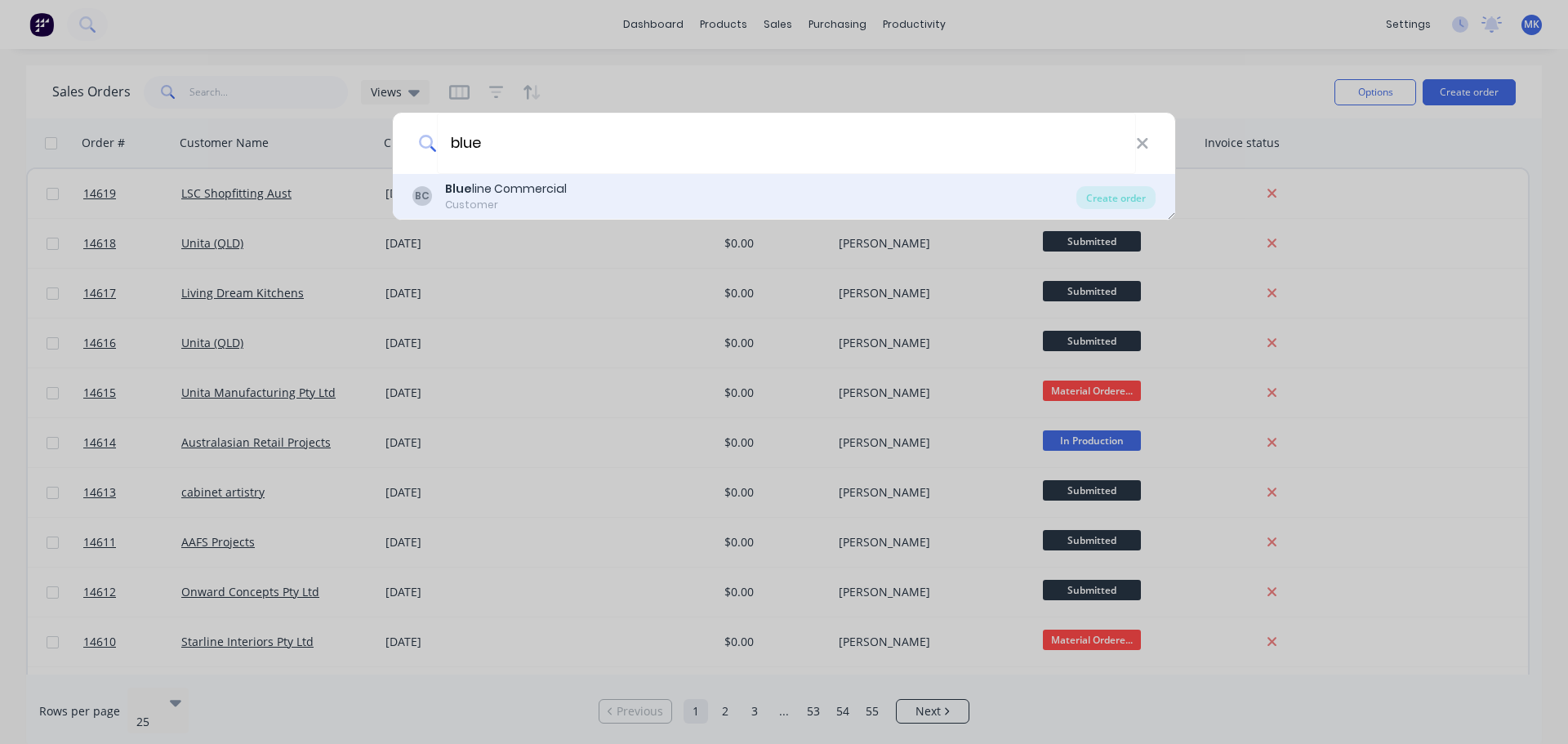
type input "blue"
click at [489, 182] on div "Blue line Commercial" at bounding box center [505, 189] width 122 height 17
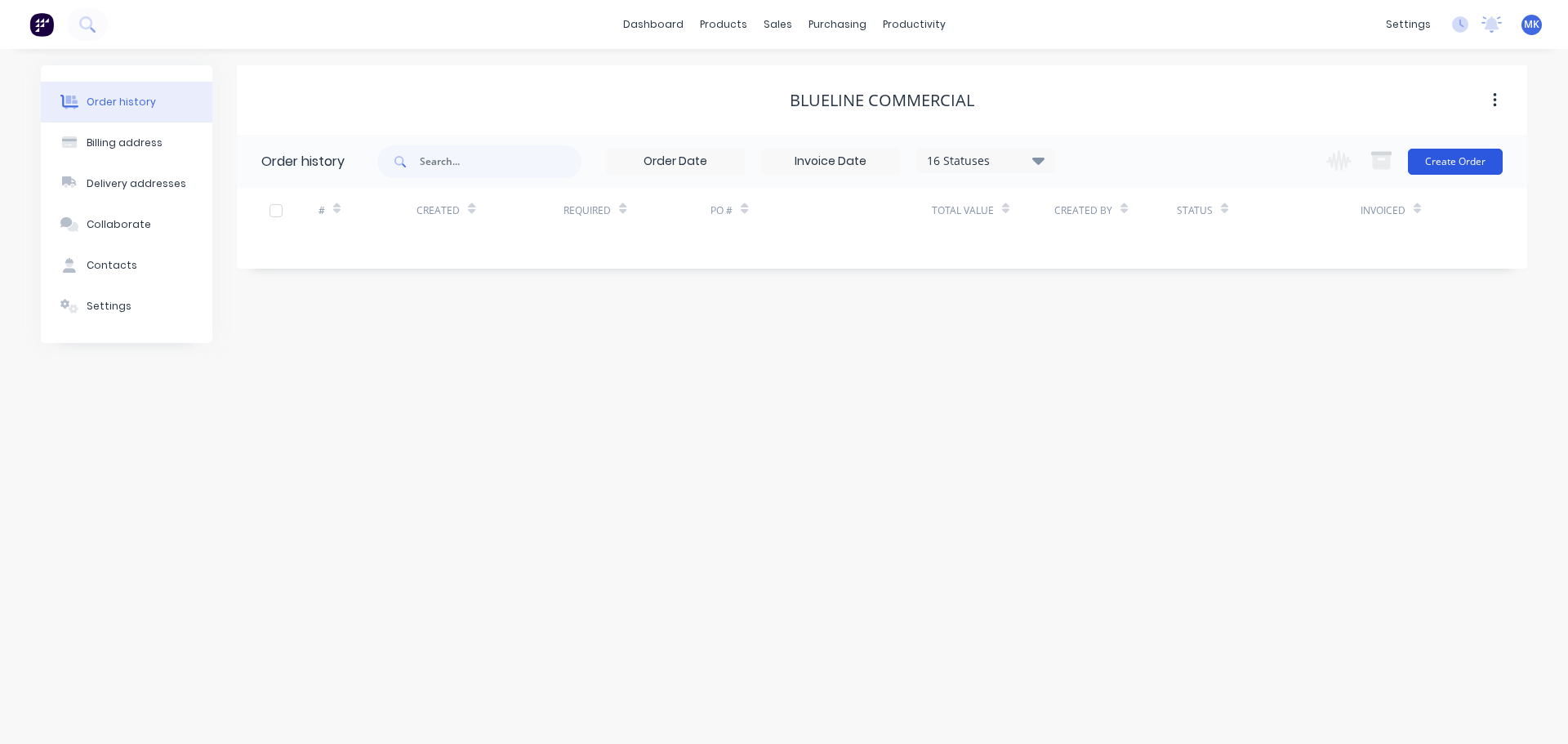
click at [1478, 171] on button "Create Order" at bounding box center [1455, 162] width 94 height 26
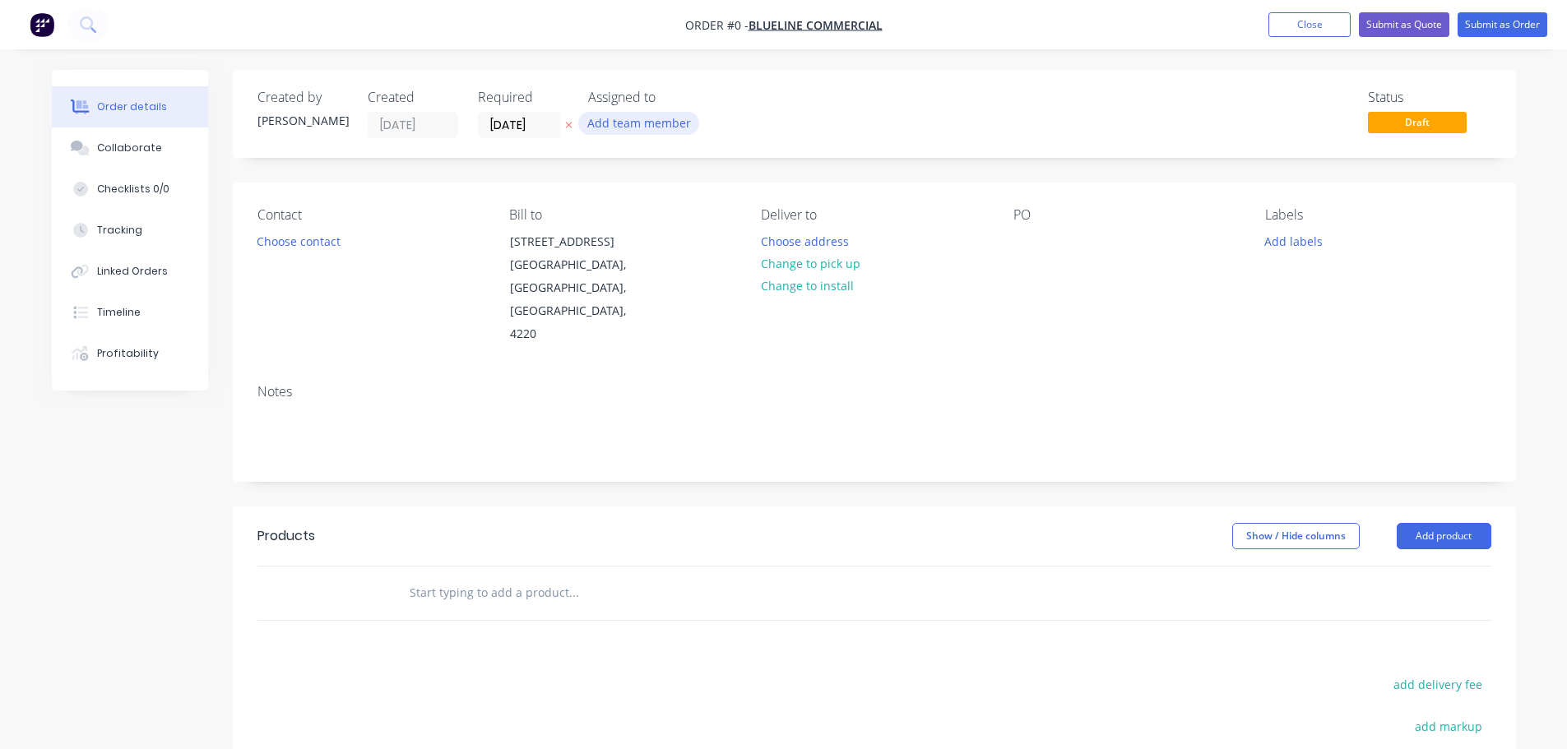
click at [674, 130] on button "Add team member" at bounding box center [638, 123] width 121 height 22
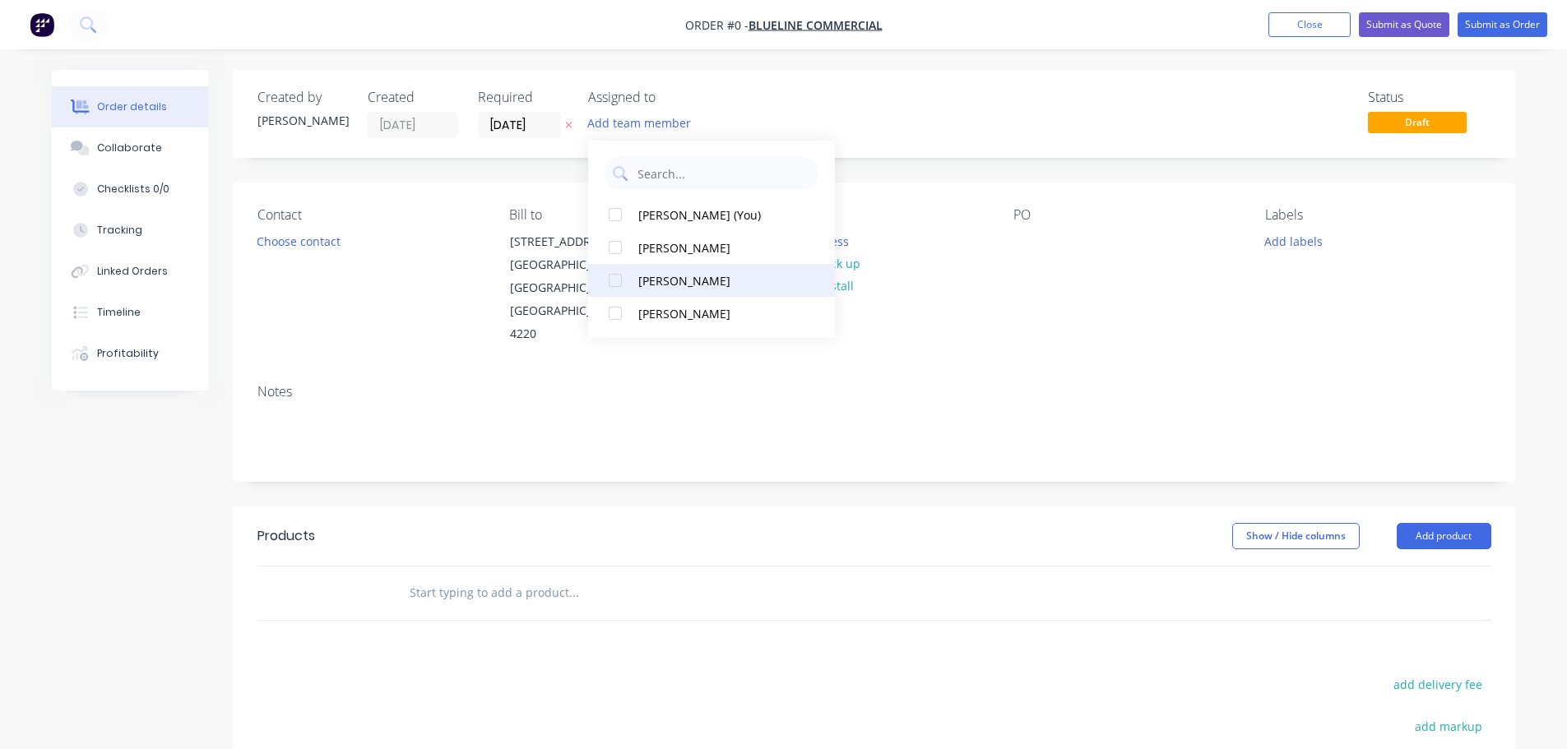
click at [687, 273] on div "[PERSON_NAME]" at bounding box center [720, 280] width 164 height 17
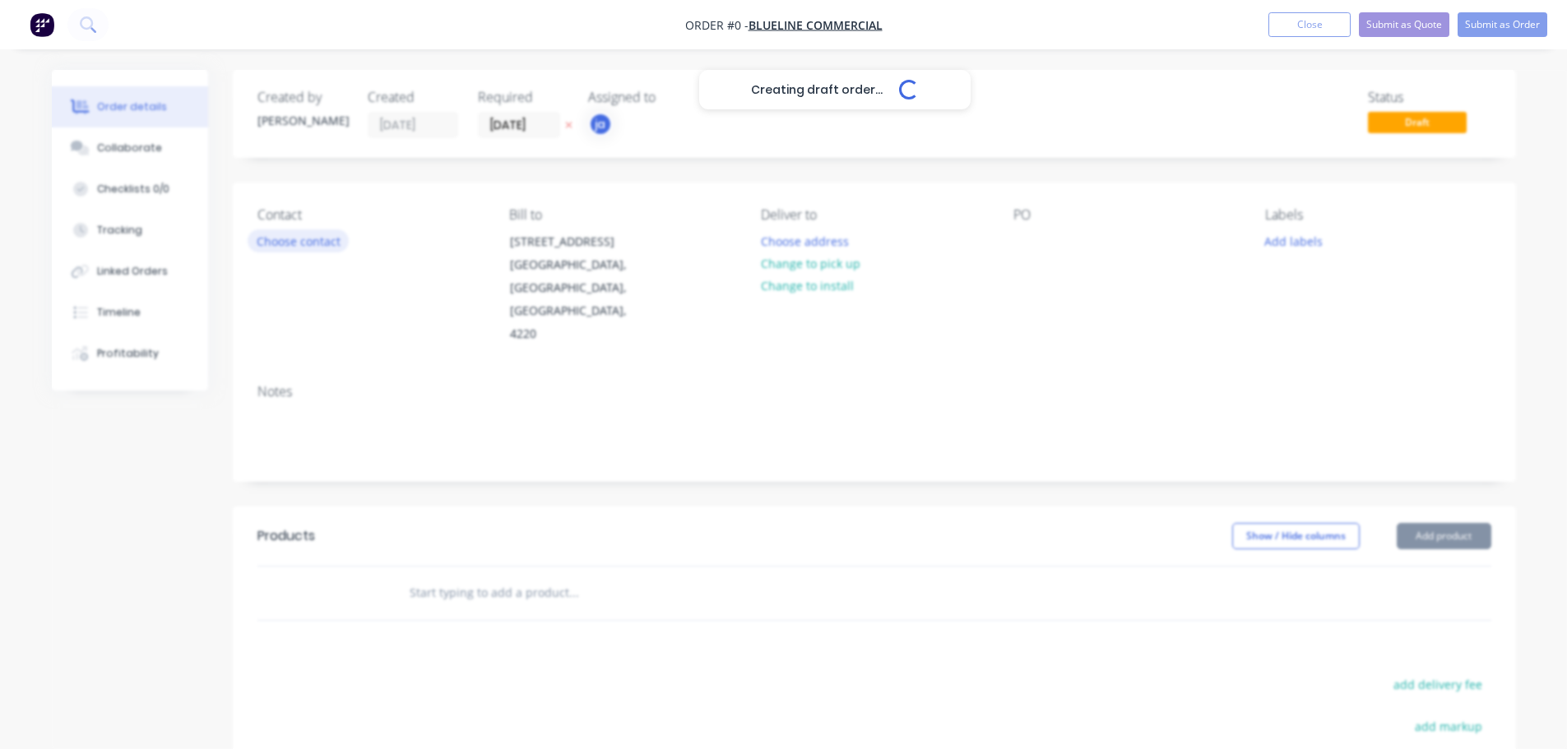
click at [330, 232] on div "Creating draft order... Loading... Order details Collaborate Checklists 0/0 Tra…" at bounding box center [783, 555] width 1497 height 970
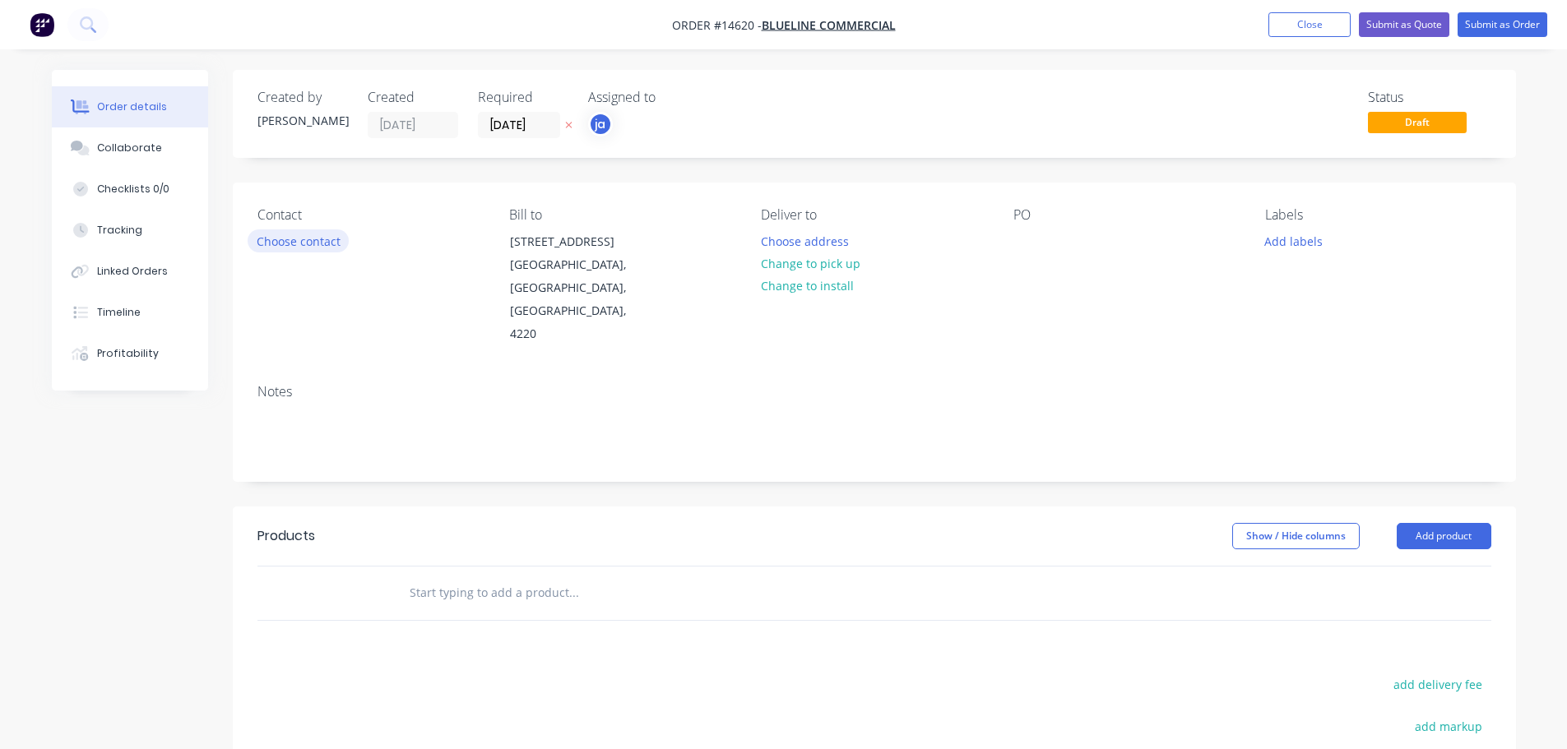
click at [325, 239] on button "Choose contact" at bounding box center [298, 240] width 101 height 22
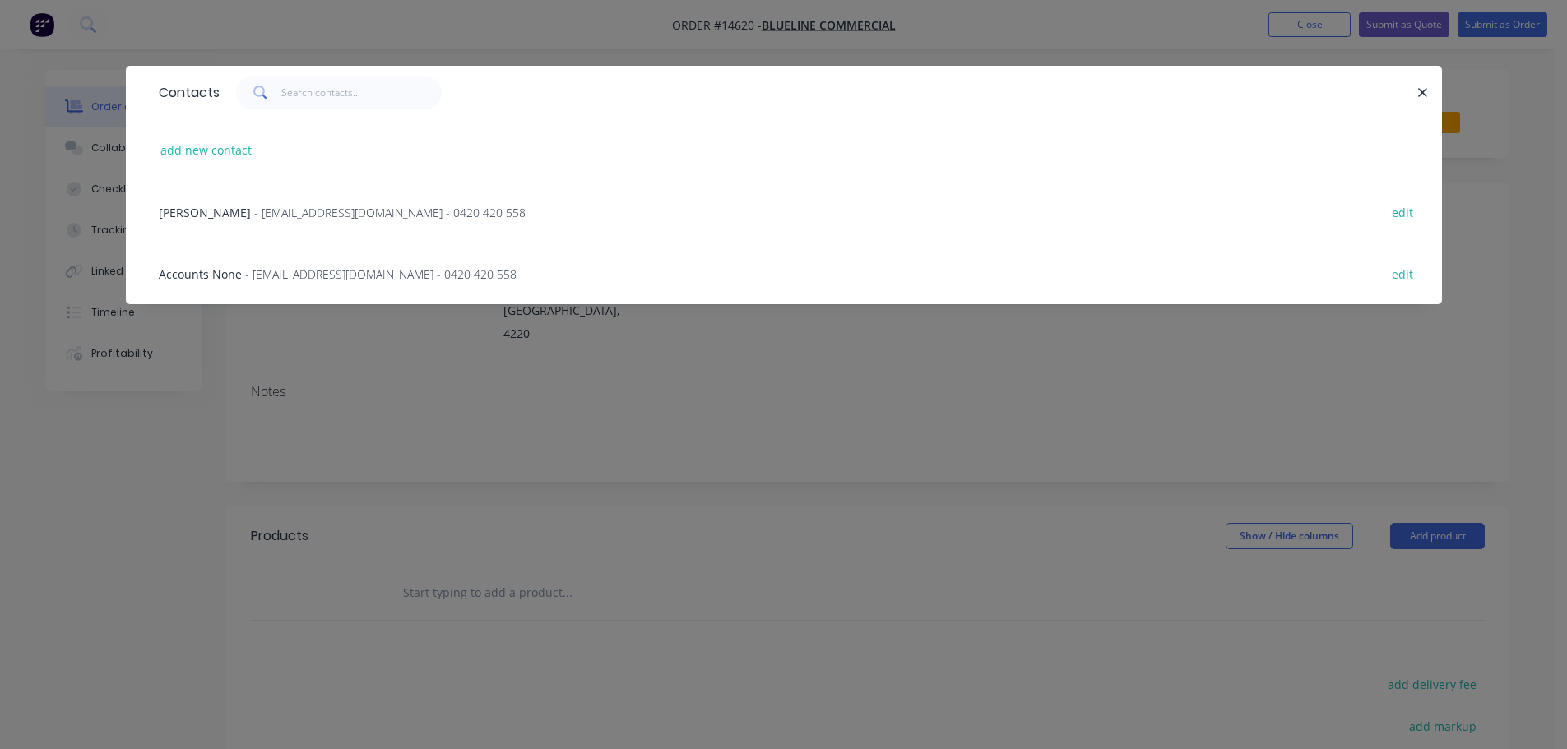
click at [312, 220] on span "- [EMAIL_ADDRESS][DOMAIN_NAME] - 0420 420 558" at bounding box center [389, 213] width 271 height 16
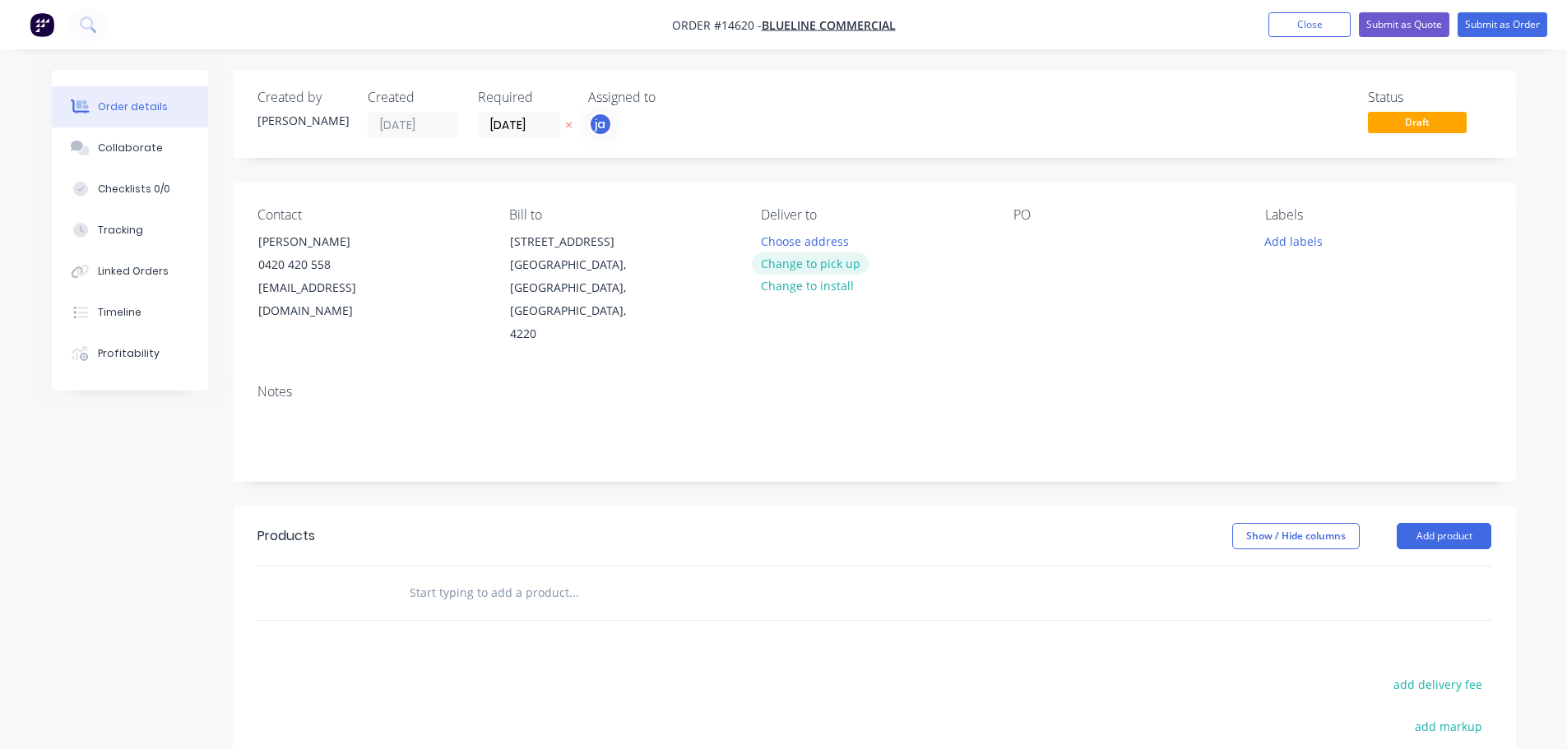
click at [833, 267] on button "Change to pick up" at bounding box center [810, 263] width 117 height 22
click at [1321, 244] on button "Add labels" at bounding box center [1294, 240] width 76 height 22
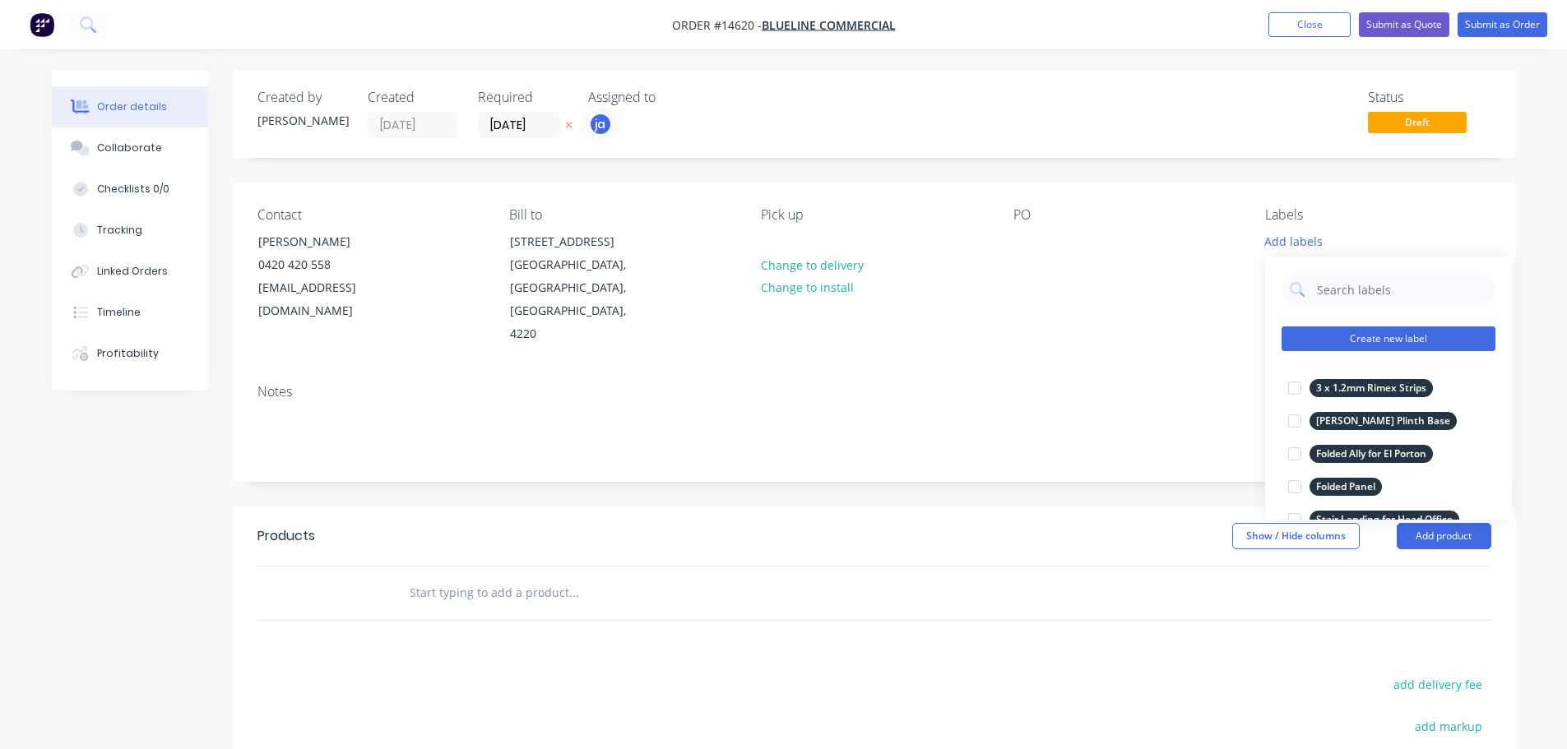
click at [1424, 348] on button "Create new label" at bounding box center [1388, 338] width 214 height 25
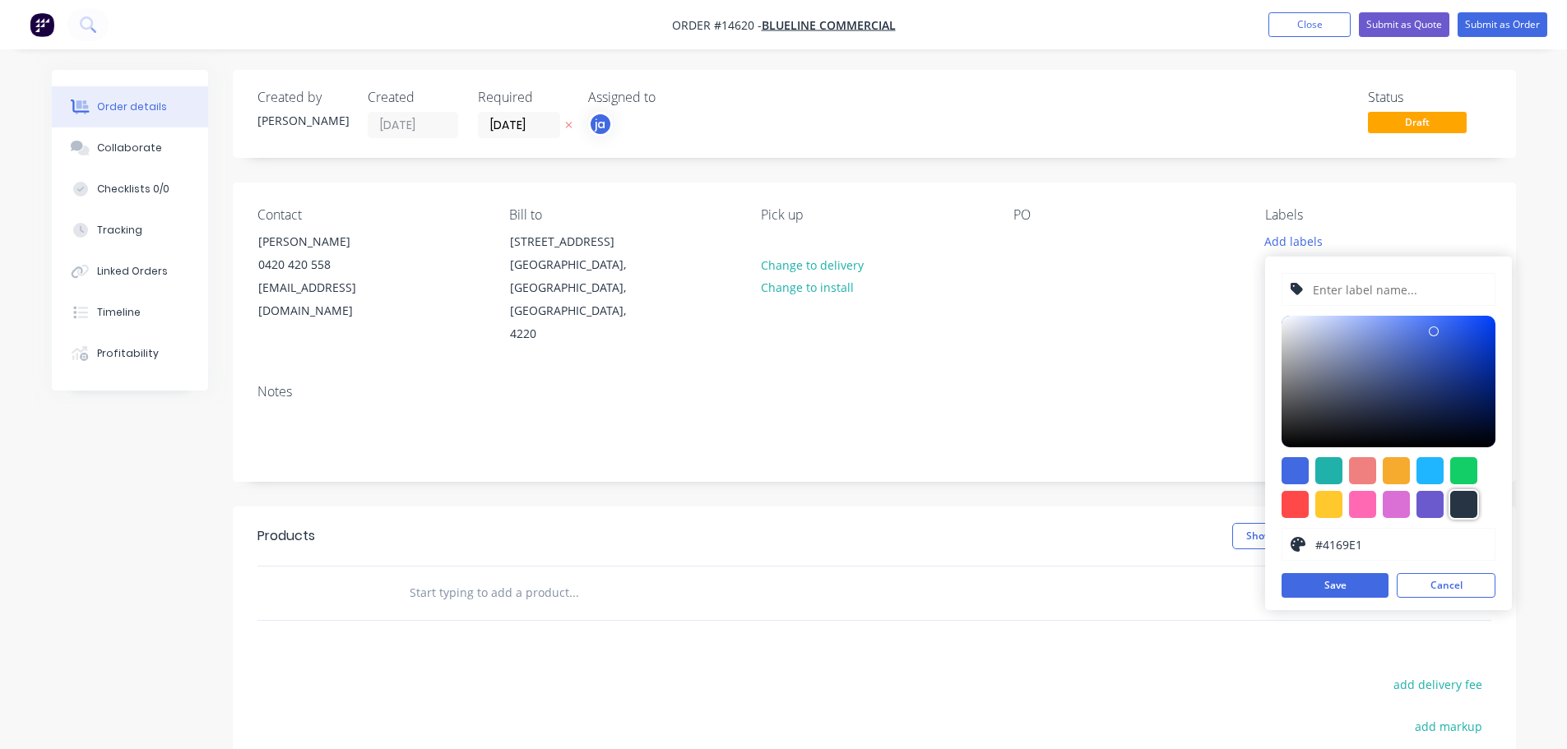
click at [1466, 507] on div at bounding box center [1463, 504] width 27 height 27
type input "#273444"
click at [1390, 293] on input "text" at bounding box center [1398, 289] width 175 height 31
click at [1383, 297] on input "text" at bounding box center [1398, 289] width 175 height 31
paste input "Curvered Planter Beads"
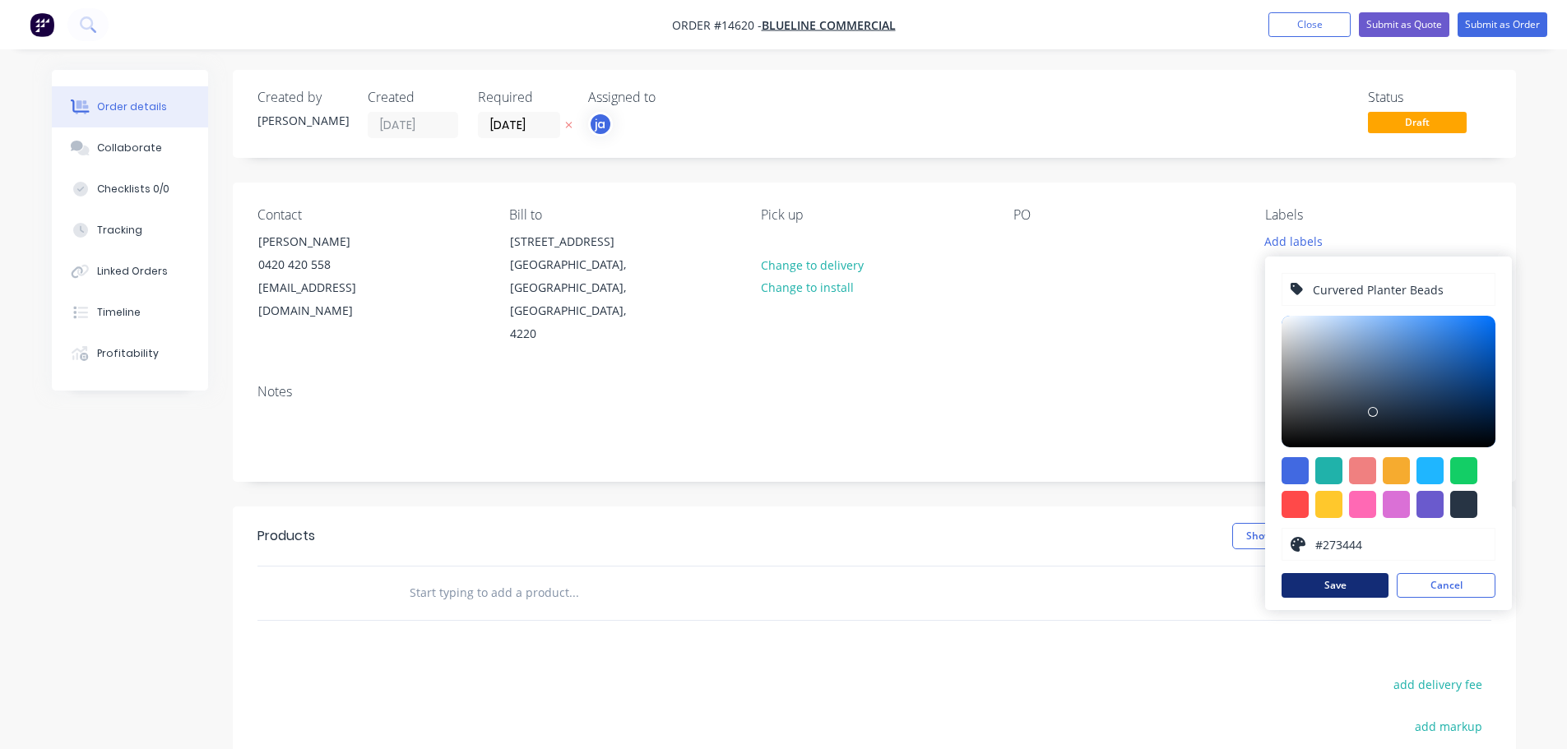
type input "Curvered Planter Beads"
click at [1340, 577] on button "Save" at bounding box center [1334, 585] width 107 height 25
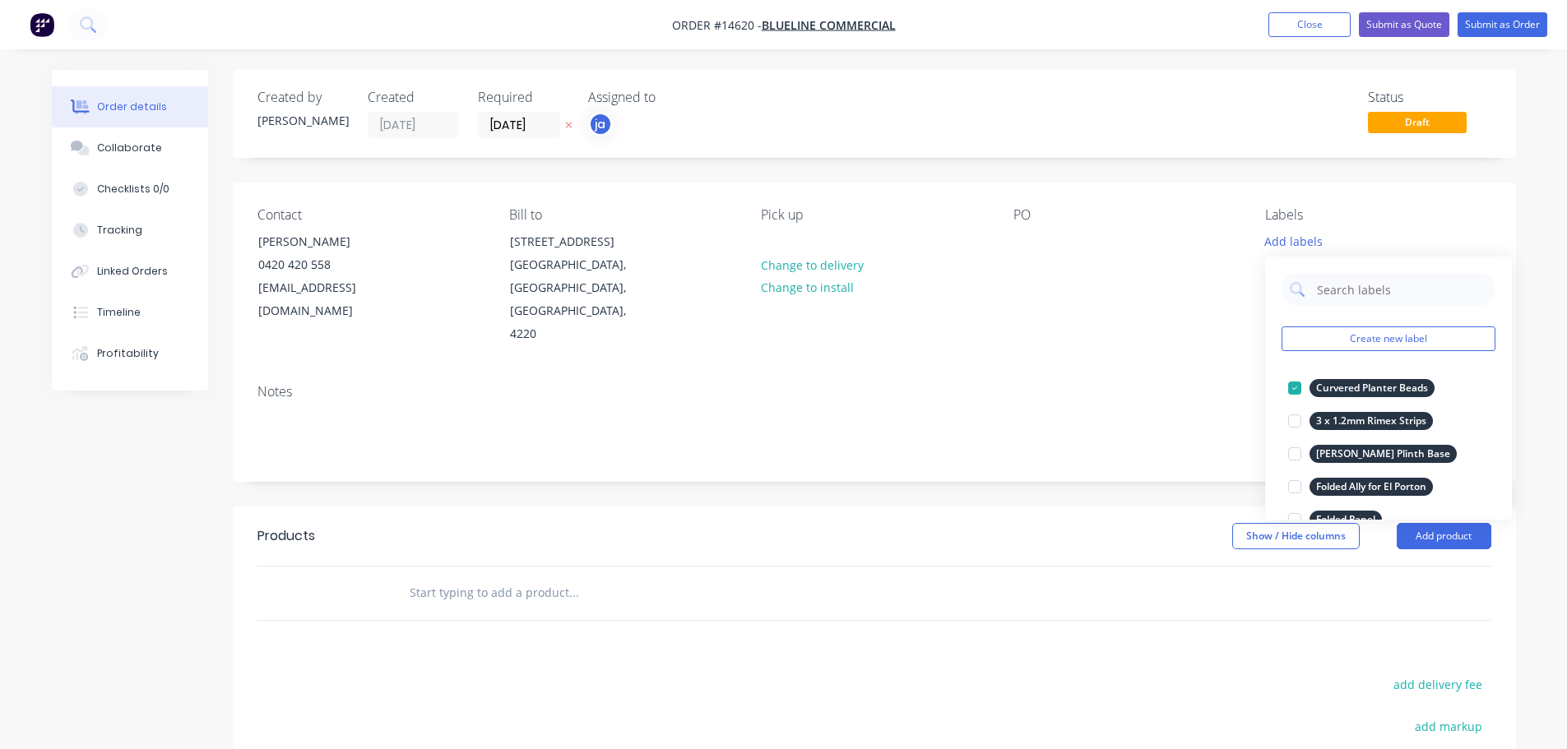
click at [663, 567] on div at bounding box center [685, 593] width 592 height 53
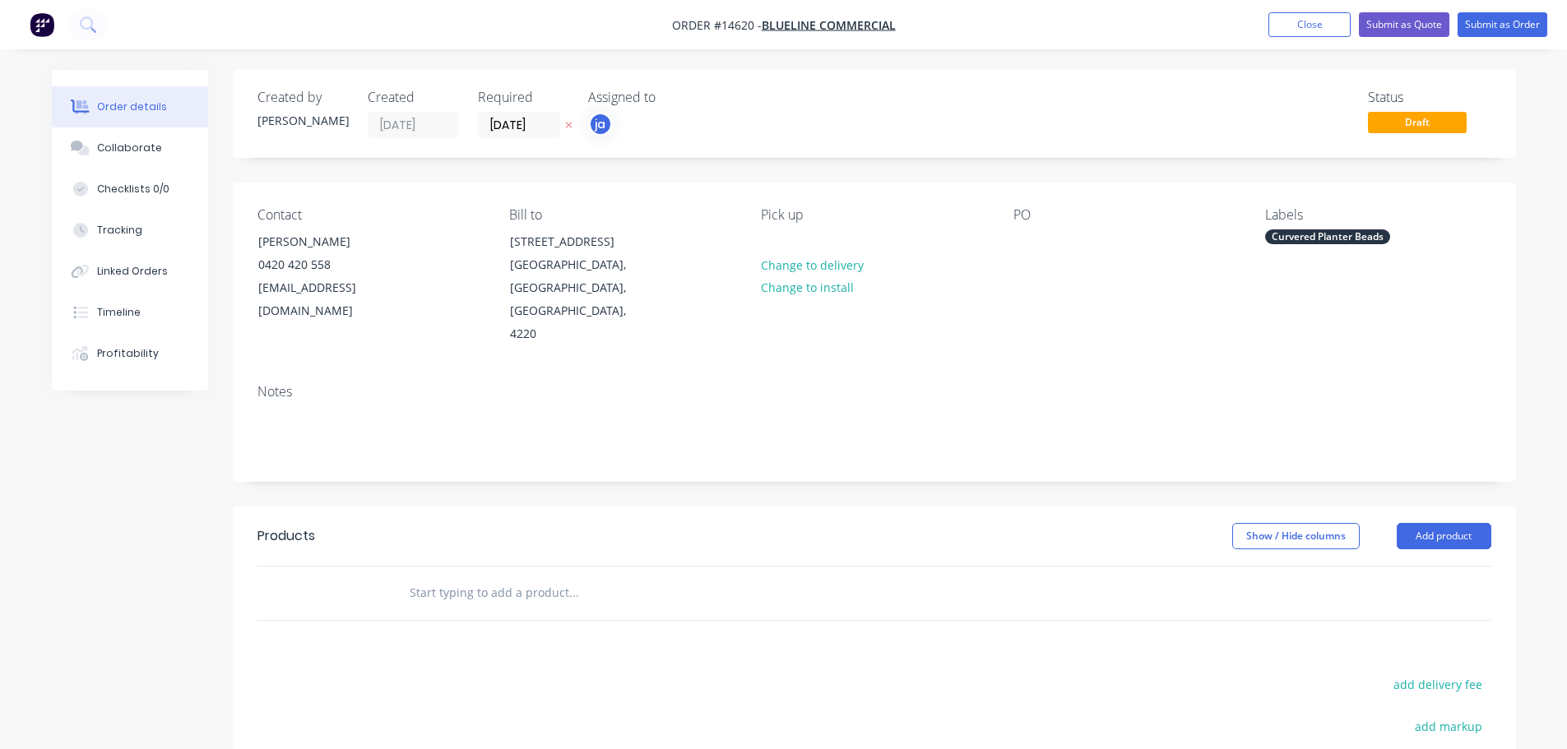
click at [476, 576] on input "text" at bounding box center [573, 592] width 329 height 33
paste input "Curvered Planter Beads"
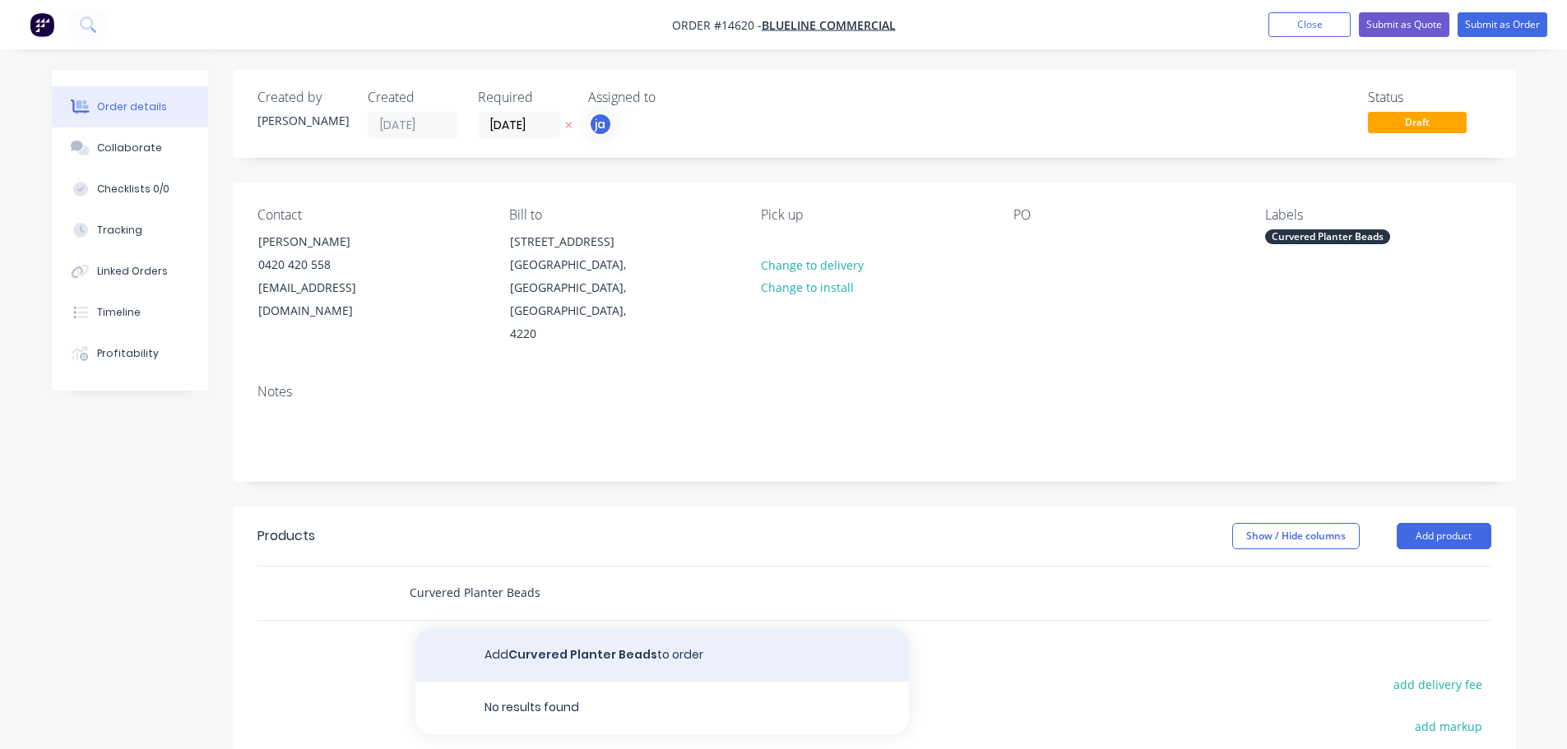
type input "Curvered Planter Beads"
click at [602, 629] on button "Add Curvered Planter Beads to order" at bounding box center [661, 655] width 493 height 53
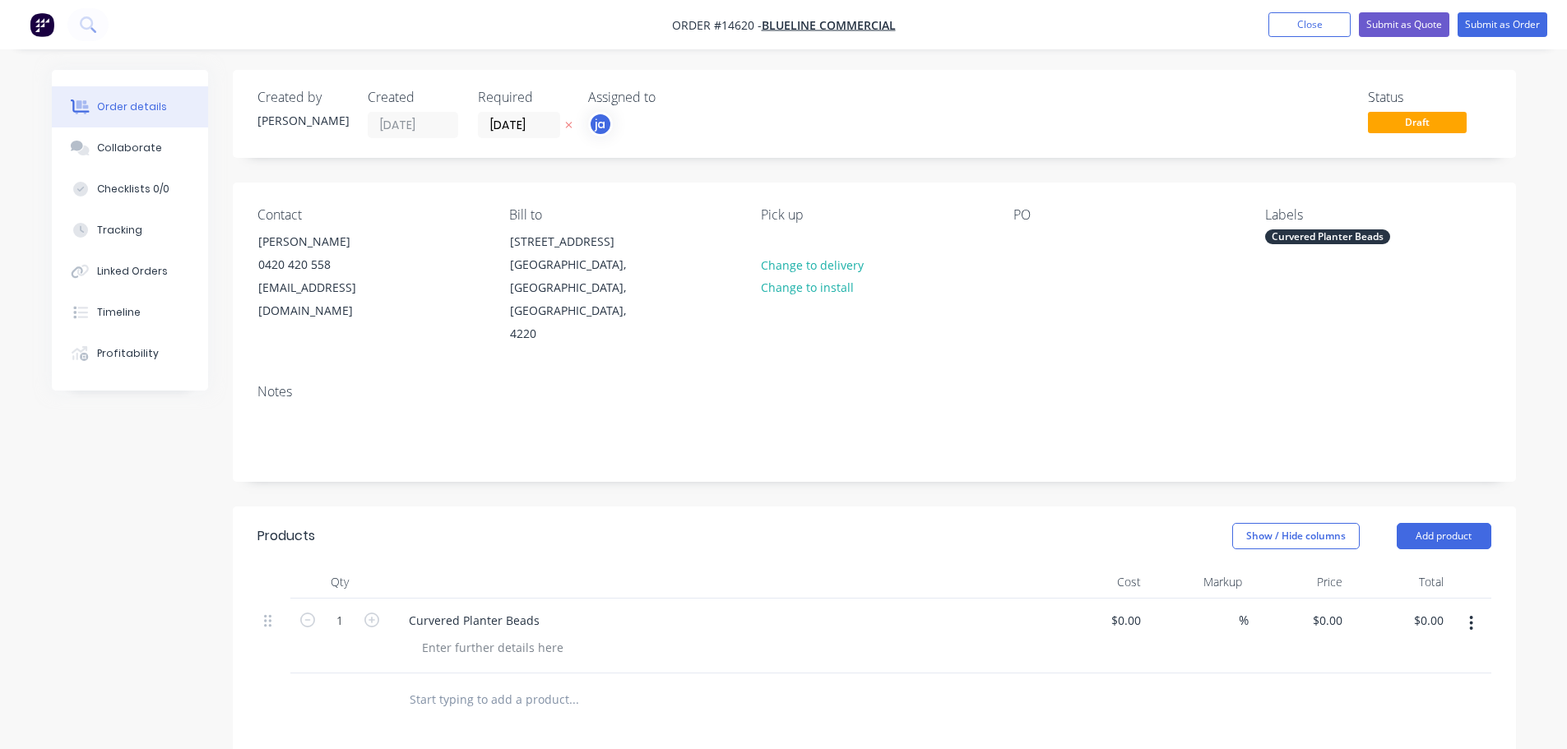
click at [1335, 230] on div "Curvered Planter Beads" at bounding box center [1327, 236] width 125 height 15
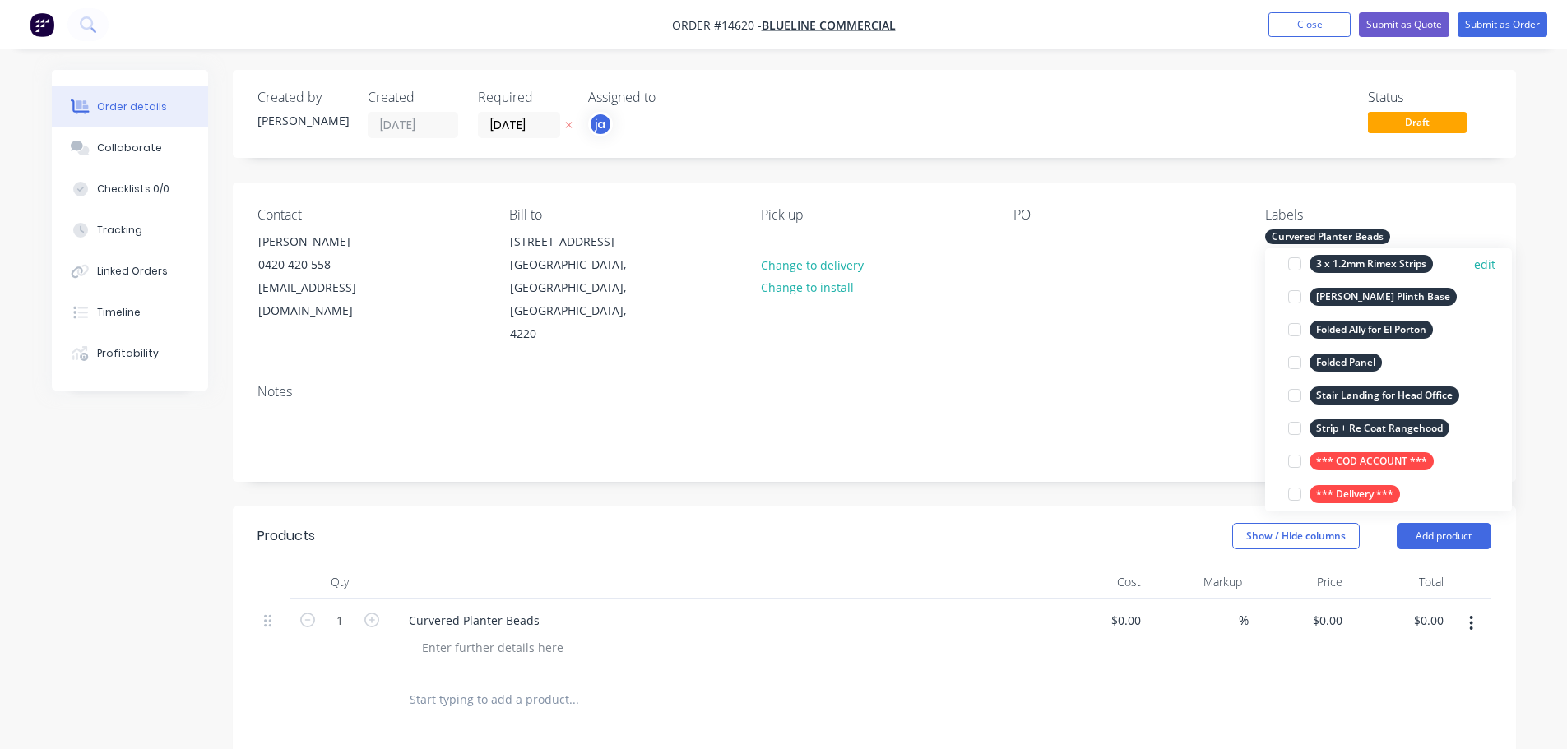
scroll to position [164, 0]
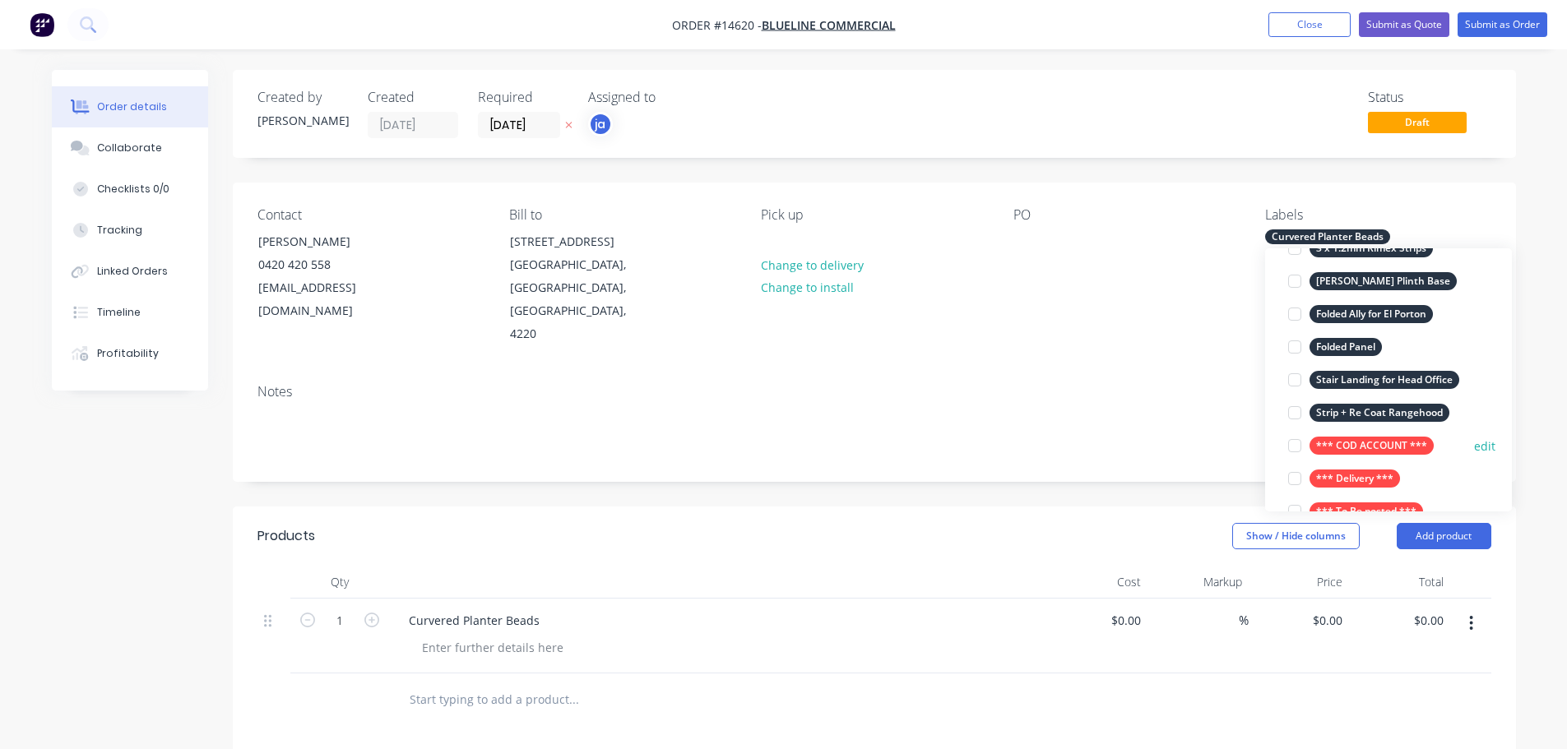
click at [1350, 433] on div "*** COD ACCOUNT *** edit" at bounding box center [1388, 445] width 214 height 33
click at [1189, 384] on div "Notes" at bounding box center [874, 392] width 1234 height 16
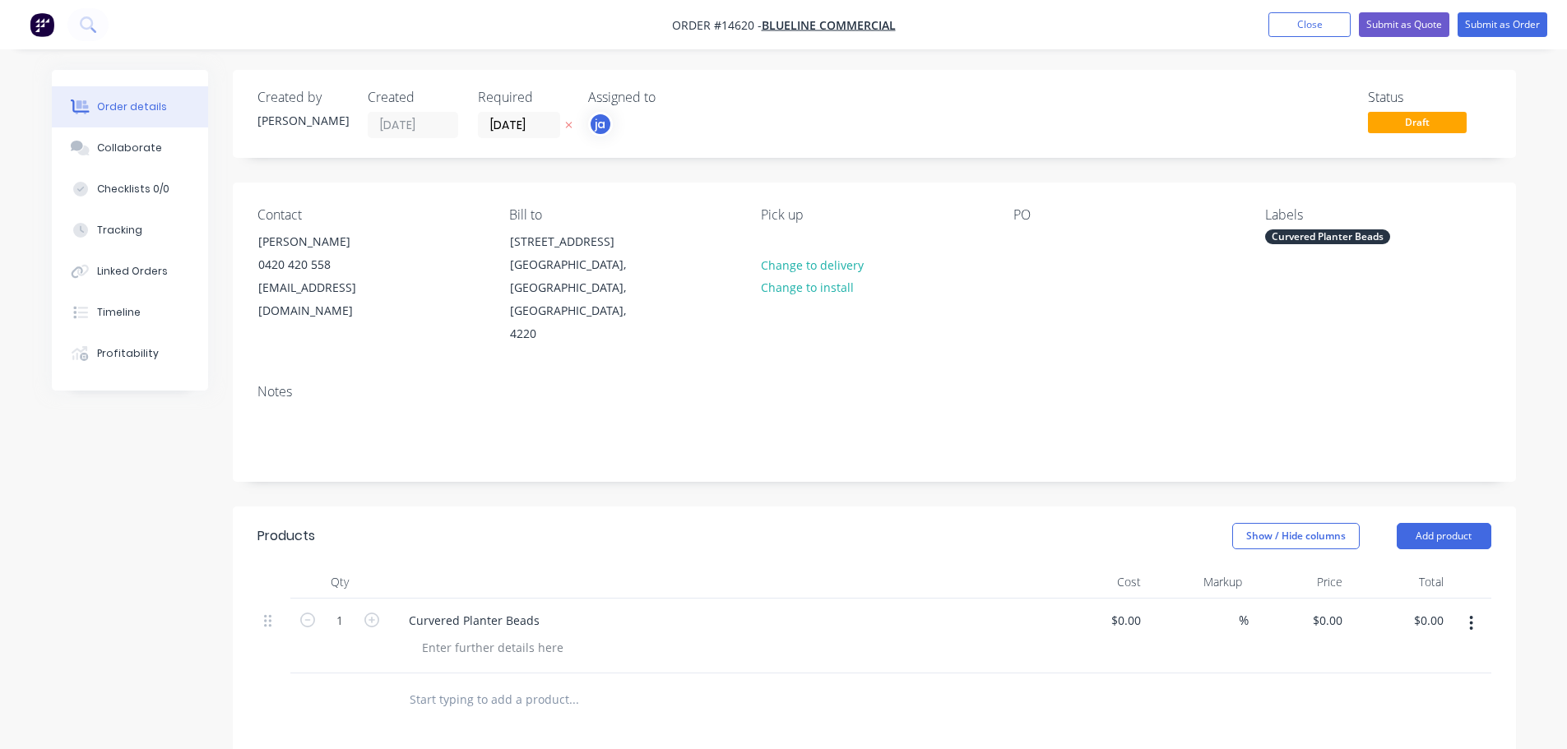
click at [1332, 242] on div "Curvered Planter Beads" at bounding box center [1327, 236] width 125 height 15
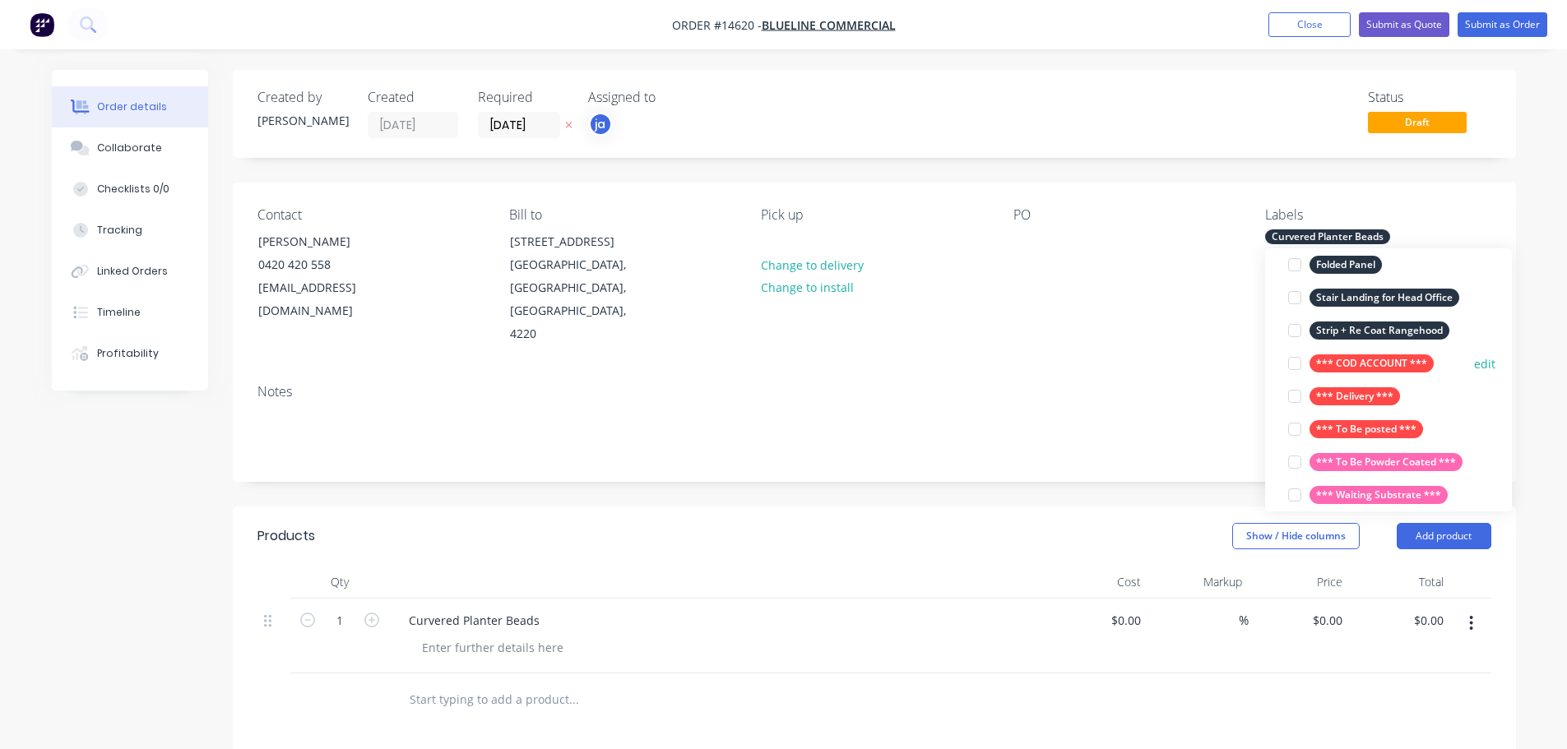
click at [1356, 361] on div "*** COD ACCOUNT ***" at bounding box center [1371, 363] width 124 height 18
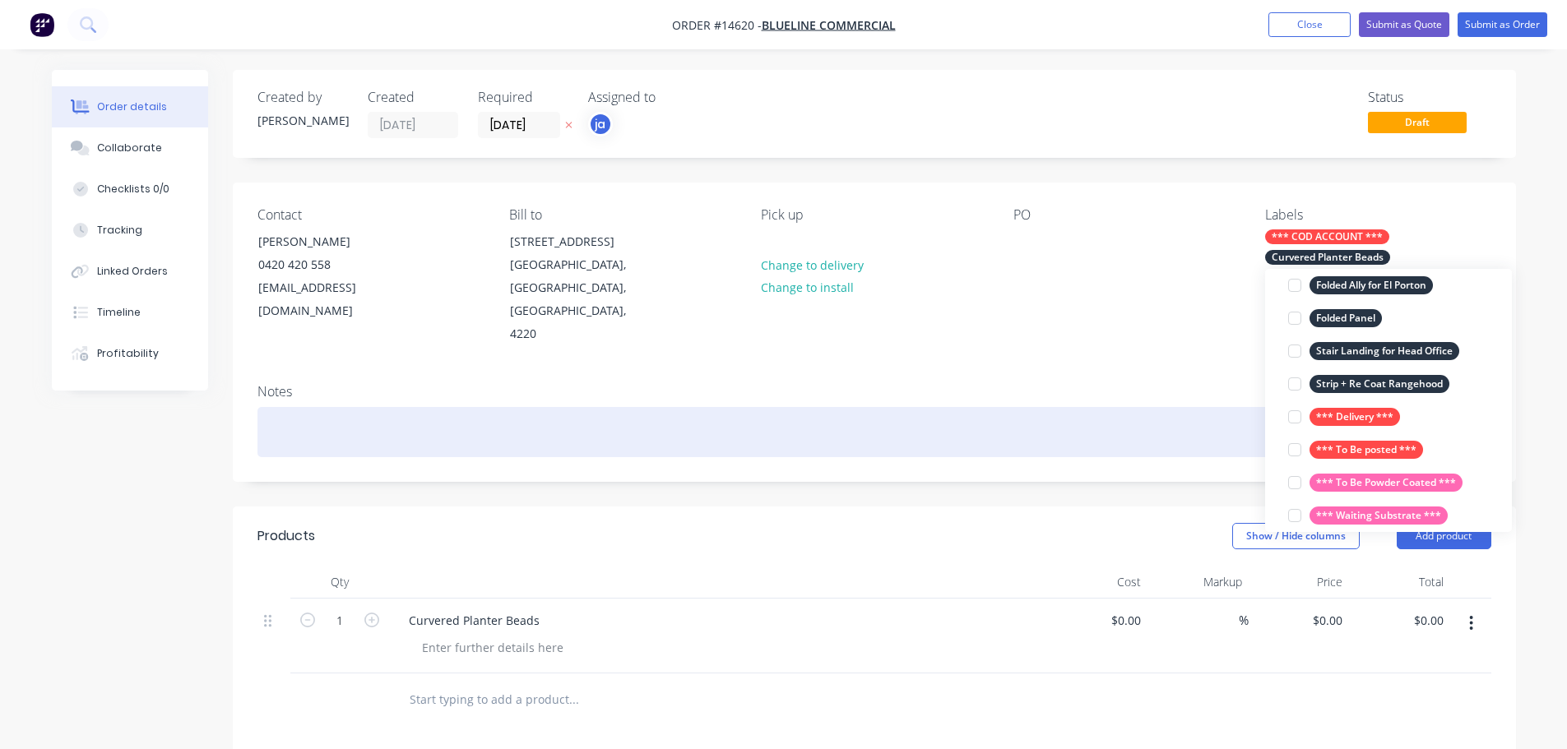
scroll to position [16, 0]
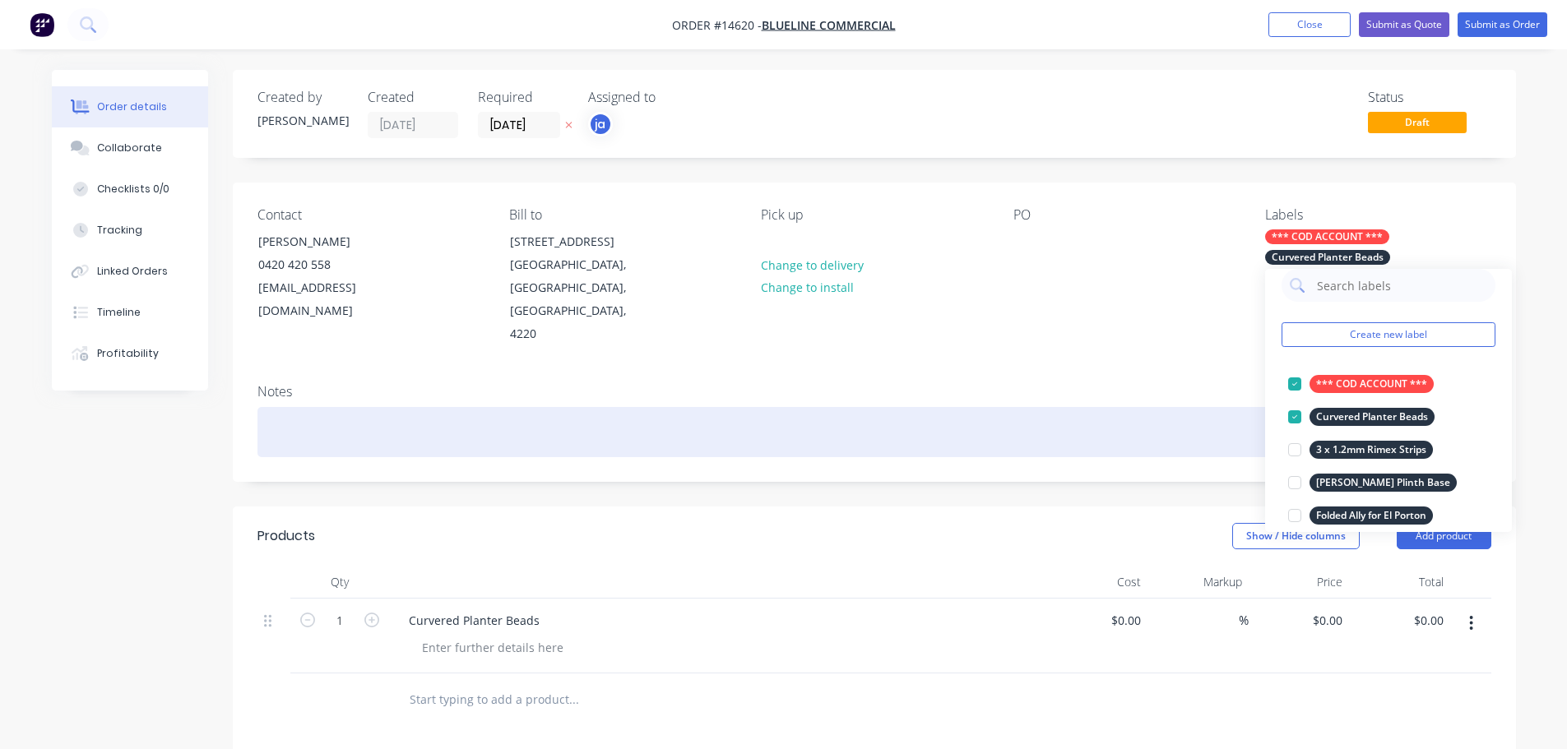
click at [1132, 407] on div at bounding box center [874, 432] width 1234 height 50
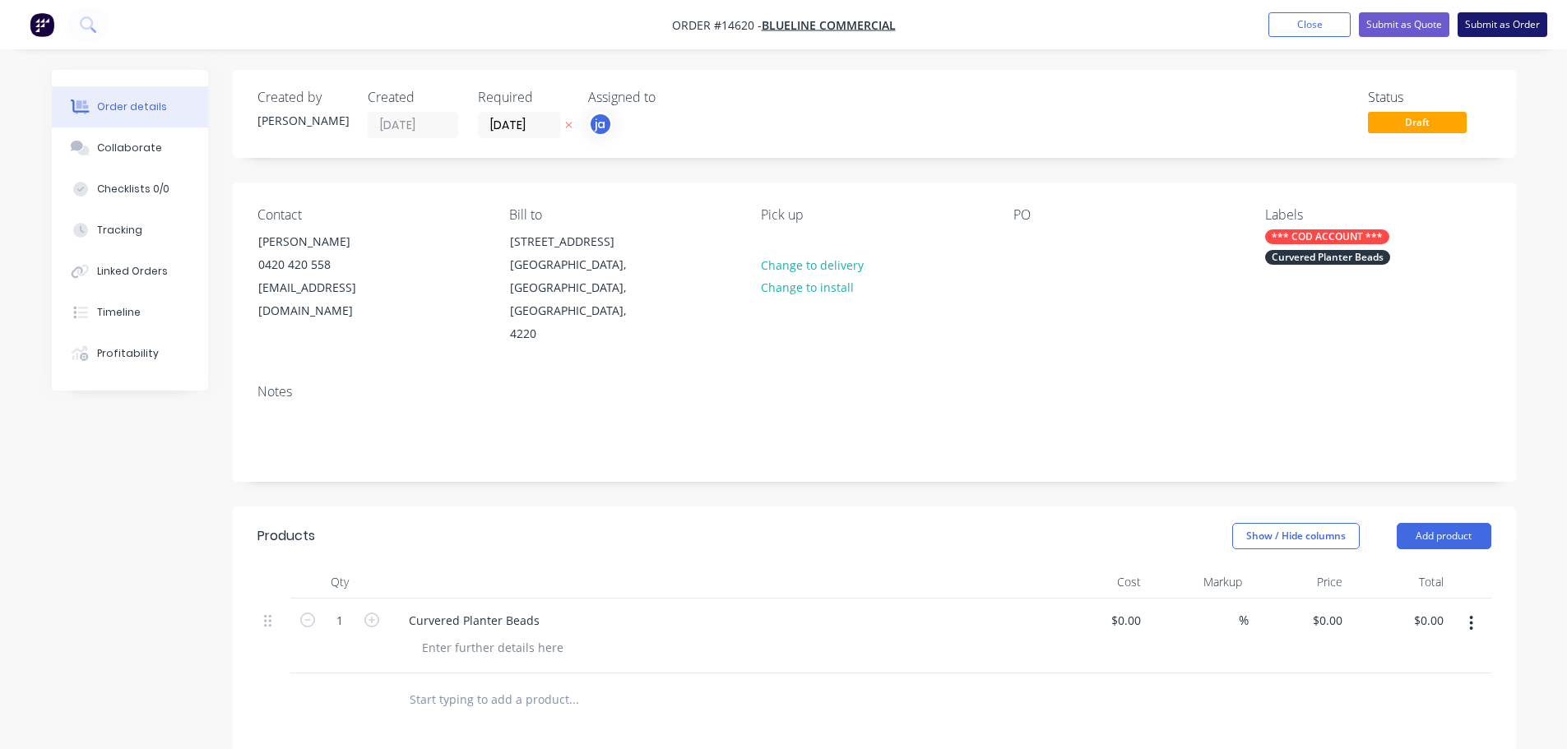
click at [1492, 35] on button "Submit as Order" at bounding box center [1502, 24] width 90 height 25
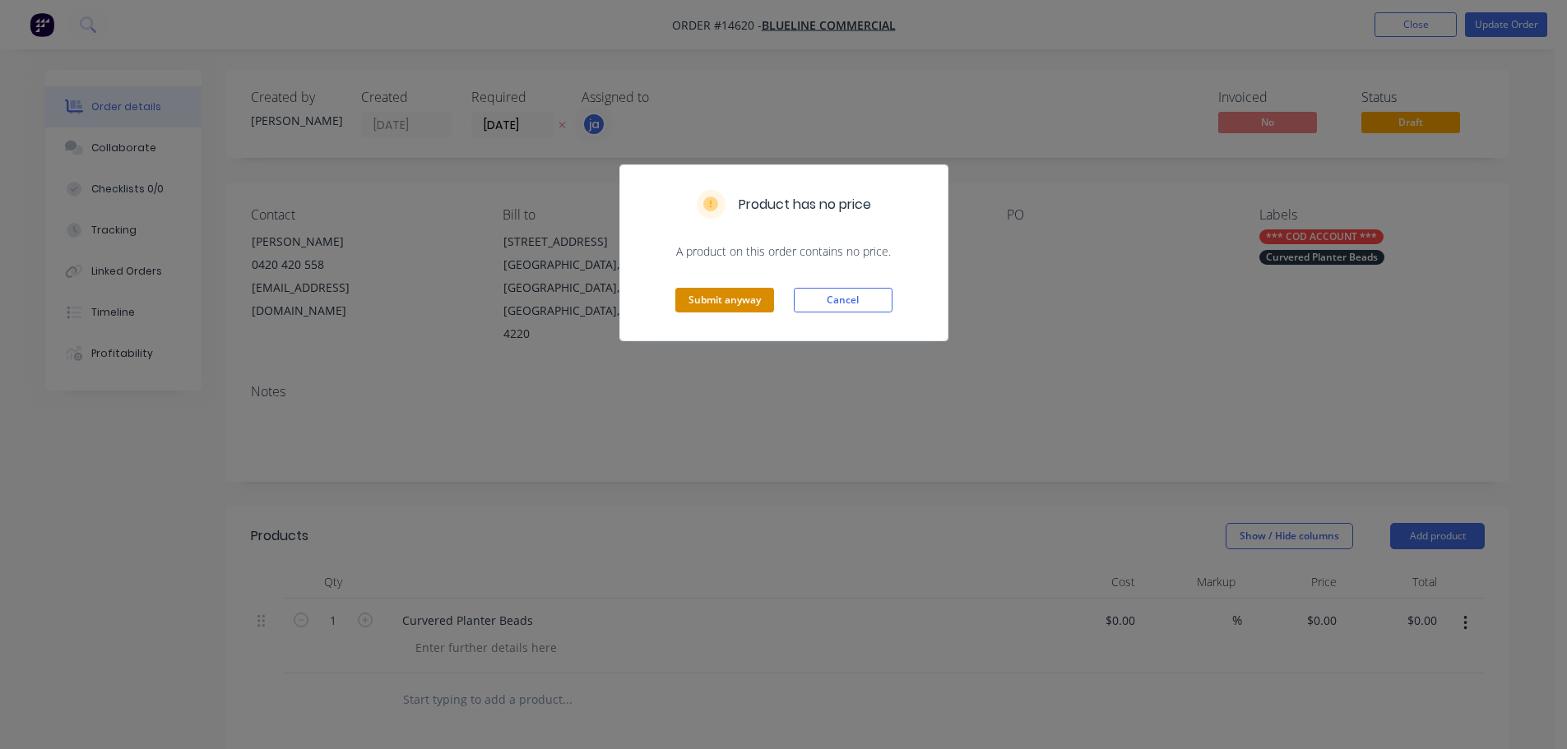
click at [702, 304] on button "Submit anyway" at bounding box center [724, 300] width 99 height 25
